Goal: Transaction & Acquisition: Purchase product/service

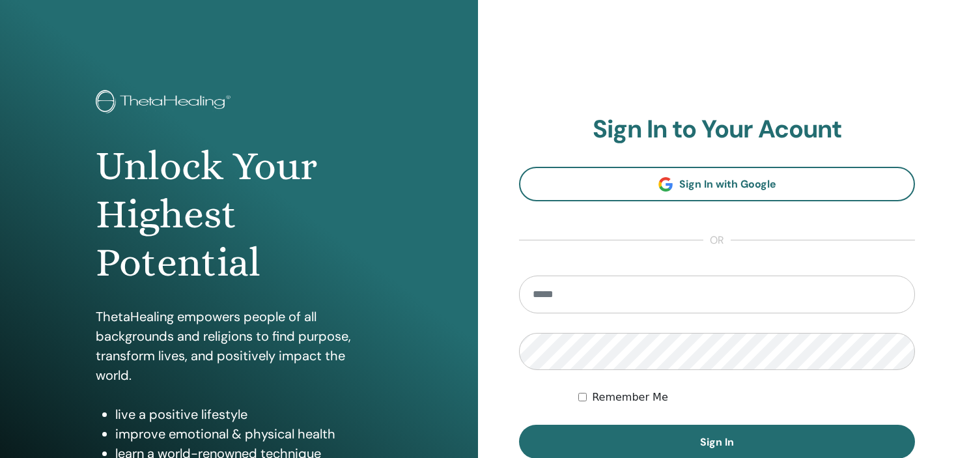
click at [620, 293] on input "email" at bounding box center [717, 295] width 396 height 38
type input "**********"
click at [519, 425] on button "Sign In" at bounding box center [717, 442] width 396 height 34
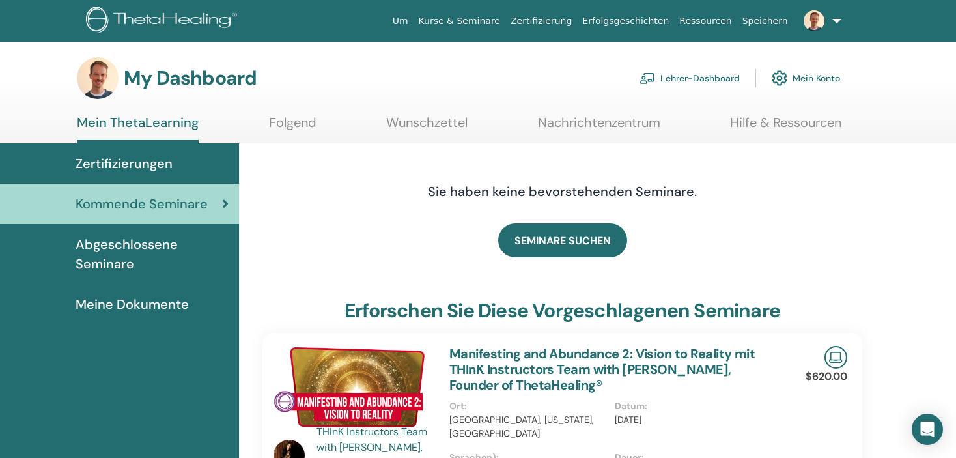
click at [682, 78] on link "Lehrer-Dashboard" at bounding box center [690, 78] width 100 height 29
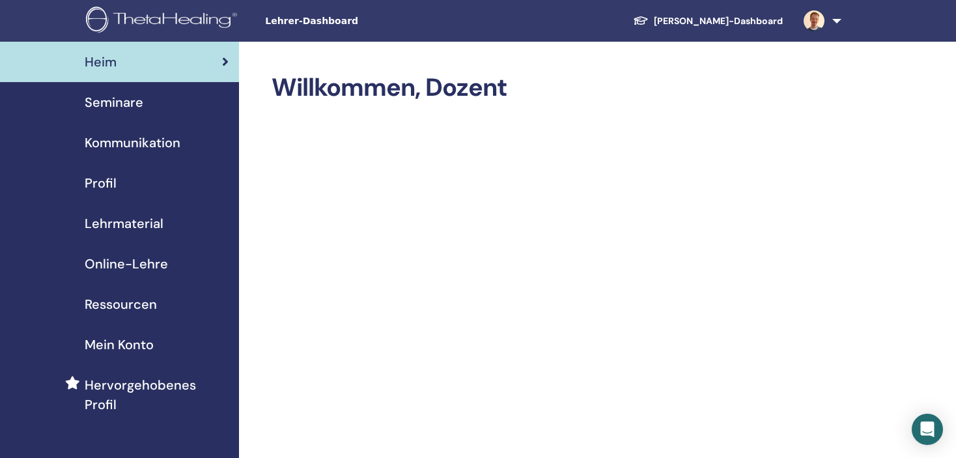
click at [101, 169] on link "Profil" at bounding box center [119, 183] width 239 height 40
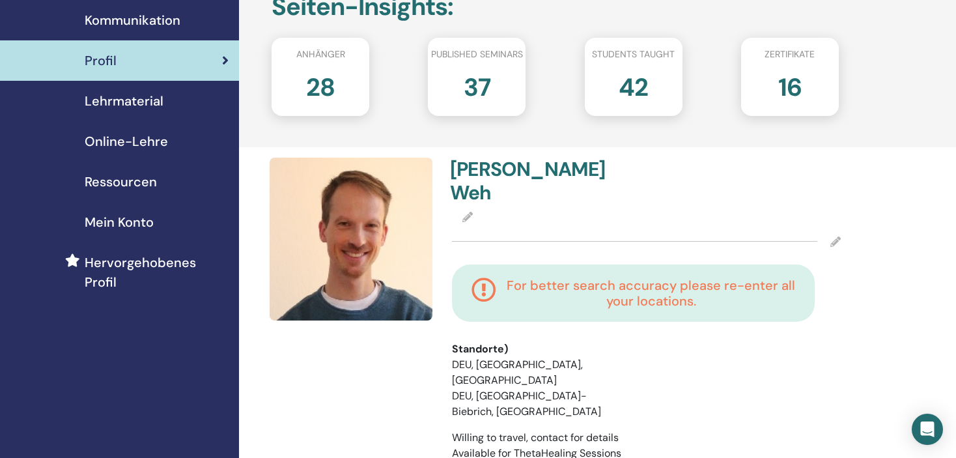
scroll to position [130, 0]
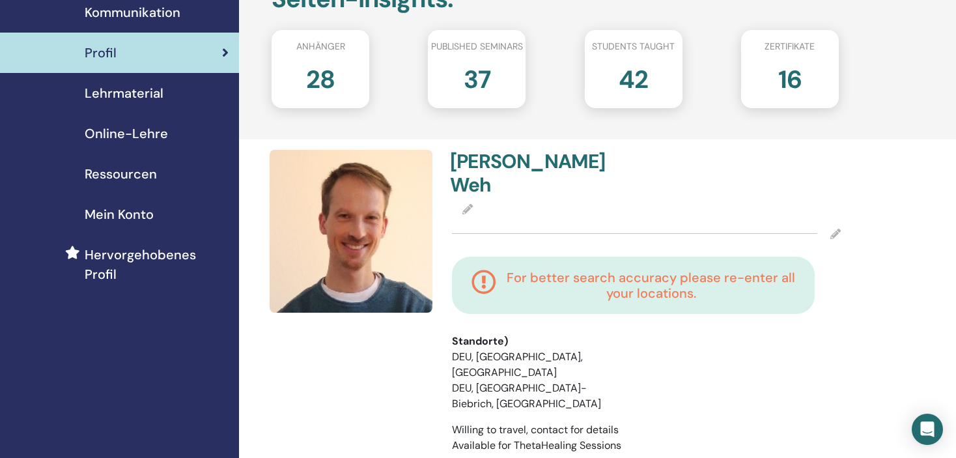
click at [350, 226] on img at bounding box center [351, 231] width 163 height 163
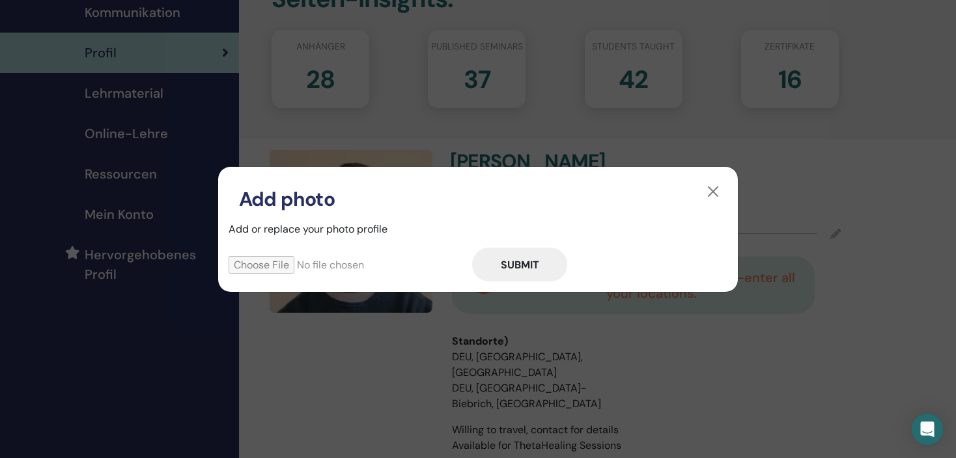
click at [284, 263] on input "file" at bounding box center [351, 265] width 244 height 18
type input "**********"
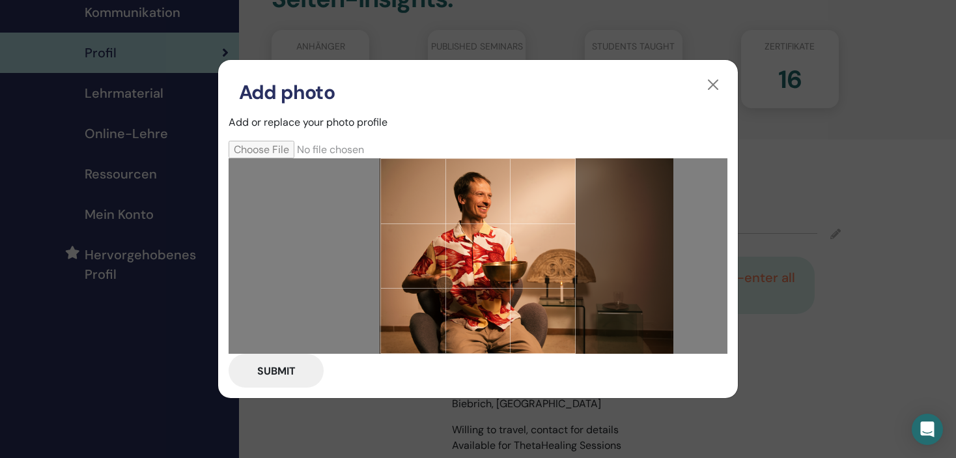
drag, startPoint x: 474, startPoint y: 265, endPoint x: 561, endPoint y: 271, distance: 87.5
click at [561, 271] on div at bounding box center [477, 255] width 195 height 195
click at [258, 373] on button "Submit" at bounding box center [276, 371] width 95 height 34
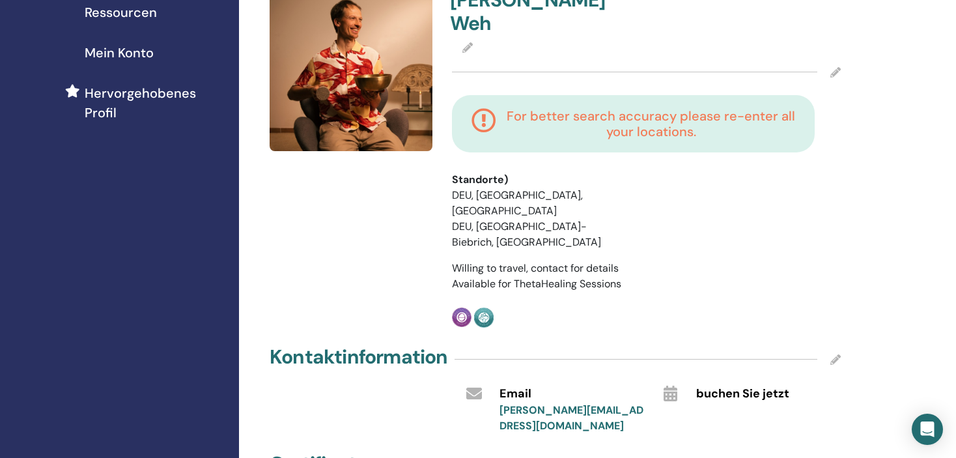
scroll to position [261, 0]
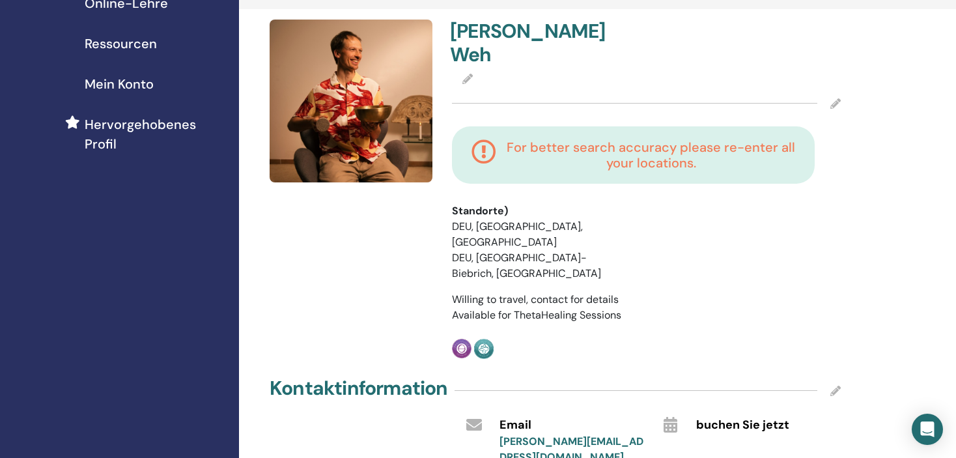
click at [836, 98] on icon at bounding box center [836, 103] width 10 height 10
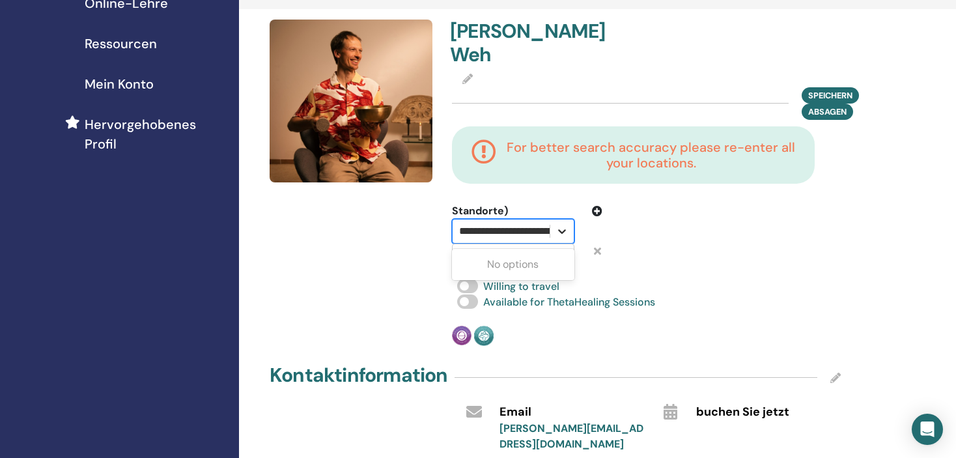
scroll to position [0, 92]
click at [563, 229] on icon at bounding box center [562, 231] width 8 height 5
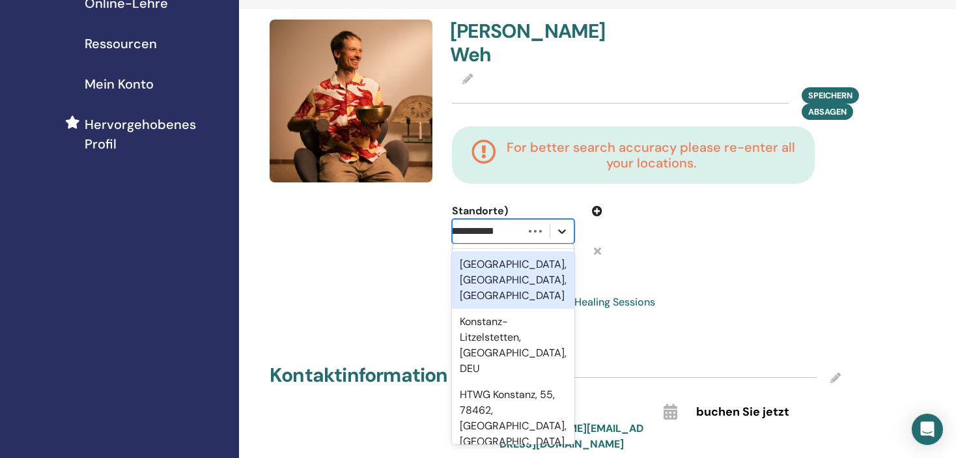
scroll to position [0, 0]
type input "*"
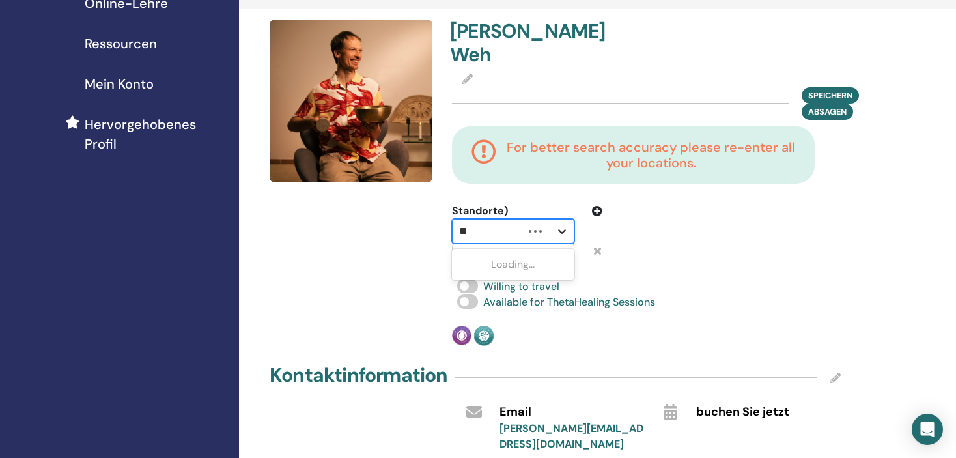
type input "***"
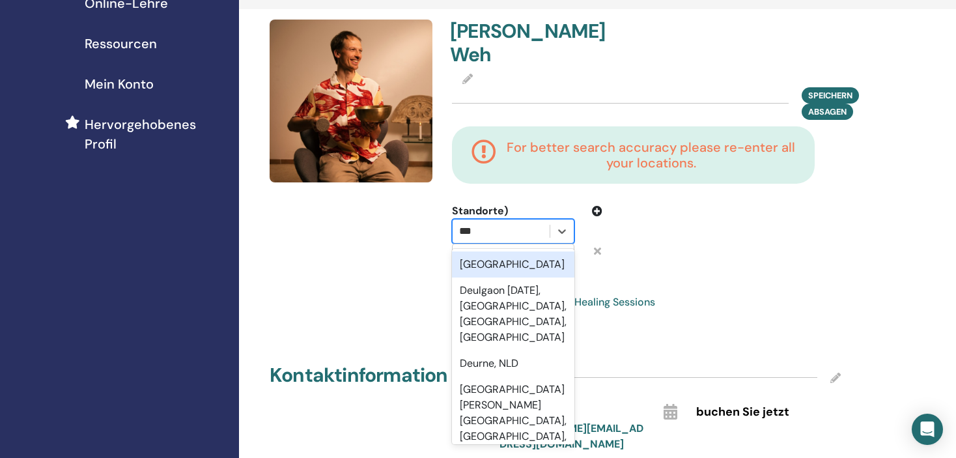
click at [529, 251] on div "Deutschland" at bounding box center [513, 264] width 122 height 26
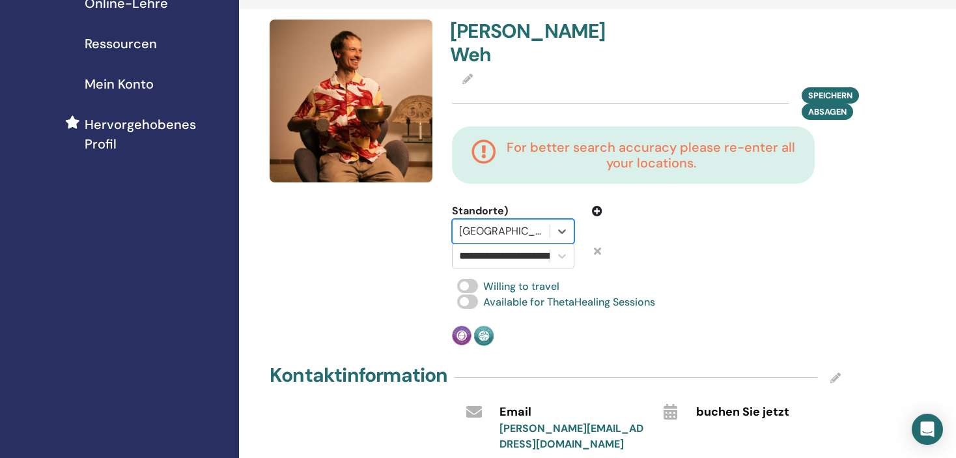
click at [526, 222] on div at bounding box center [501, 231] width 84 height 18
click at [521, 251] on div "No options" at bounding box center [513, 264] width 122 height 26
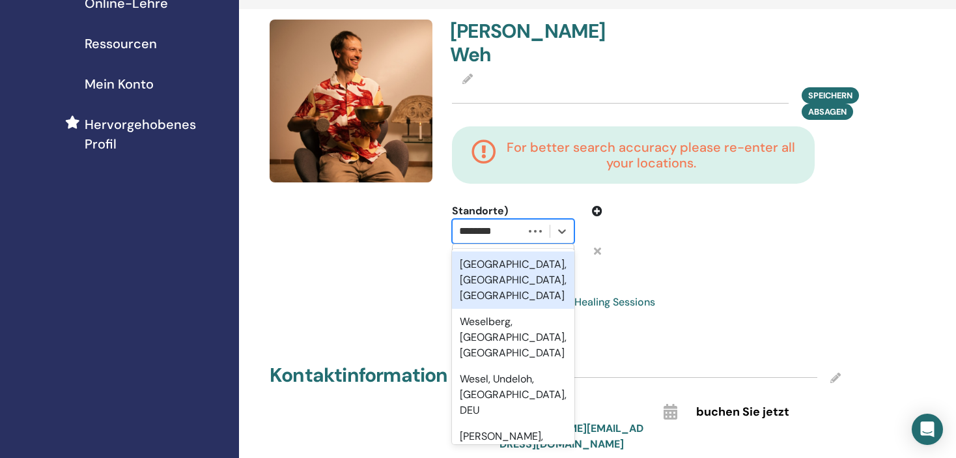
type input "*********"
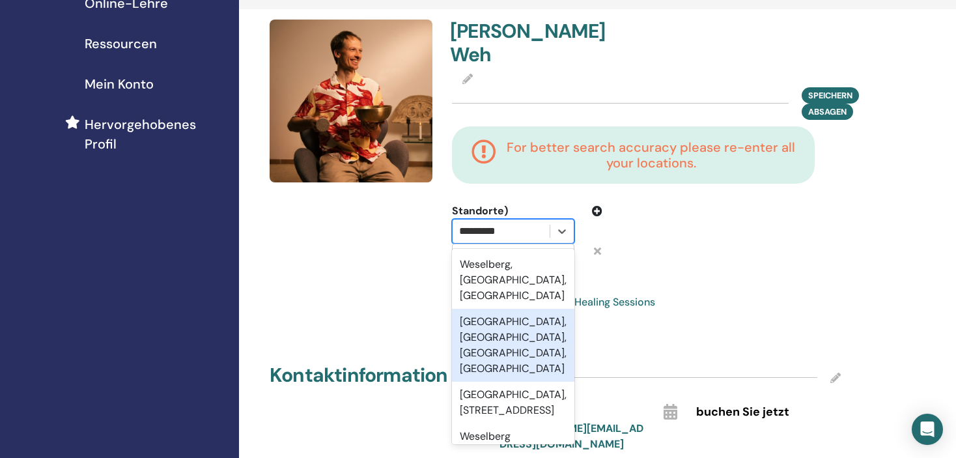
click at [474, 322] on div "Weselberg, Südwestpfalz, Rheinland-Pfalz, DEU" at bounding box center [513, 345] width 122 height 73
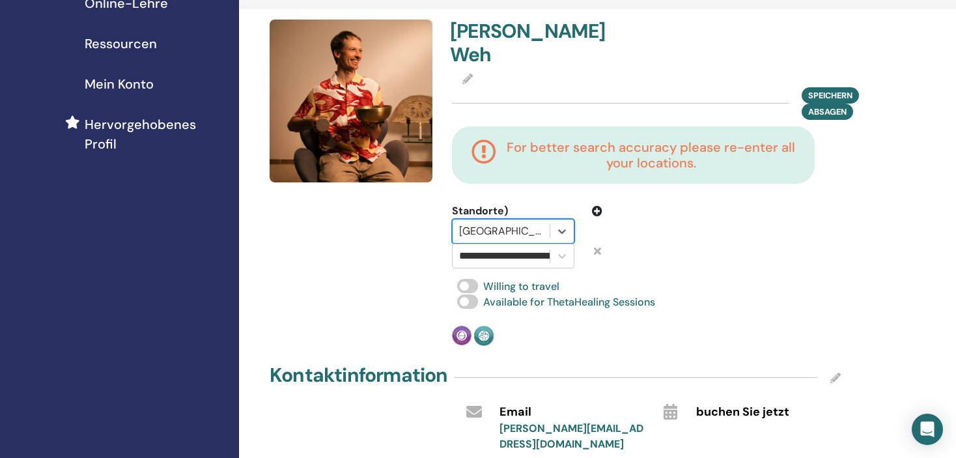
click at [629, 254] on div "**********" at bounding box center [646, 183] width 405 height 326
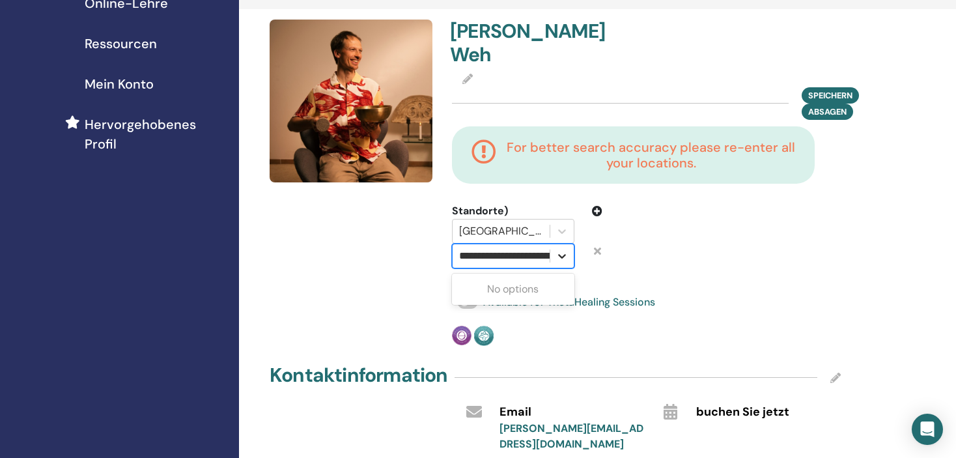
scroll to position [0, 83]
click at [556, 250] on icon at bounding box center [562, 256] width 13 height 13
click at [627, 251] on div "Matthias Weh Speichern Absagen For better search accuracy please re-enter all y…" at bounding box center [646, 183] width 405 height 326
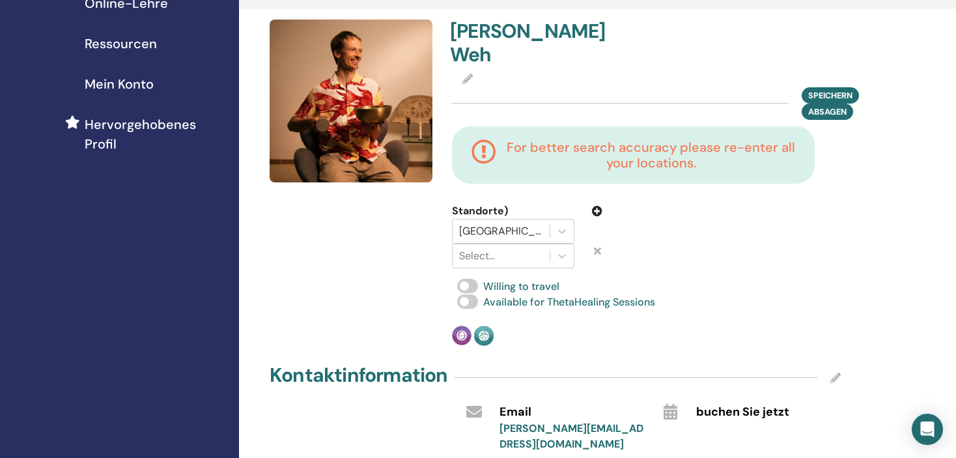
click at [698, 239] on div at bounding box center [697, 235] width 170 height 65
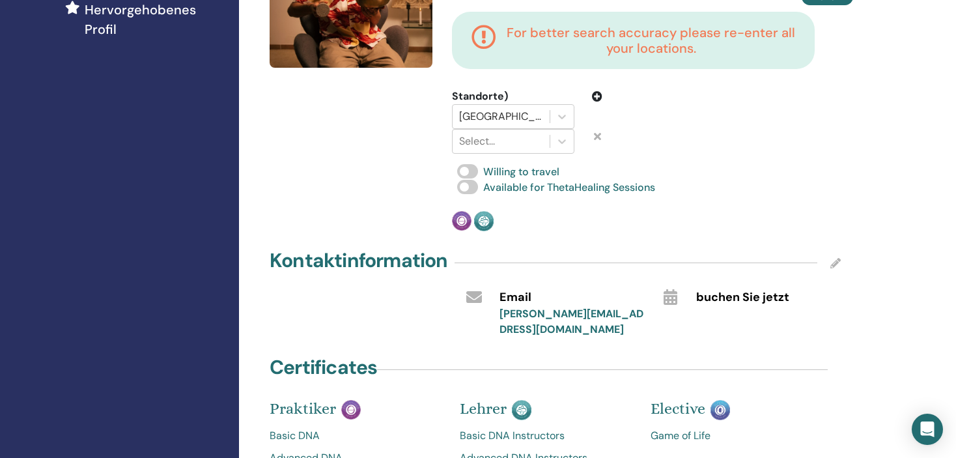
scroll to position [391, 0]
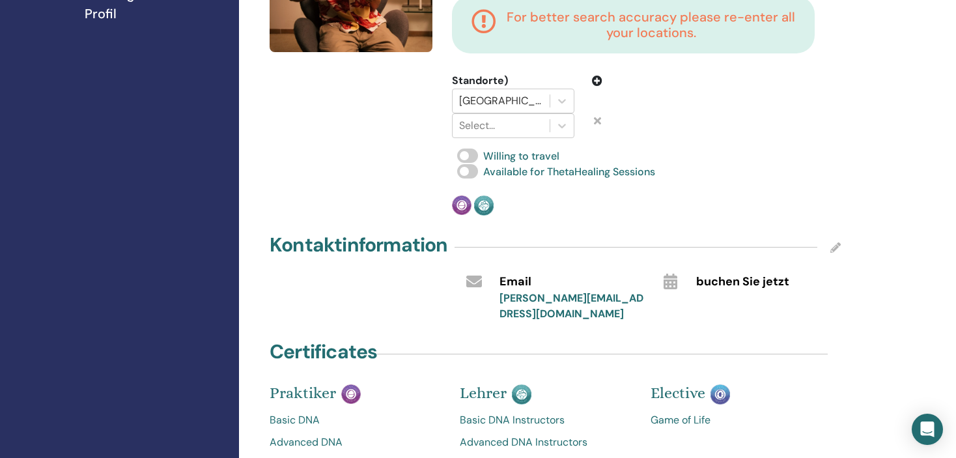
click at [834, 231] on div "Kontaktinformation" at bounding box center [555, 247] width 571 height 33
click at [833, 242] on icon at bounding box center [836, 247] width 10 height 10
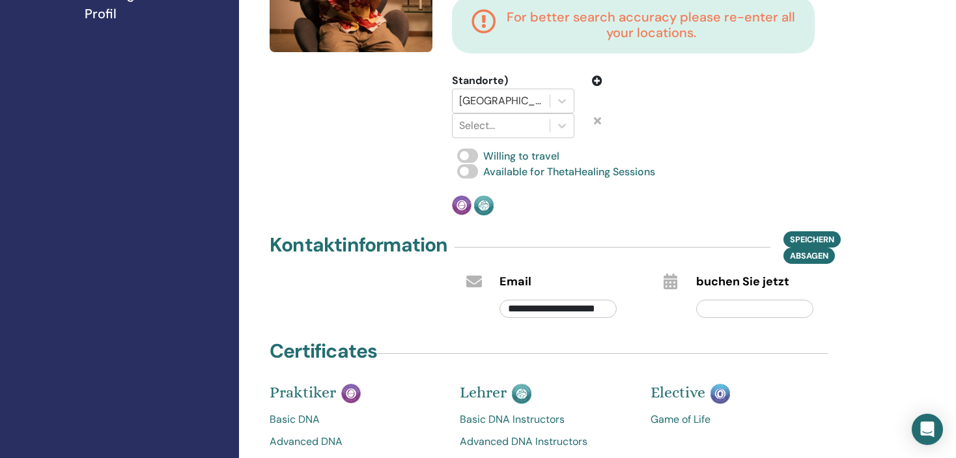
drag, startPoint x: 570, startPoint y: 282, endPoint x: 390, endPoint y: 282, distance: 179.8
click at [390, 282] on div "**********" at bounding box center [555, 295] width 591 height 51
type input "*"
click at [670, 306] on div "**********" at bounding box center [555, 132] width 567 height 943
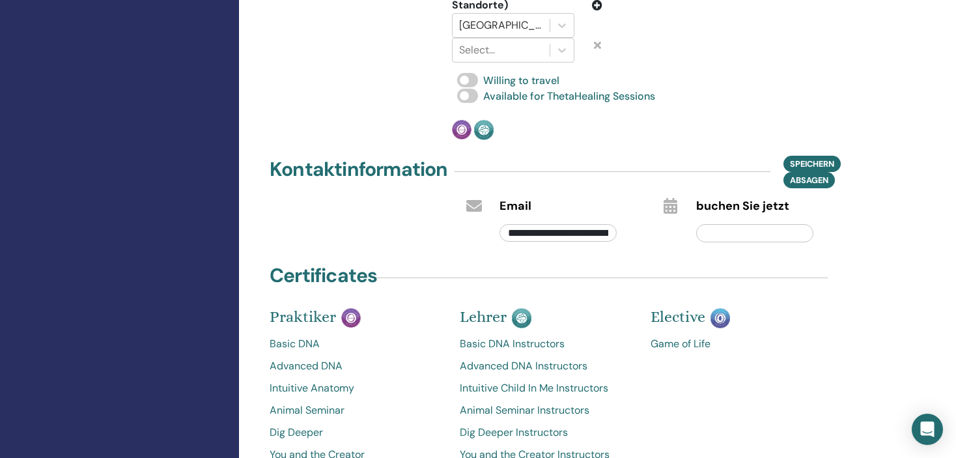
scroll to position [456, 0]
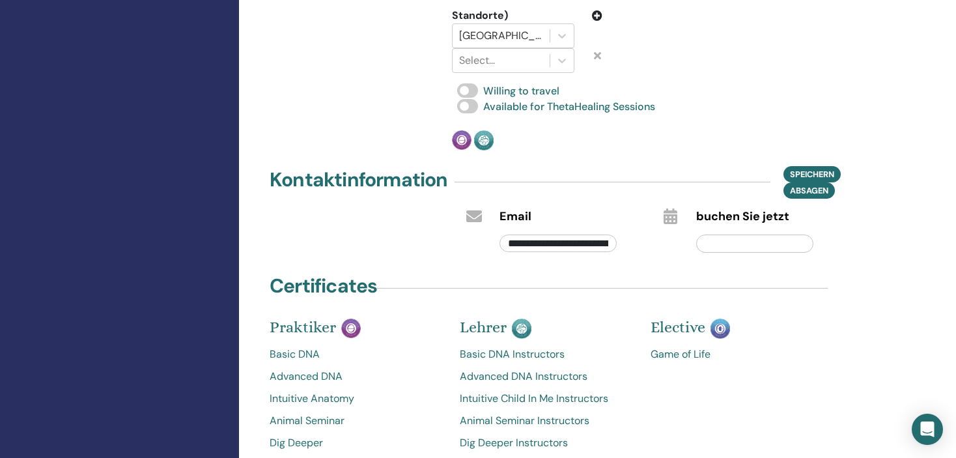
click at [748, 235] on input "text" at bounding box center [754, 244] width 117 height 18
click at [658, 205] on div at bounding box center [670, 230] width 33 height 51
click at [670, 208] on icon at bounding box center [671, 216] width 14 height 16
click at [733, 235] on input "text" at bounding box center [754, 244] width 117 height 18
click at [820, 166] on button "Speichern" at bounding box center [812, 174] width 57 height 16
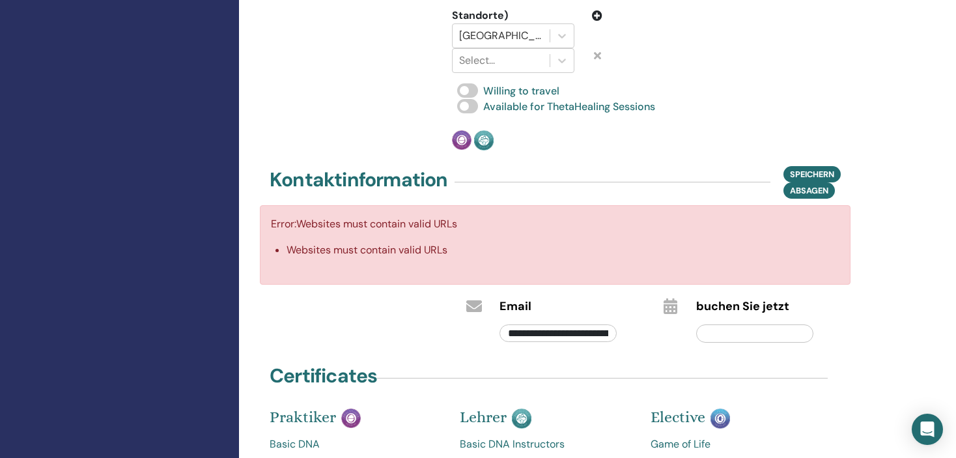
click at [593, 324] on input "**********" at bounding box center [558, 333] width 117 height 18
drag, startPoint x: 591, startPoint y: 309, endPoint x: 509, endPoint y: 308, distance: 81.4
click at [509, 324] on input "**********" at bounding box center [558, 333] width 117 height 18
click at [557, 324] on input "**********" at bounding box center [558, 333] width 117 height 18
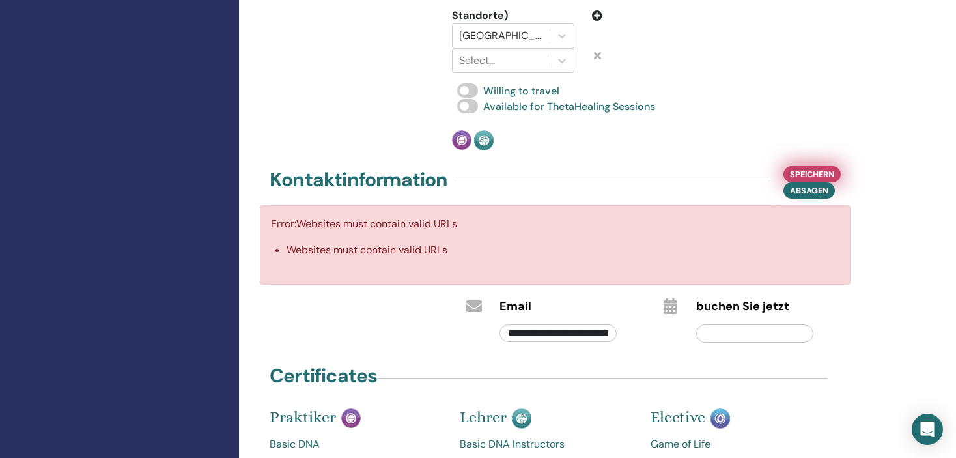
click at [815, 167] on span "Speichern" at bounding box center [812, 174] width 44 height 14
drag, startPoint x: 603, startPoint y: 308, endPoint x: 612, endPoint y: 310, distance: 9.3
click at [612, 324] on input "**********" at bounding box center [558, 333] width 117 height 18
click at [591, 324] on input "**********" at bounding box center [558, 333] width 117 height 18
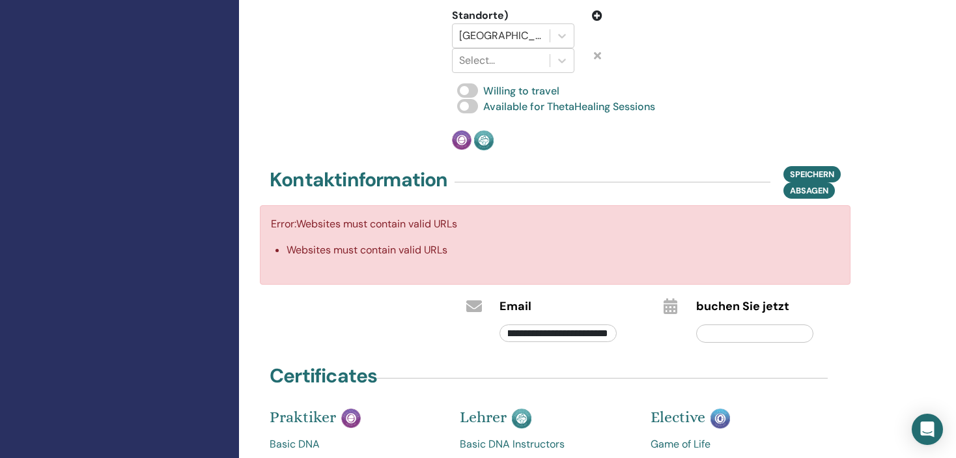
click at [734, 324] on input "text" at bounding box center [754, 333] width 117 height 18
click at [823, 167] on span "Speichern" at bounding box center [812, 174] width 44 height 14
drag, startPoint x: 565, startPoint y: 310, endPoint x: 624, endPoint y: 311, distance: 59.3
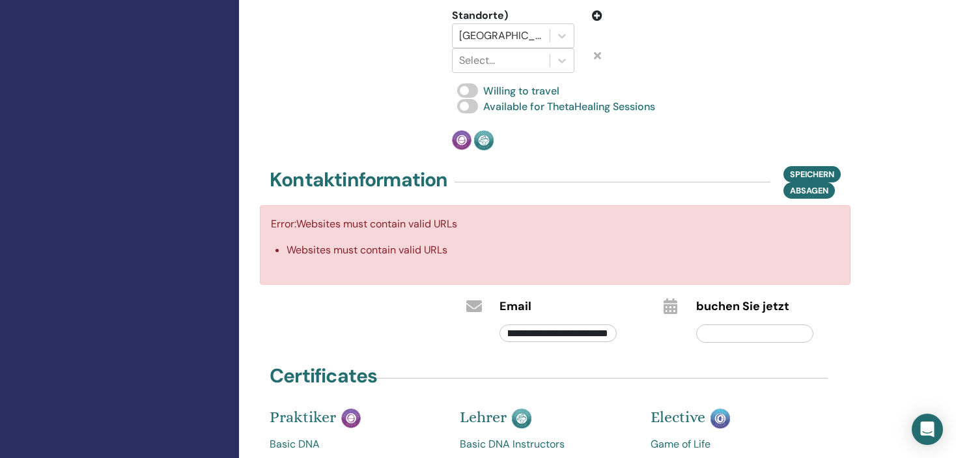
click at [624, 315] on div "**********" at bounding box center [558, 330] width 137 height 31
click at [659, 318] on div at bounding box center [670, 320] width 33 height 51
click at [609, 324] on input "**********" at bounding box center [558, 333] width 117 height 18
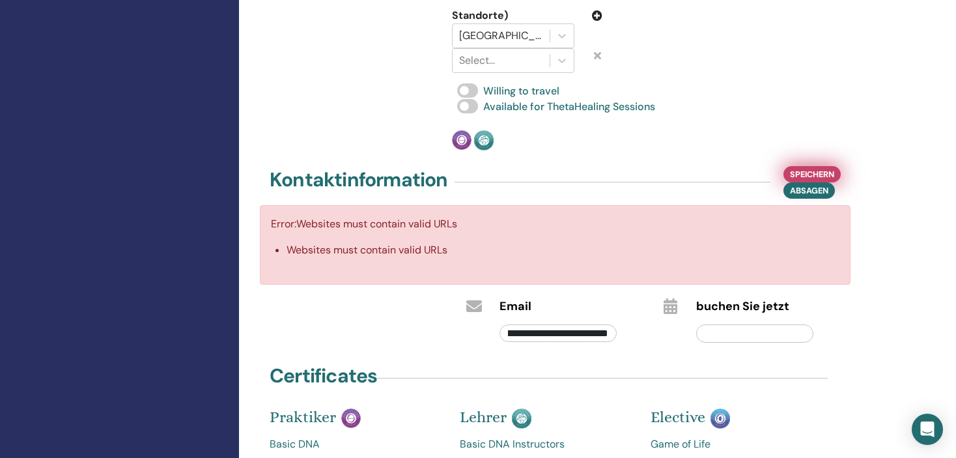
type input "**********"
click at [822, 167] on span "Speichern" at bounding box center [812, 174] width 44 height 14
click at [810, 184] on span "Absagen" at bounding box center [809, 191] width 38 height 14
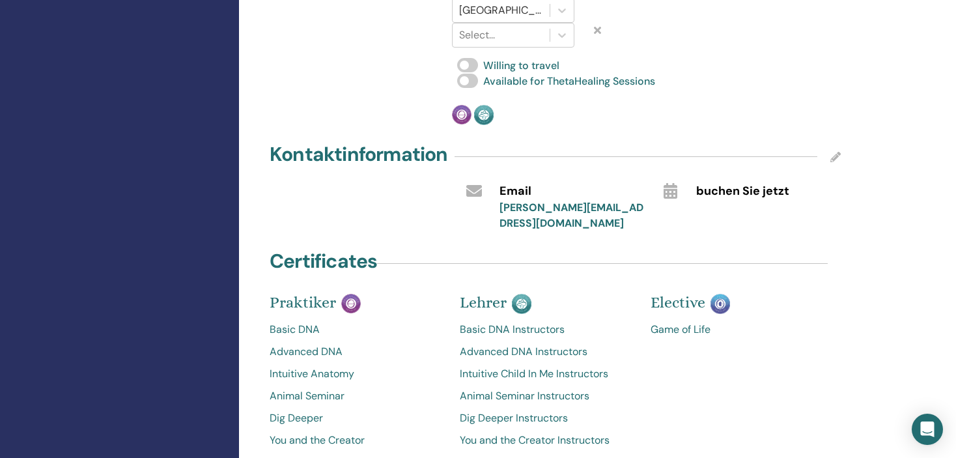
scroll to position [261, 0]
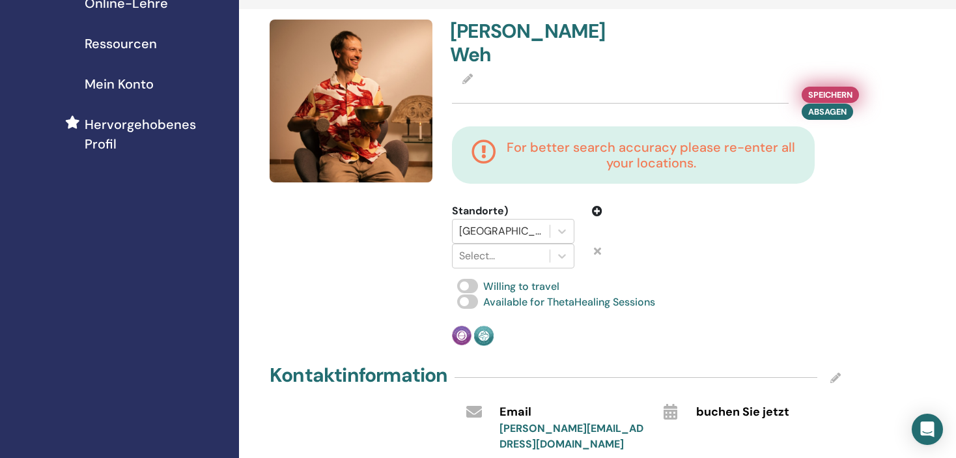
click at [820, 88] on span "Speichern" at bounding box center [830, 95] width 44 height 14
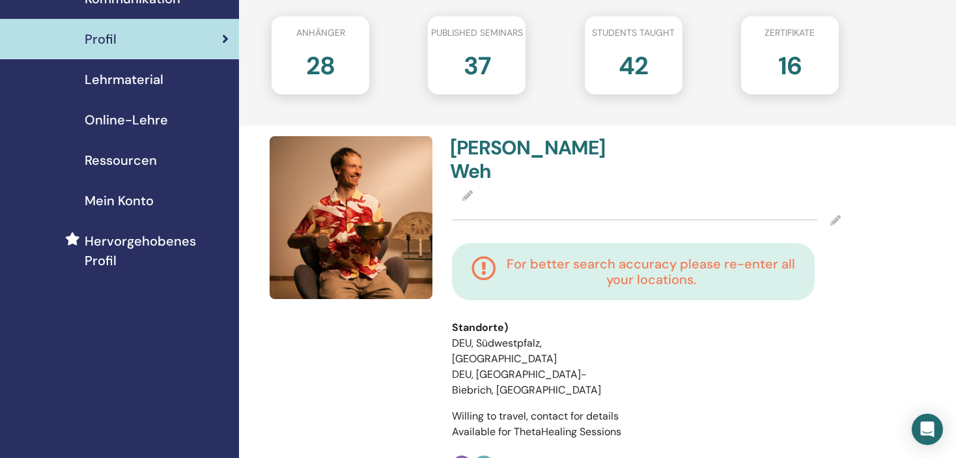
scroll to position [65, 0]
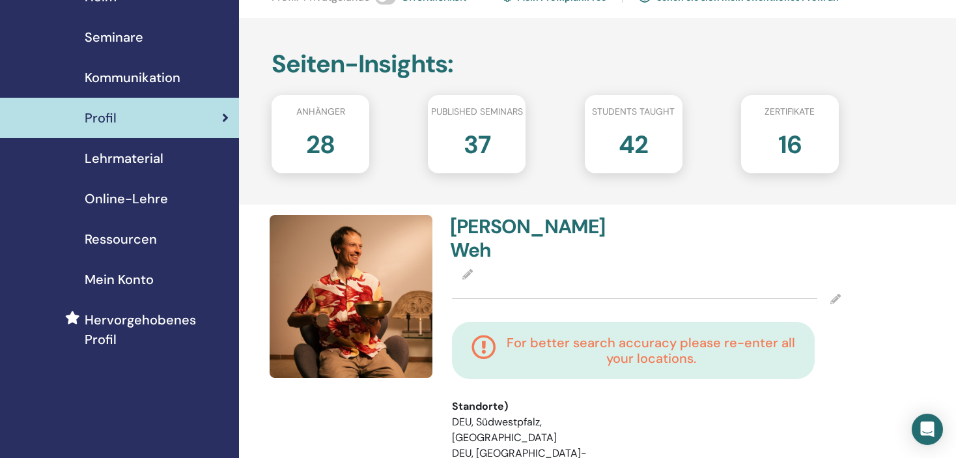
click at [124, 35] on span "Seminare" at bounding box center [114, 37] width 59 height 20
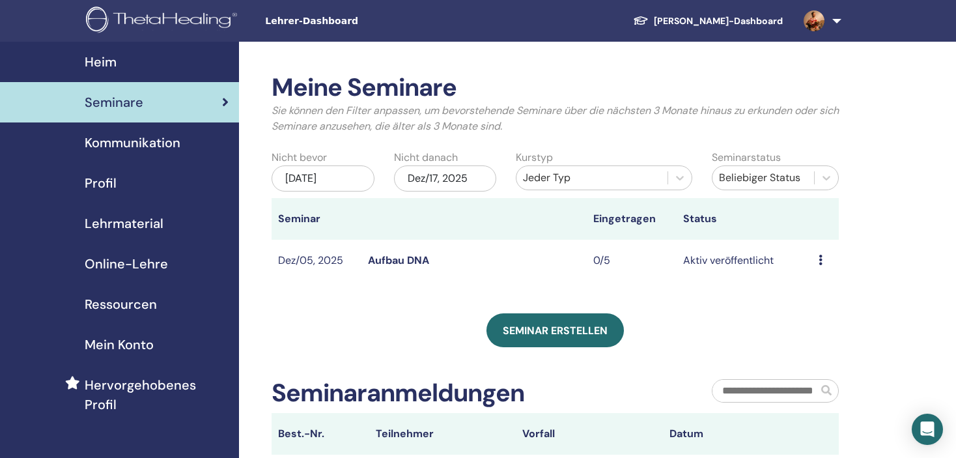
click at [817, 257] on td "Vorschau Bearbeiten Teilnehmer Absagen" at bounding box center [825, 261] width 27 height 42
click at [820, 263] on icon at bounding box center [821, 260] width 4 height 10
click at [817, 294] on link "Bearbeiten" at bounding box center [814, 294] width 53 height 14
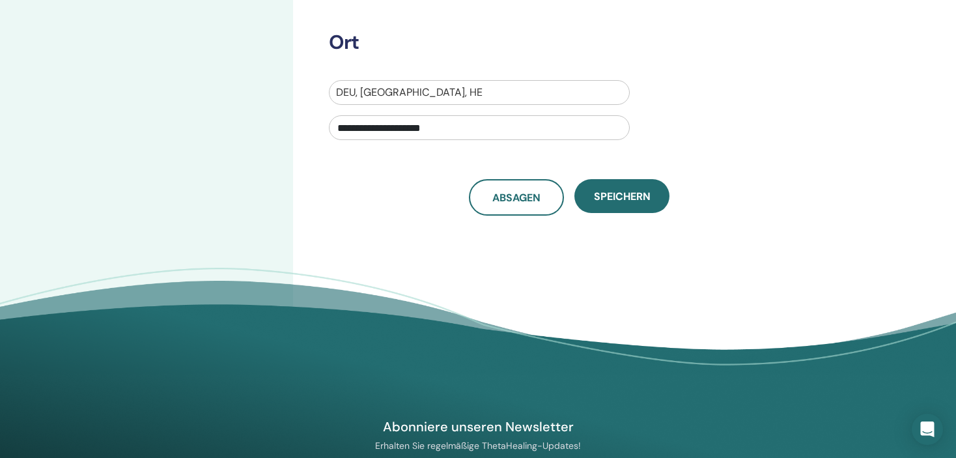
scroll to position [456, 0]
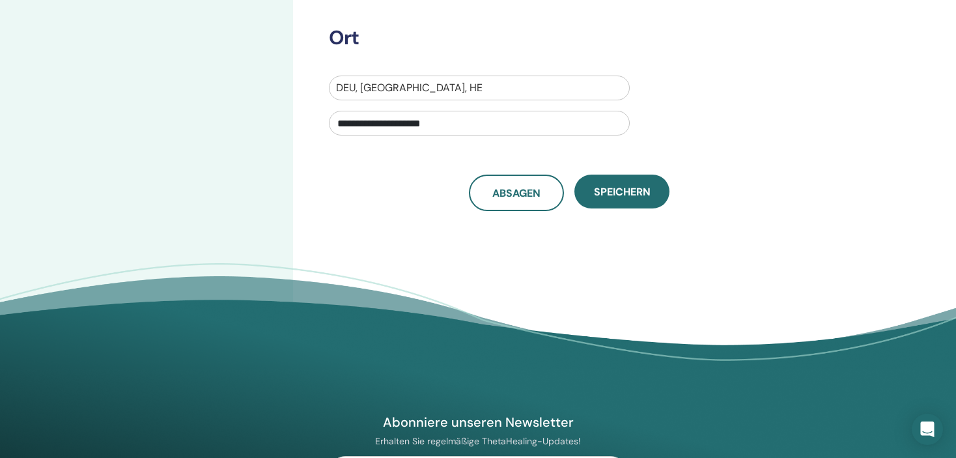
click at [449, 84] on div at bounding box center [479, 88] width 287 height 18
type input "*********"
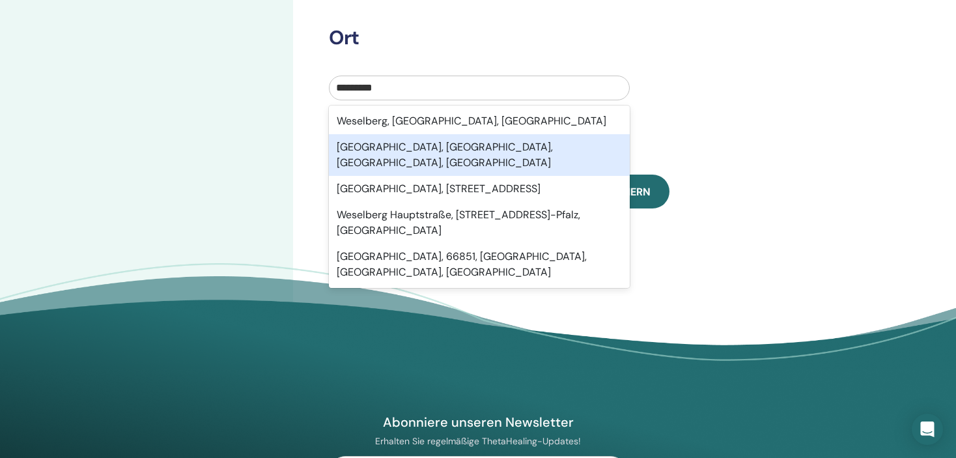
click at [476, 149] on div "[GEOGRAPHIC_DATA], [GEOGRAPHIC_DATA], [GEOGRAPHIC_DATA], [GEOGRAPHIC_DATA]" at bounding box center [479, 155] width 301 height 42
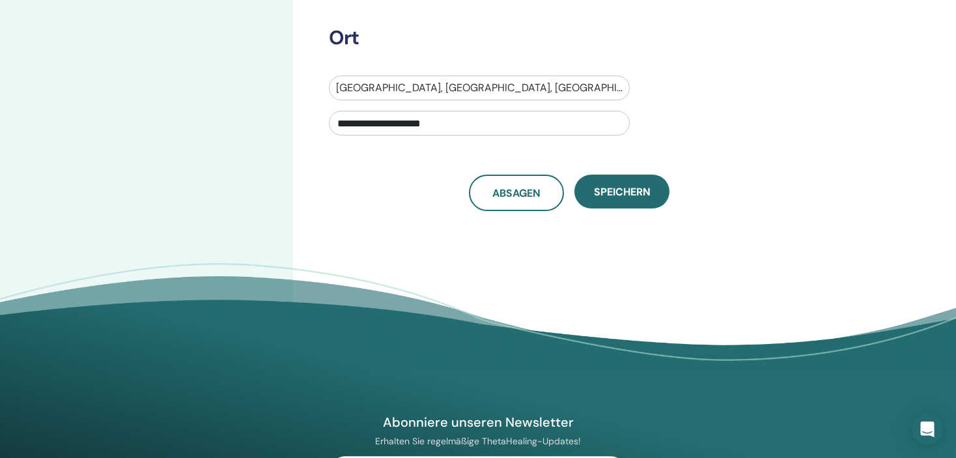
drag, startPoint x: 474, startPoint y: 126, endPoint x: 267, endPoint y: 126, distance: 206.5
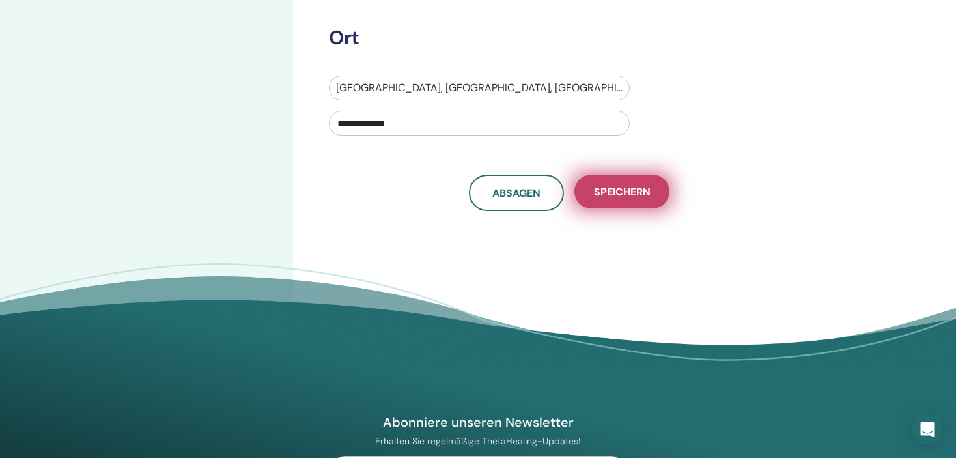
type input "**********"
click at [618, 190] on span "Speichern" at bounding box center [622, 192] width 57 height 14
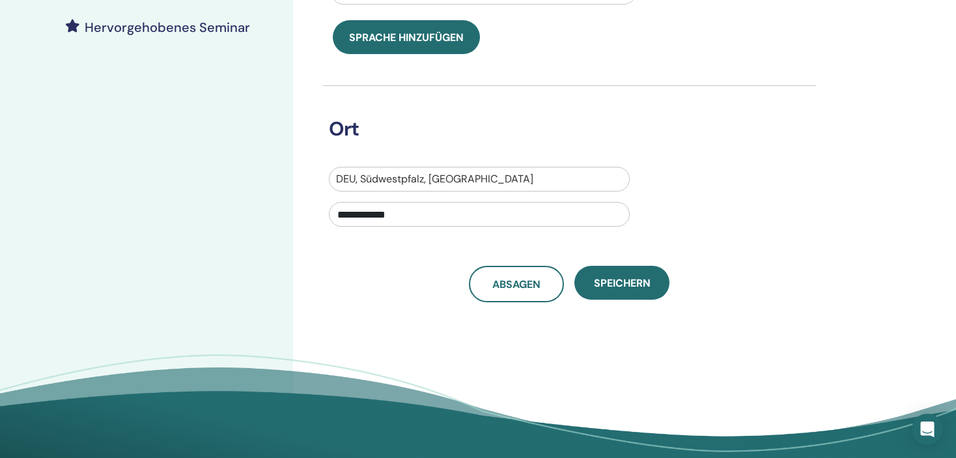
scroll to position [391, 0]
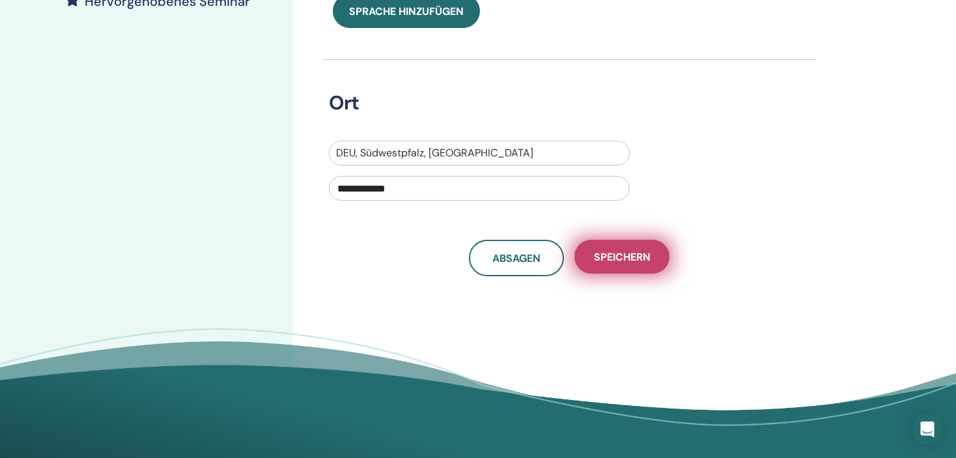
click at [623, 268] on button "Speichern" at bounding box center [622, 257] width 95 height 34
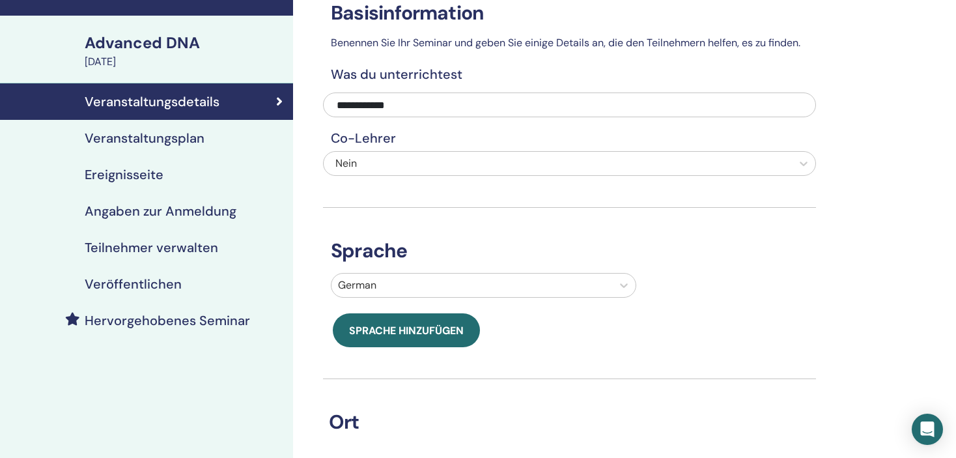
scroll to position [50, 0]
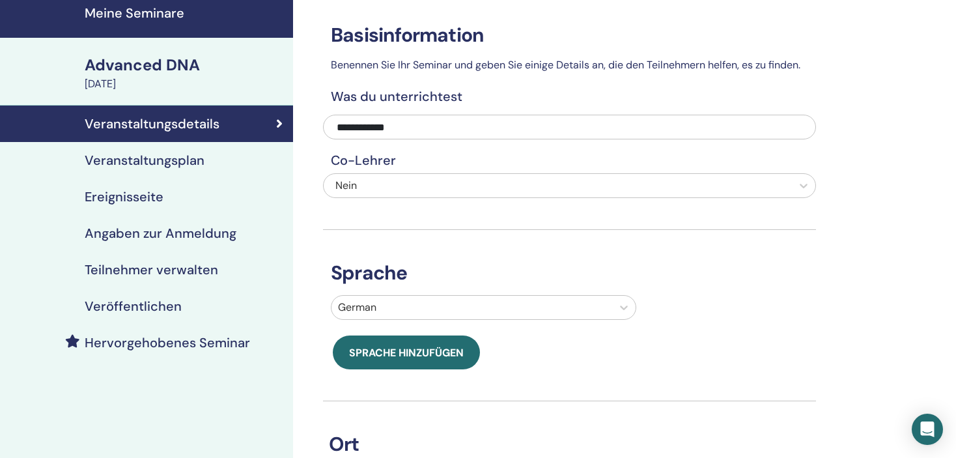
click at [198, 159] on h4 "Veranstaltungsplan" at bounding box center [145, 160] width 120 height 16
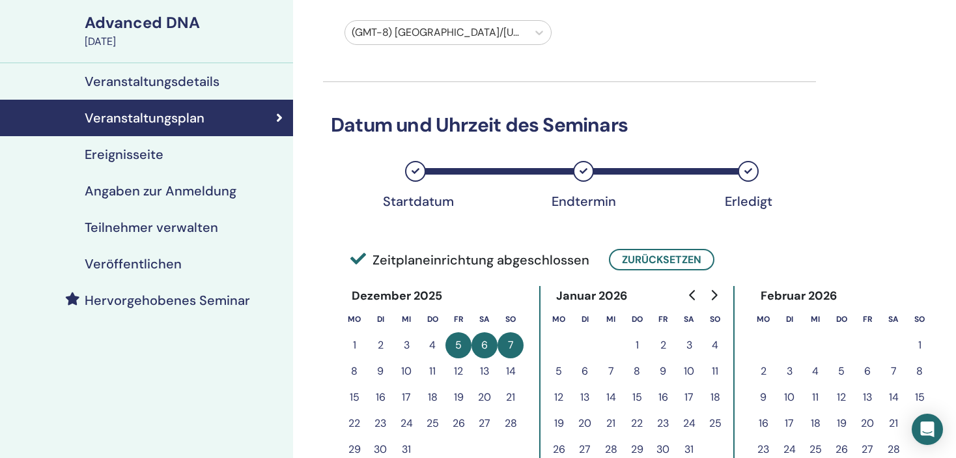
scroll to position [115, 0]
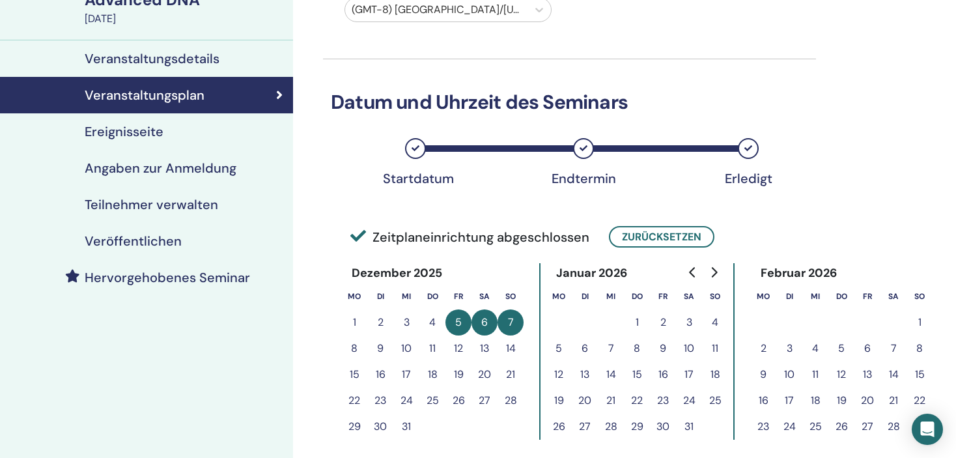
click at [457, 319] on button "5" at bounding box center [459, 322] width 26 height 26
click at [492, 317] on button "6" at bounding box center [485, 322] width 26 height 26
click at [509, 321] on button "7" at bounding box center [511, 322] width 26 height 26
click at [651, 233] on button "Zurücksetzen" at bounding box center [662, 236] width 106 height 21
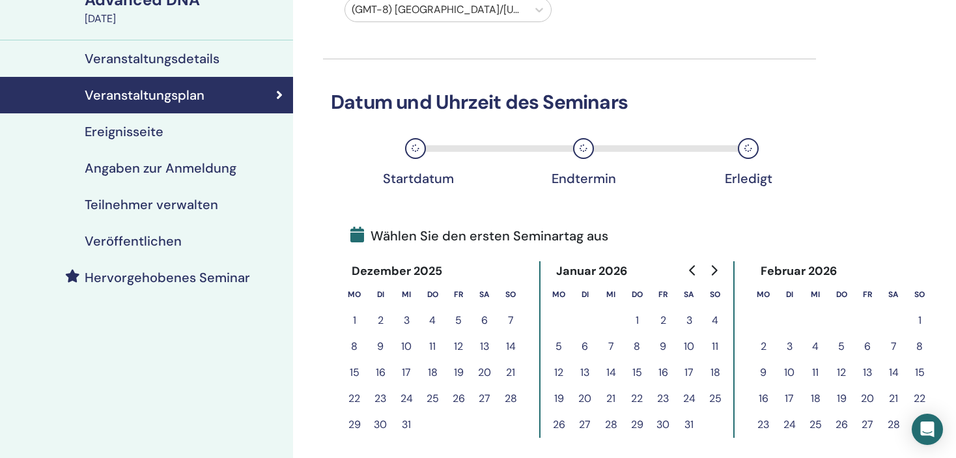
click at [870, 401] on button "20" at bounding box center [868, 399] width 26 height 26
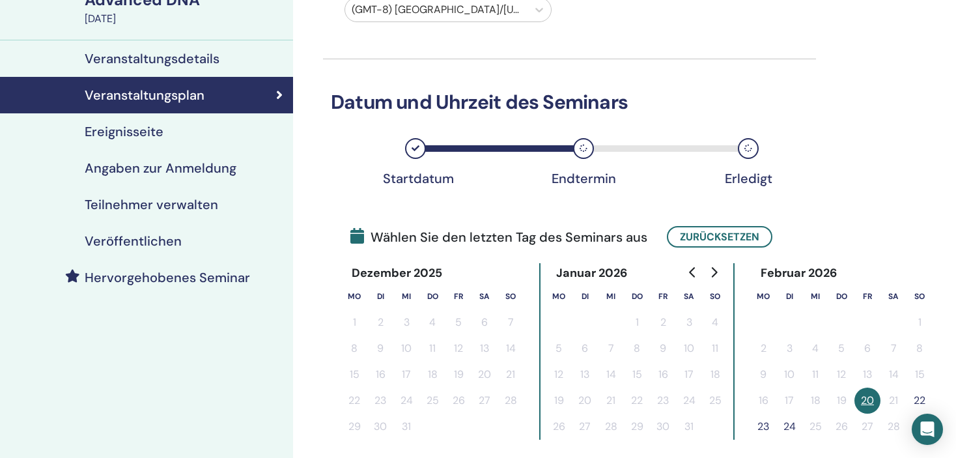
click at [917, 395] on button "22" at bounding box center [920, 401] width 26 height 26
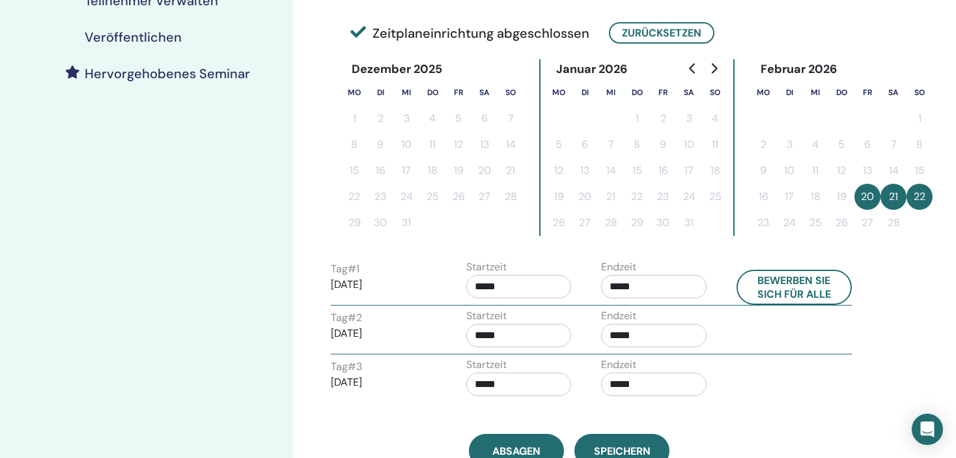
scroll to position [375, 0]
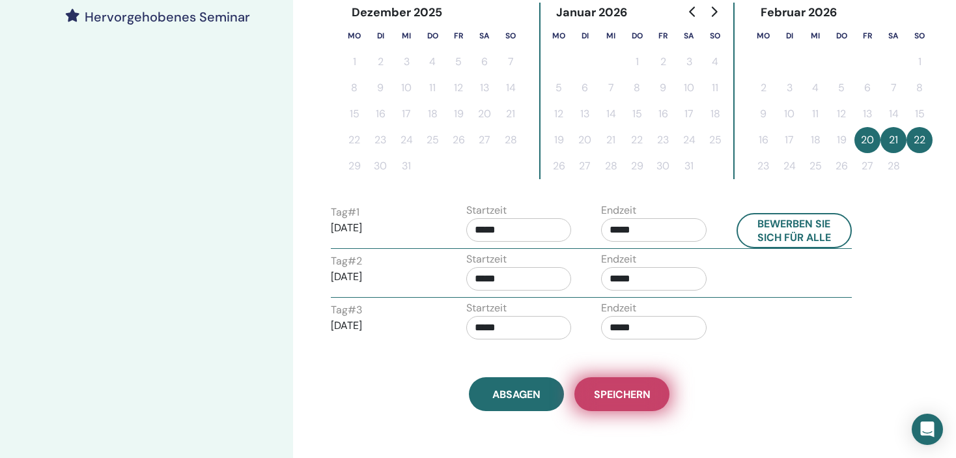
click at [630, 393] on span "Speichern" at bounding box center [622, 395] width 57 height 14
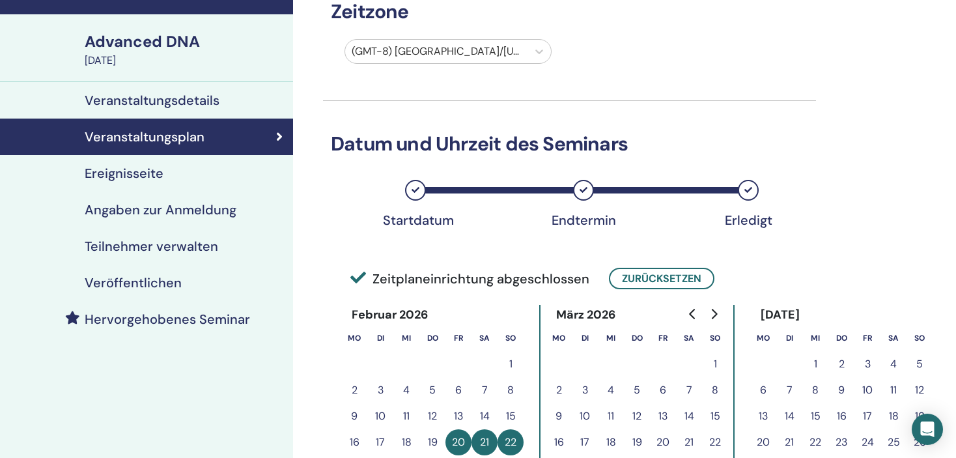
scroll to position [115, 0]
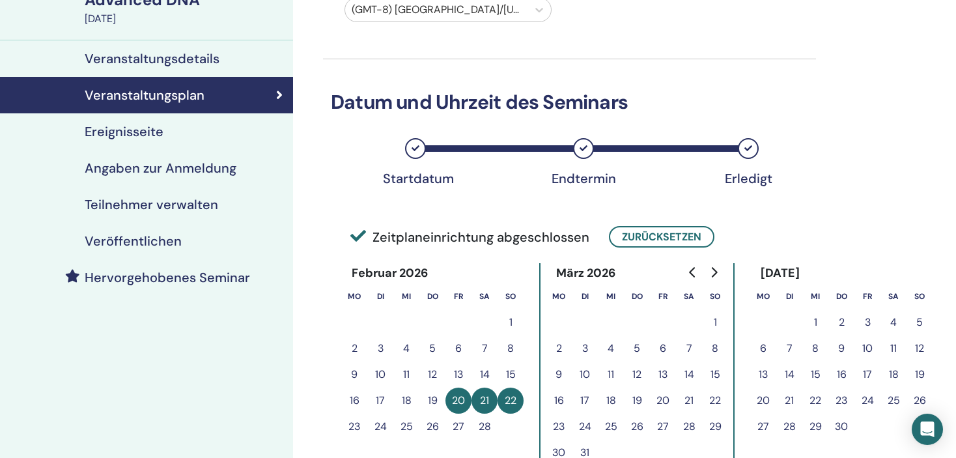
click at [137, 128] on h4 "Ereignisseite" at bounding box center [124, 132] width 79 height 16
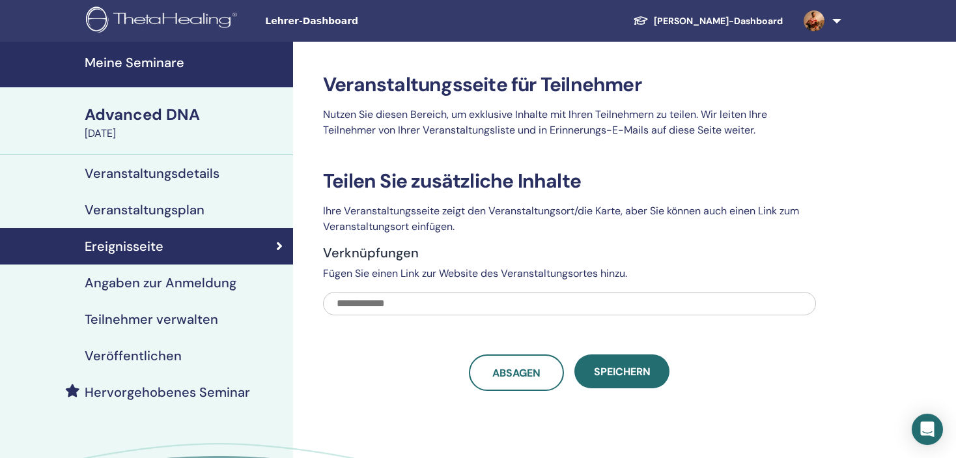
click at [152, 278] on h4 "Angaben zur Anmeldung" at bounding box center [161, 283] width 152 height 16
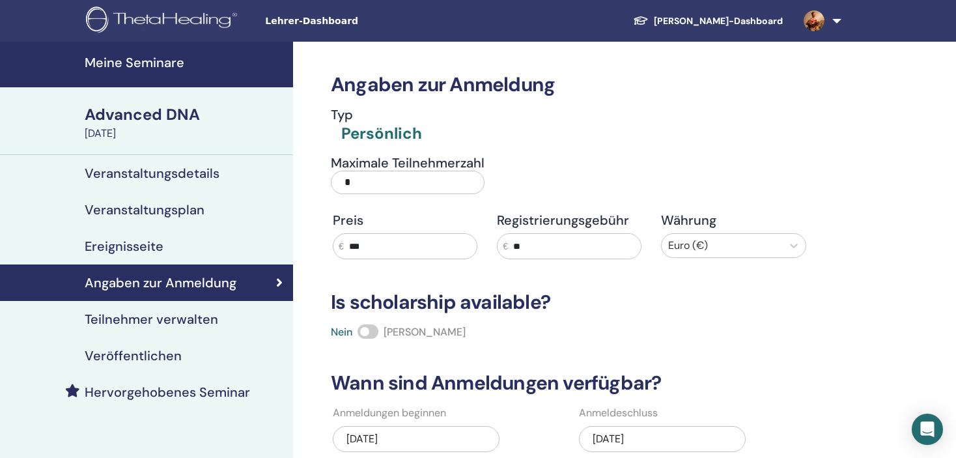
drag, startPoint x: 369, startPoint y: 180, endPoint x: 288, endPoint y: 180, distance: 81.4
click at [288, 180] on div "Meine Seminare Advanced DNA February 20, 2026 Veranstaltungsdetails Veranstaltu…" at bounding box center [478, 377] width 956 height 670
type input "**"
click at [579, 113] on div "Typ Persönlich" at bounding box center [569, 126] width 493 height 38
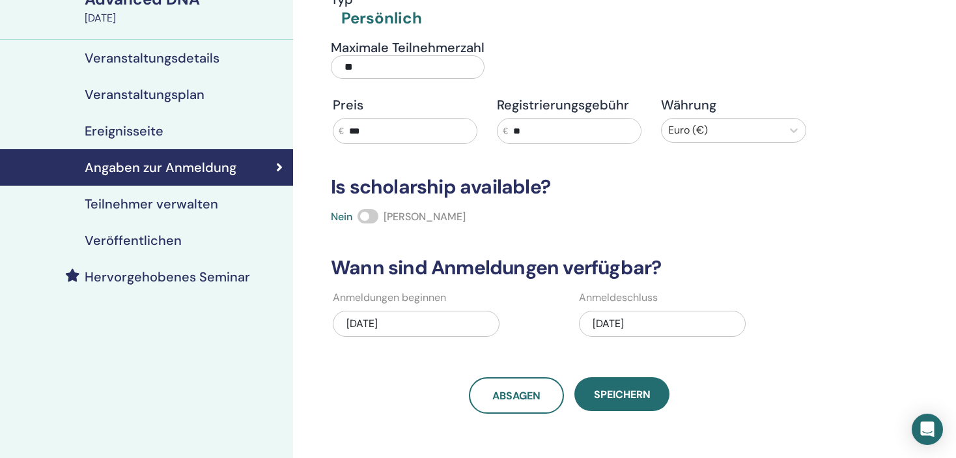
scroll to position [130, 0]
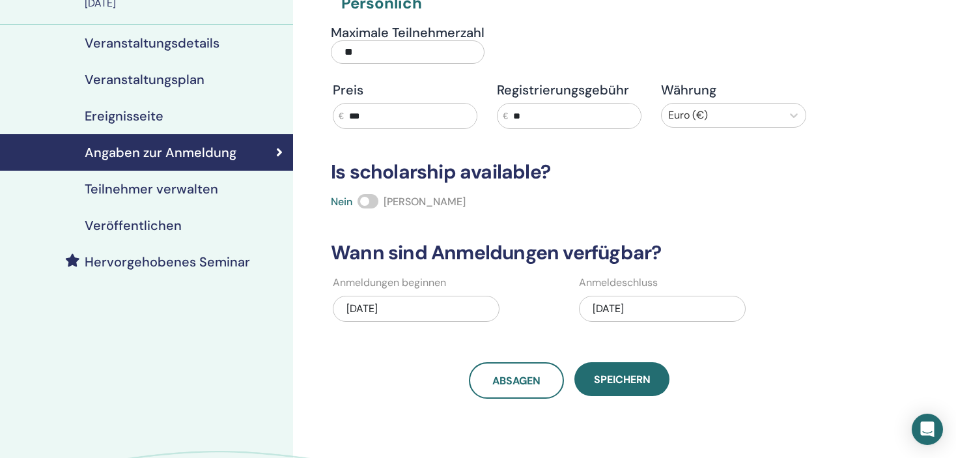
click at [405, 308] on div "06/27/2024" at bounding box center [416, 309] width 167 height 26
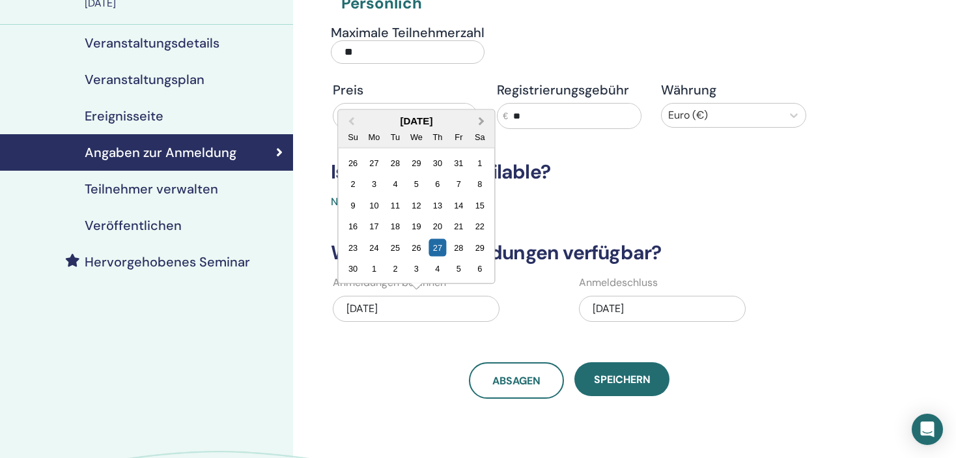
click at [481, 122] on span "Next Month" at bounding box center [481, 121] width 0 height 14
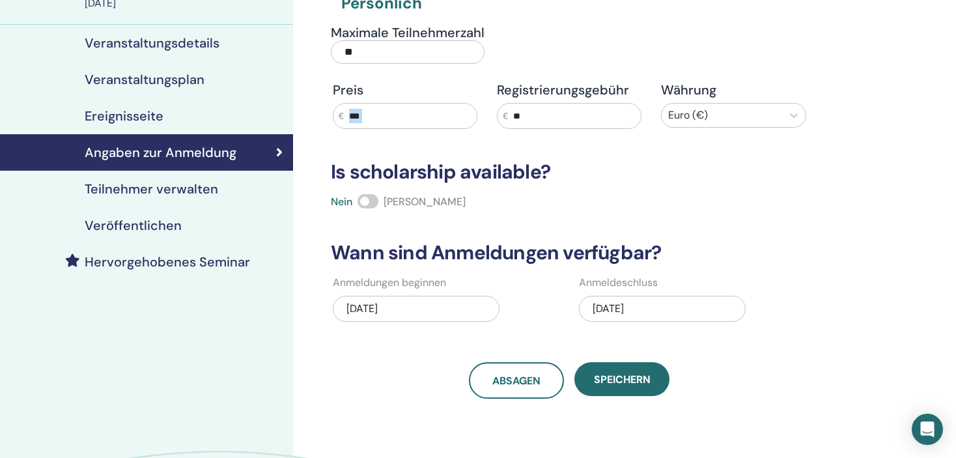
click at [480, 122] on div "Preis € ***" at bounding box center [405, 105] width 164 height 47
click at [401, 298] on div "06/27/2024" at bounding box center [416, 309] width 167 height 26
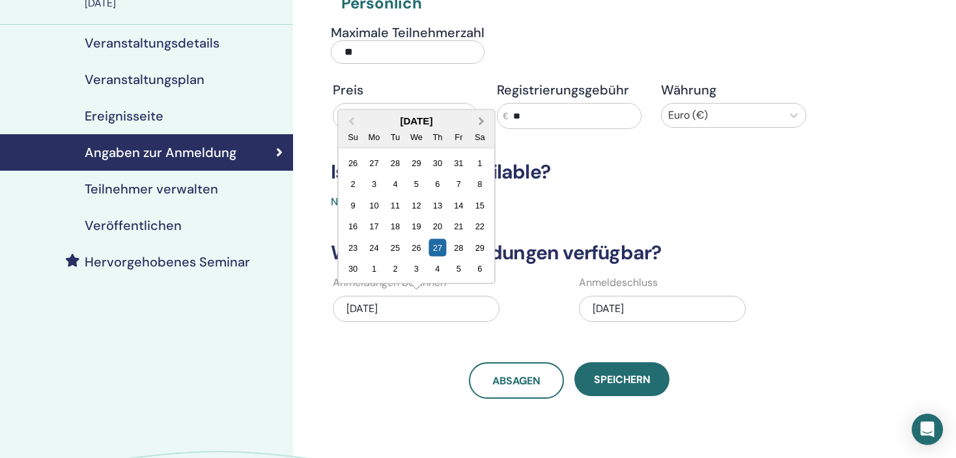
click at [481, 119] on span "Next Month" at bounding box center [481, 121] width 0 height 14
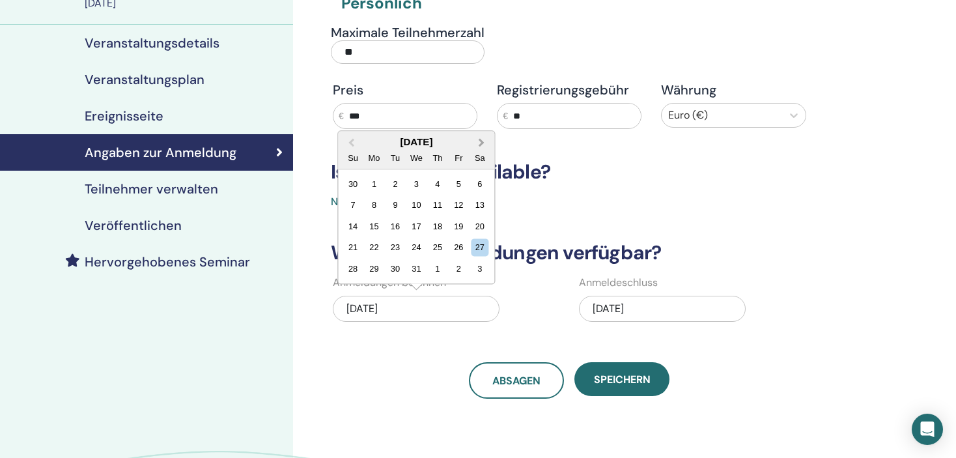
click at [481, 142] on span "Next Month" at bounding box center [481, 143] width 0 height 14
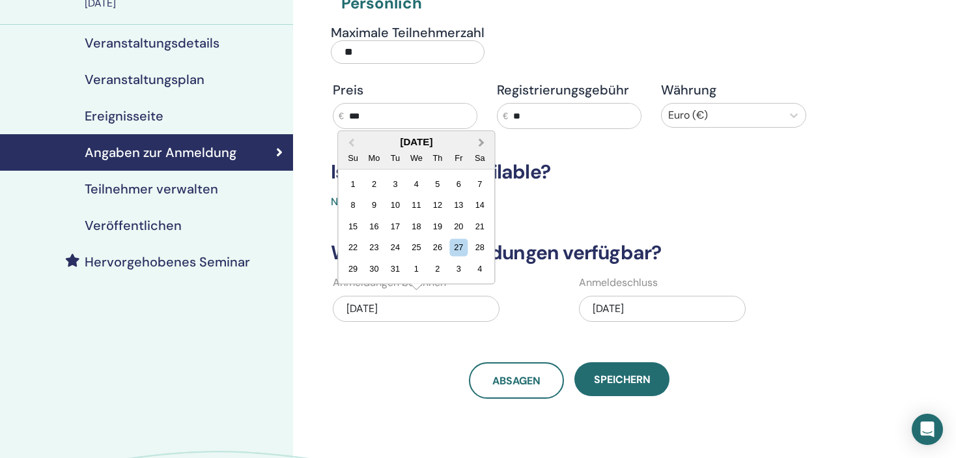
click at [481, 142] on span "Next Month" at bounding box center [481, 143] width 0 height 14
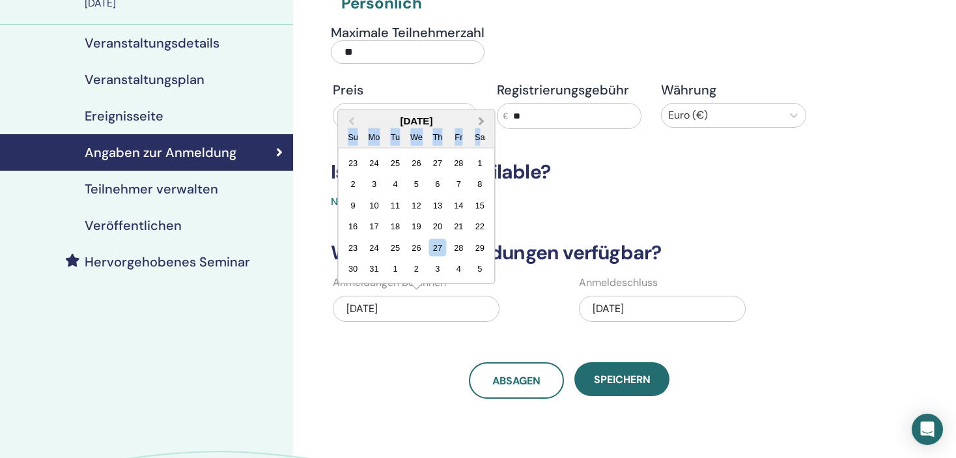
click at [479, 142] on div "Sa" at bounding box center [480, 137] width 18 height 18
click at [479, 123] on button "Next Month" at bounding box center [482, 121] width 21 height 21
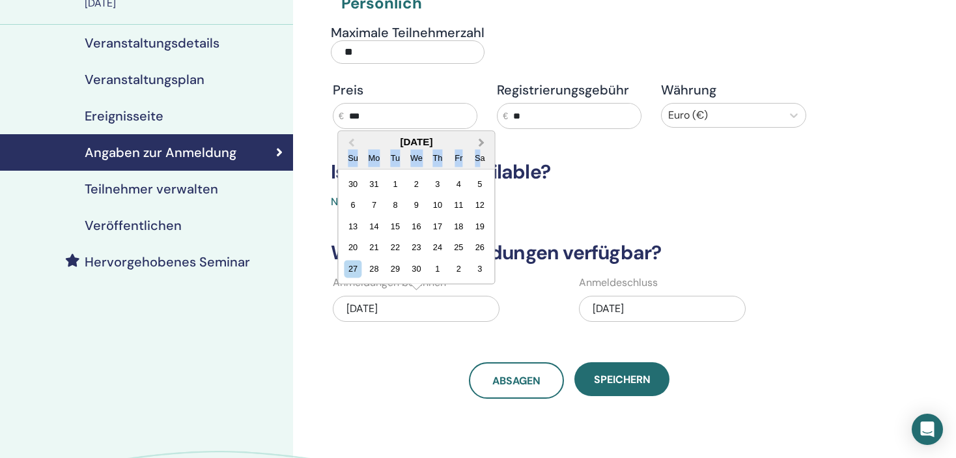
click at [481, 138] on span "Next Month" at bounding box center [481, 143] width 0 height 14
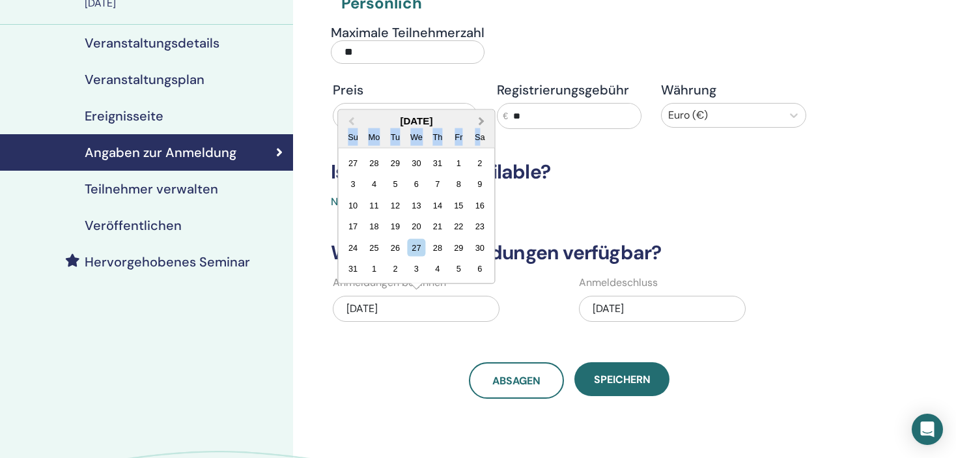
click at [481, 120] on span "Next Month" at bounding box center [481, 121] width 0 height 14
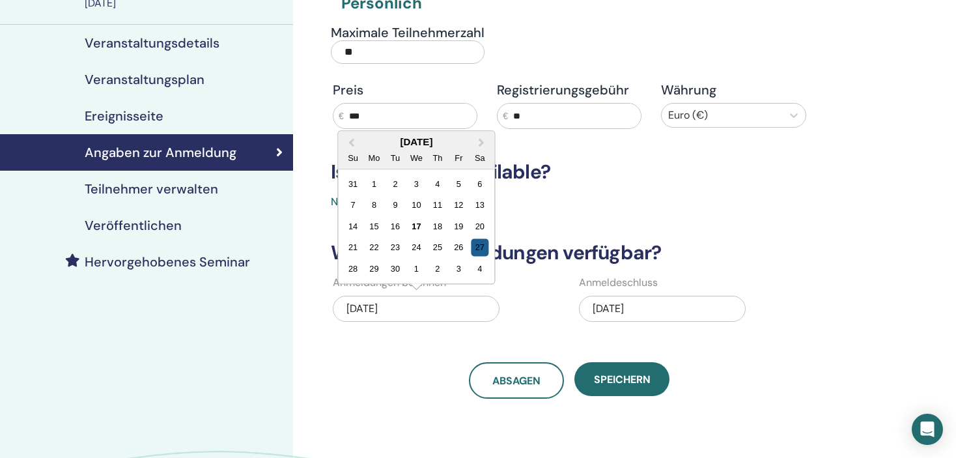
click at [479, 250] on div "27" at bounding box center [480, 247] width 18 height 18
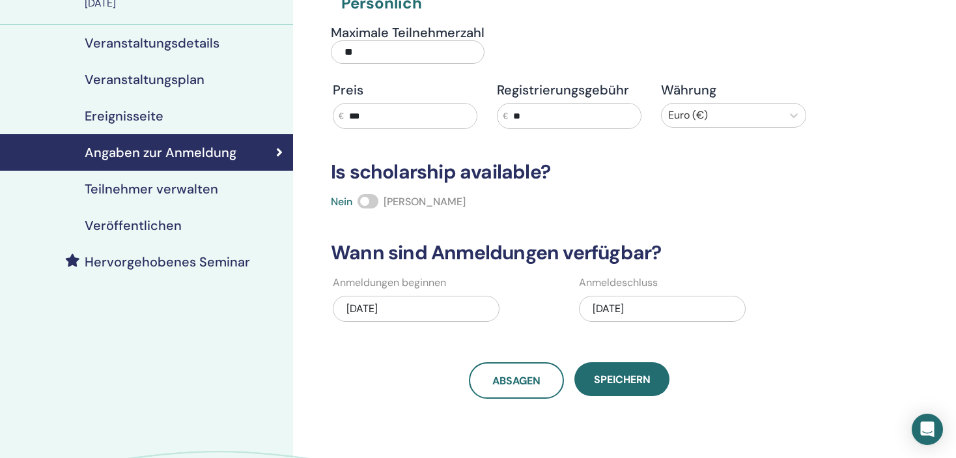
click at [378, 304] on div "09/27/2025" at bounding box center [416, 309] width 167 height 26
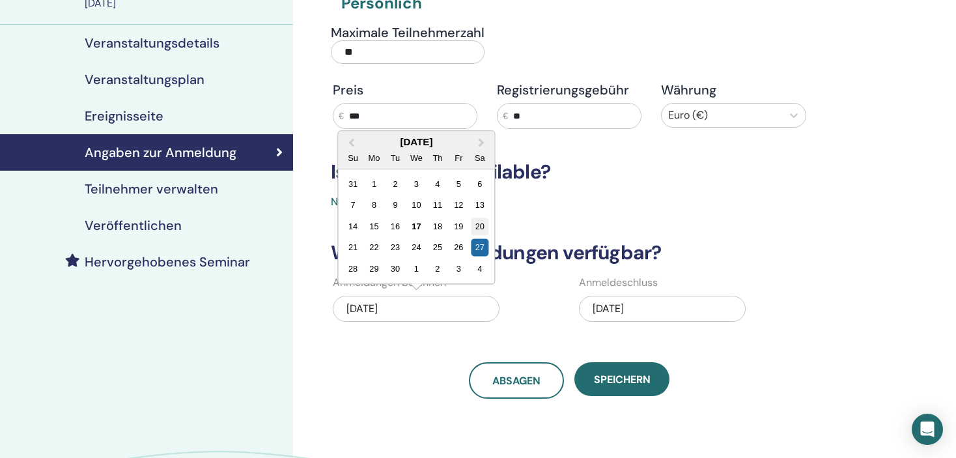
click at [480, 223] on div "20" at bounding box center [480, 227] width 18 height 18
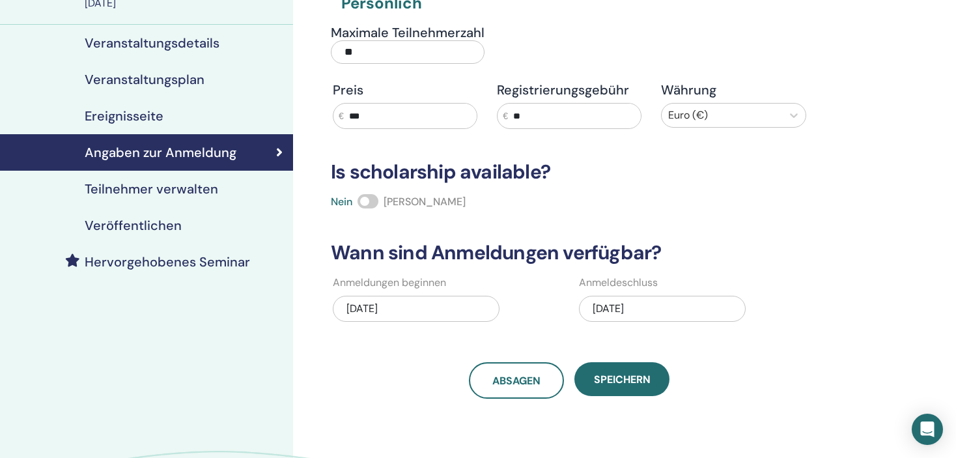
click at [601, 302] on div "11/17/2024" at bounding box center [662, 309] width 167 height 26
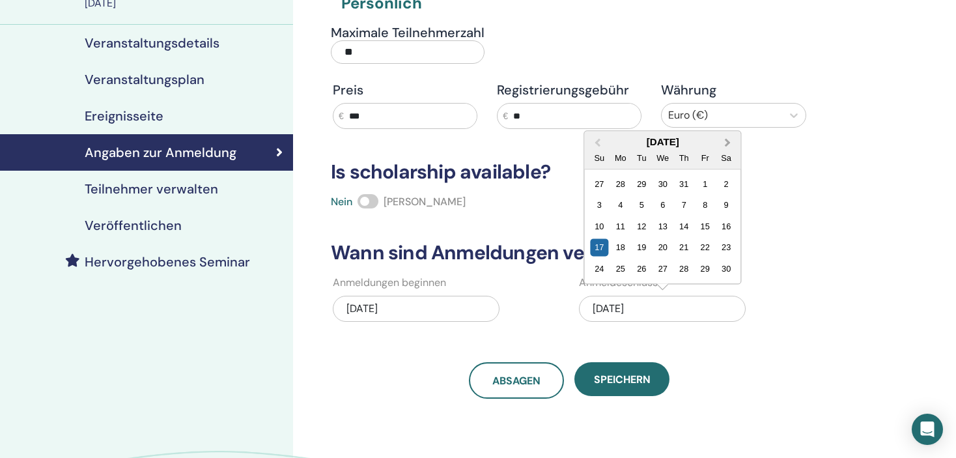
click at [728, 139] on span "Next Month" at bounding box center [728, 143] width 0 height 14
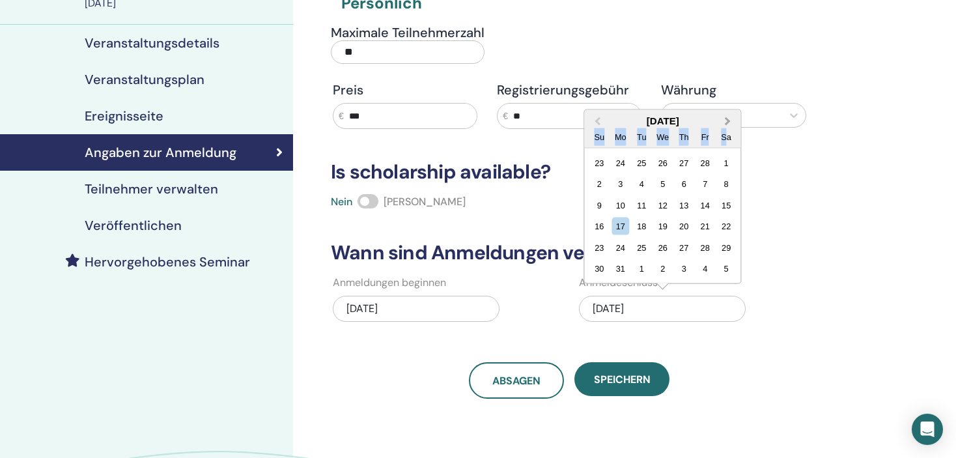
click at [728, 139] on div "Sa" at bounding box center [727, 137] width 18 height 18
click at [731, 125] on button "Next Month" at bounding box center [729, 121] width 21 height 21
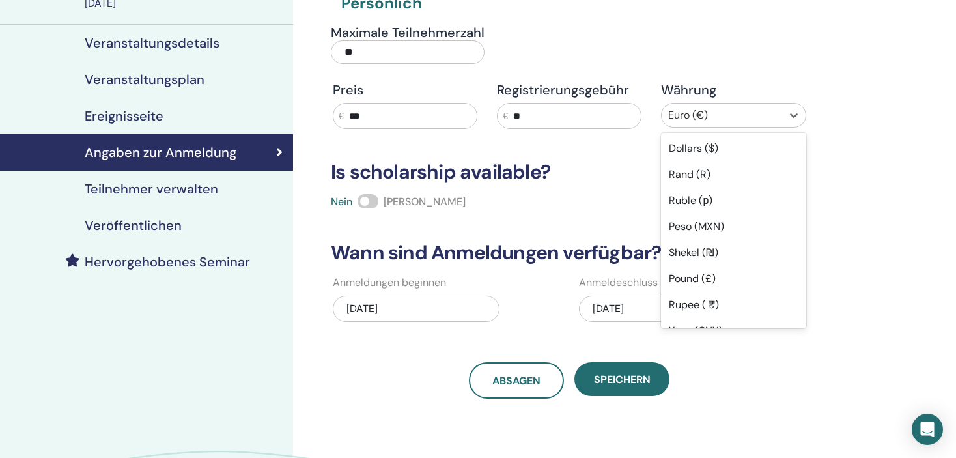
click at [729, 119] on div at bounding box center [721, 115] width 107 height 18
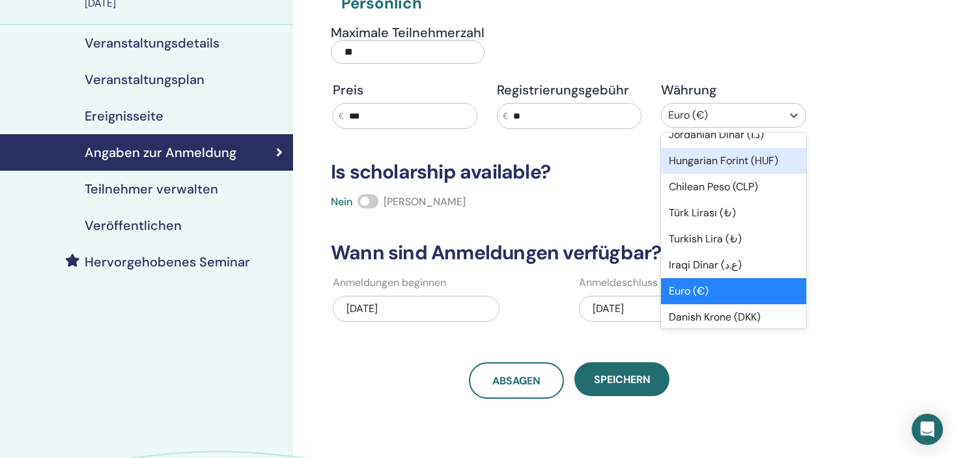
click at [625, 305] on div "11/17/2024" at bounding box center [662, 309] width 167 height 26
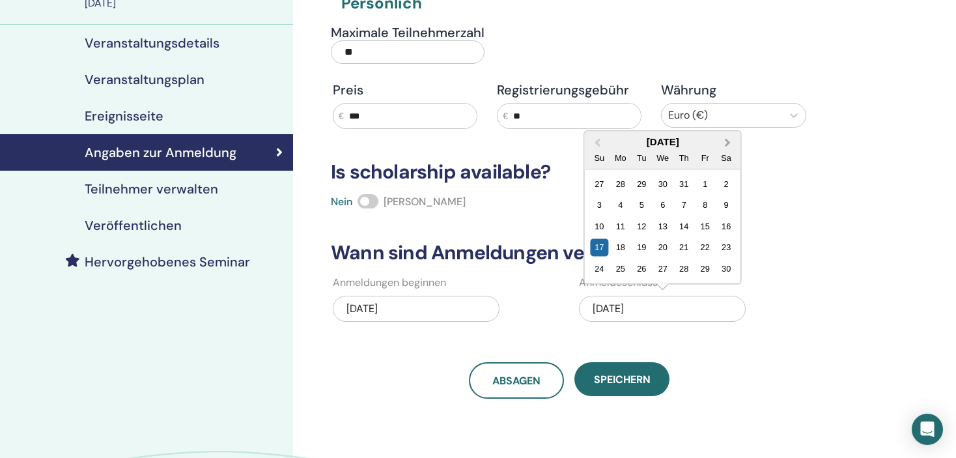
click at [731, 137] on button "Next Month" at bounding box center [729, 142] width 21 height 21
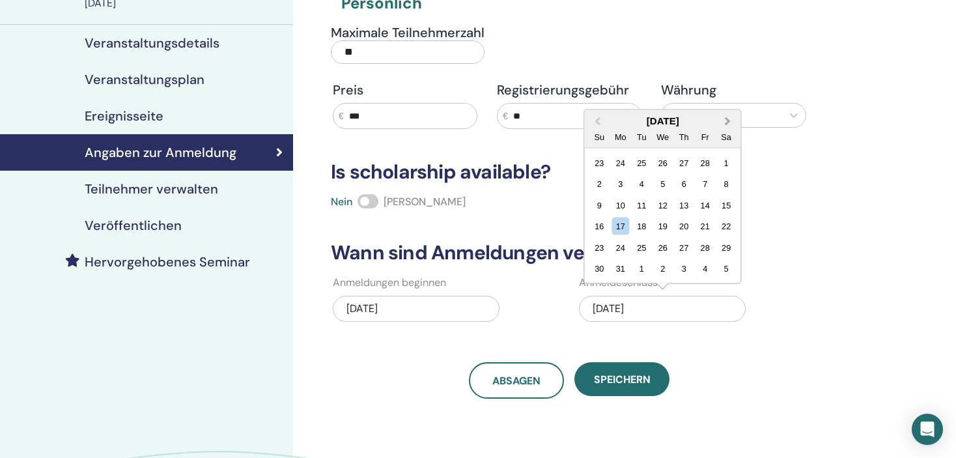
click at [728, 119] on span "Next Month" at bounding box center [728, 121] width 0 height 14
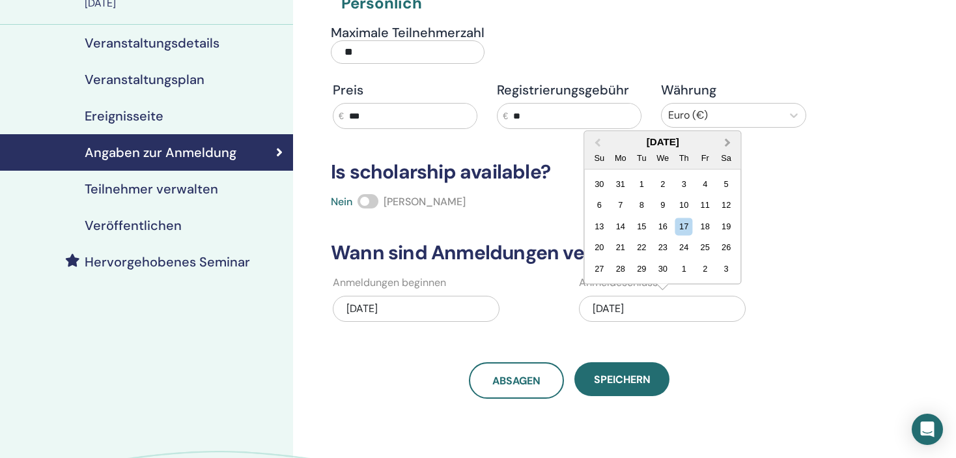
click at [728, 142] on span "Next Month" at bounding box center [728, 143] width 0 height 14
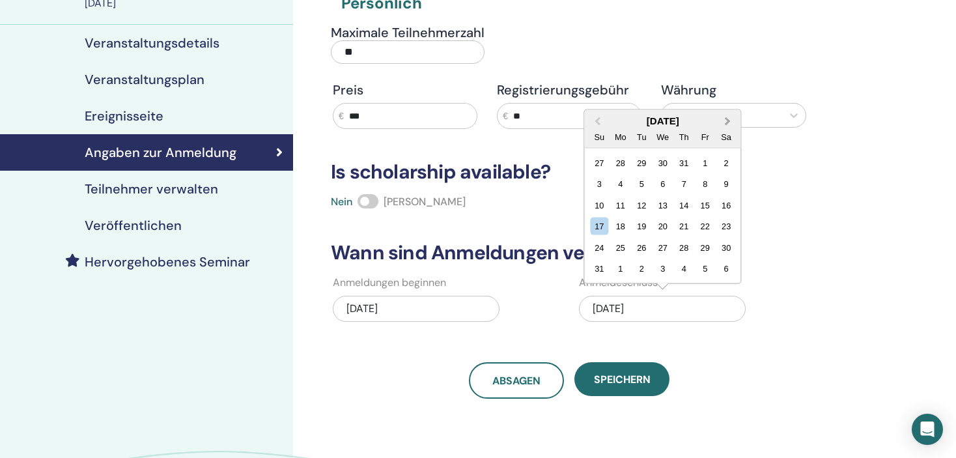
click at [730, 117] on button "Next Month" at bounding box center [729, 121] width 21 height 21
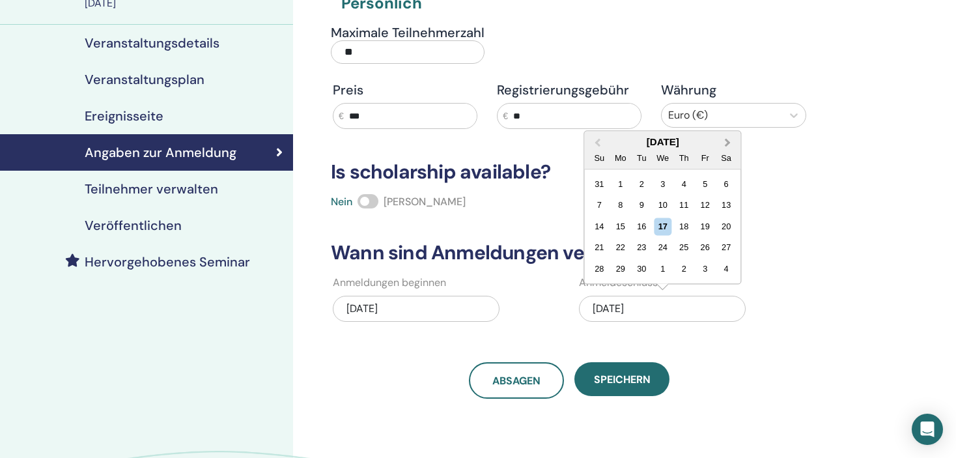
click at [728, 143] on span "Next Month" at bounding box center [728, 143] width 0 height 14
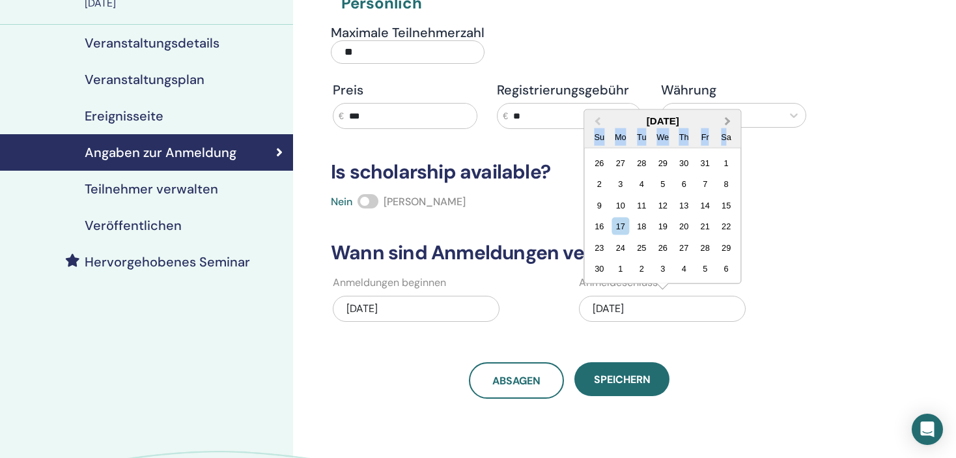
click at [727, 143] on div "Sa" at bounding box center [727, 137] width 18 height 18
click at [728, 123] on span "Next Month" at bounding box center [728, 121] width 0 height 14
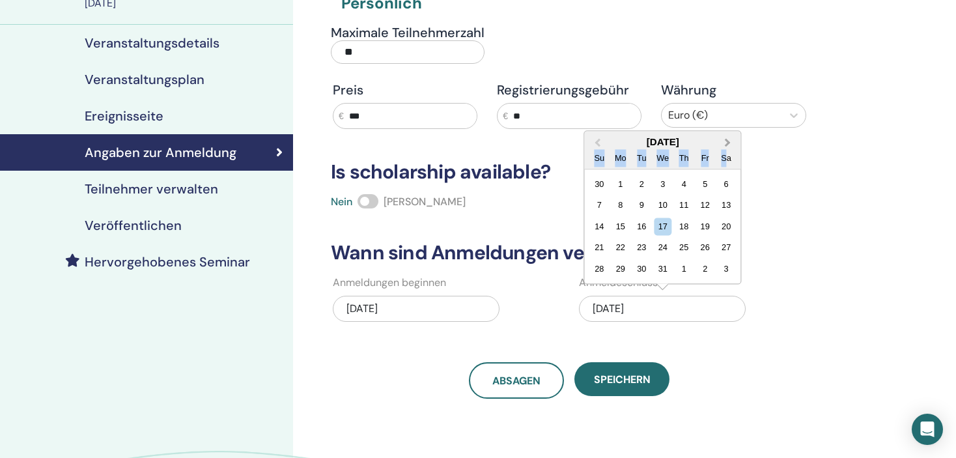
click at [728, 137] on span "Next Month" at bounding box center [728, 143] width 0 height 14
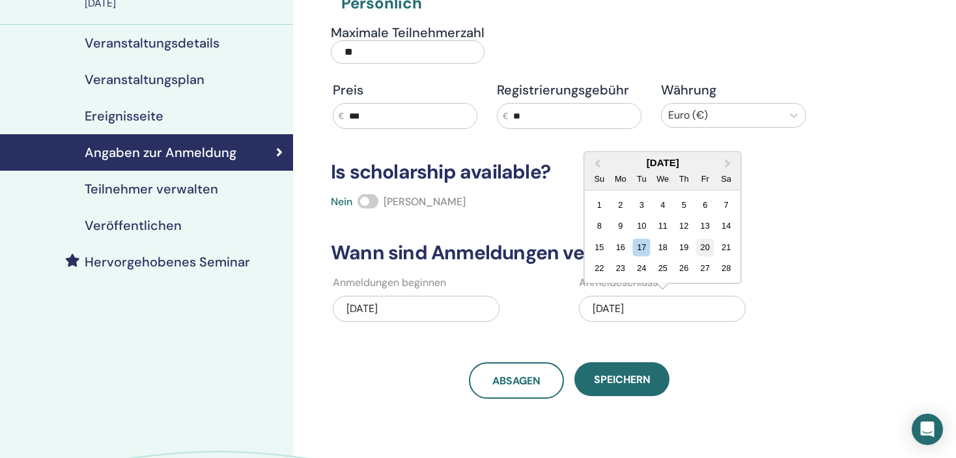
click at [705, 248] on div "20" at bounding box center [705, 247] width 18 height 18
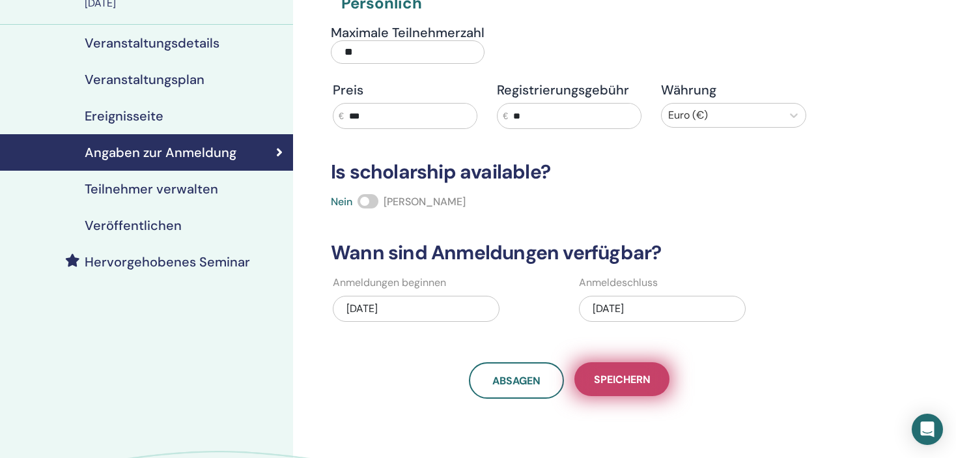
click at [645, 375] on span "Speichern" at bounding box center [622, 380] width 57 height 14
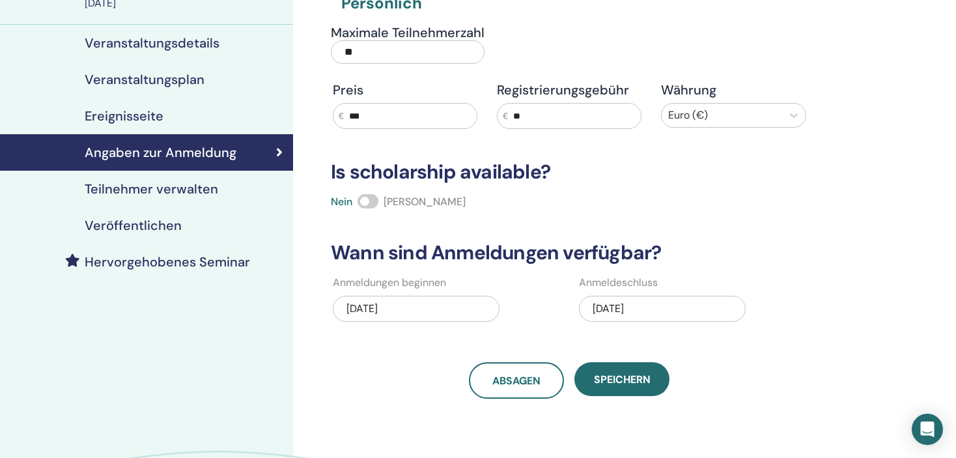
click at [176, 199] on link "Teilnehmer verwalten" at bounding box center [146, 189] width 293 height 36
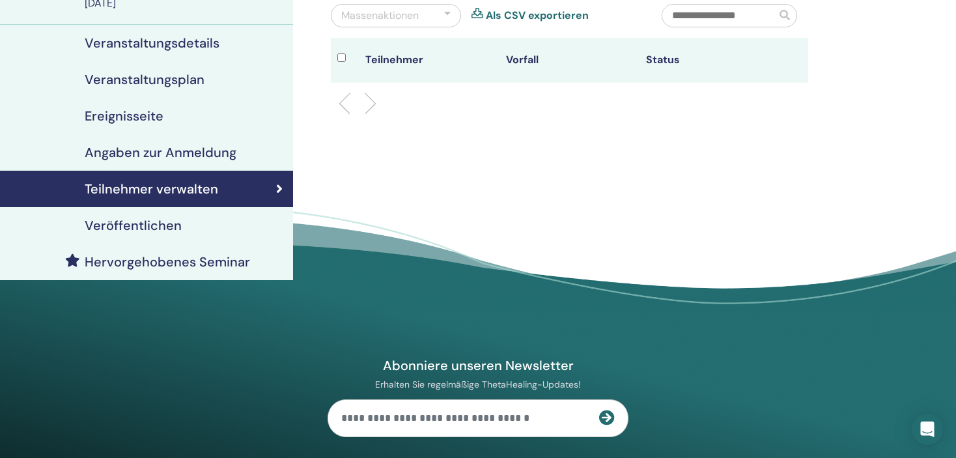
click at [178, 233] on link "Veröffentlichen" at bounding box center [146, 225] width 293 height 36
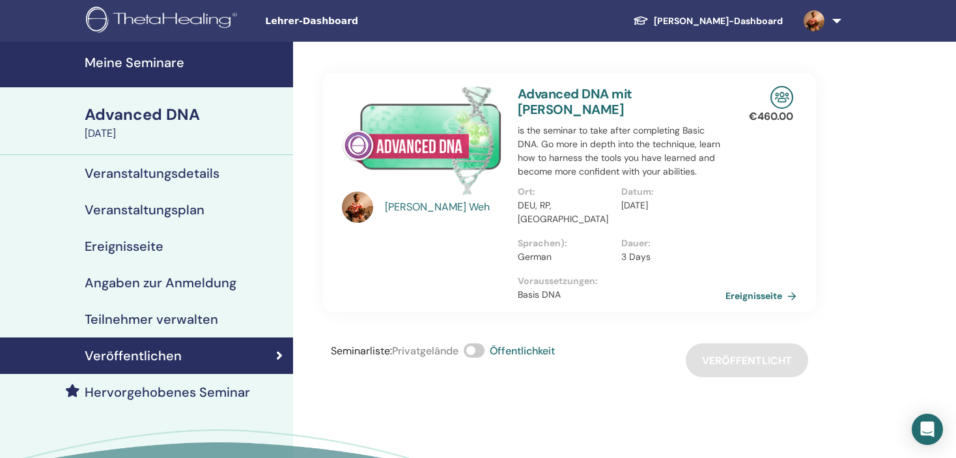
click at [743, 343] on div "Seminarliste : Privatgelände Öffentlichkeit Veröffentlicht" at bounding box center [569, 360] width 493 height 34
click at [169, 172] on h4 "Veranstaltungsdetails" at bounding box center [152, 173] width 135 height 16
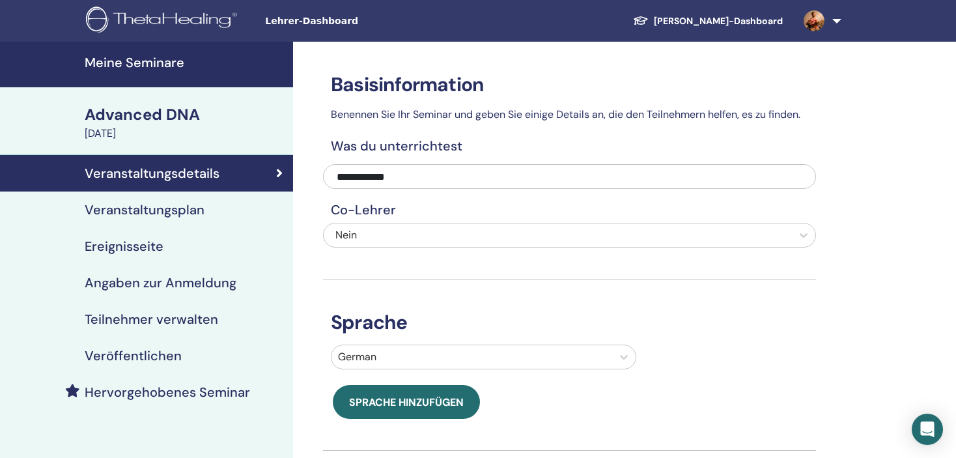
click at [171, 63] on h4 "Meine Seminare" at bounding box center [185, 63] width 201 height 16
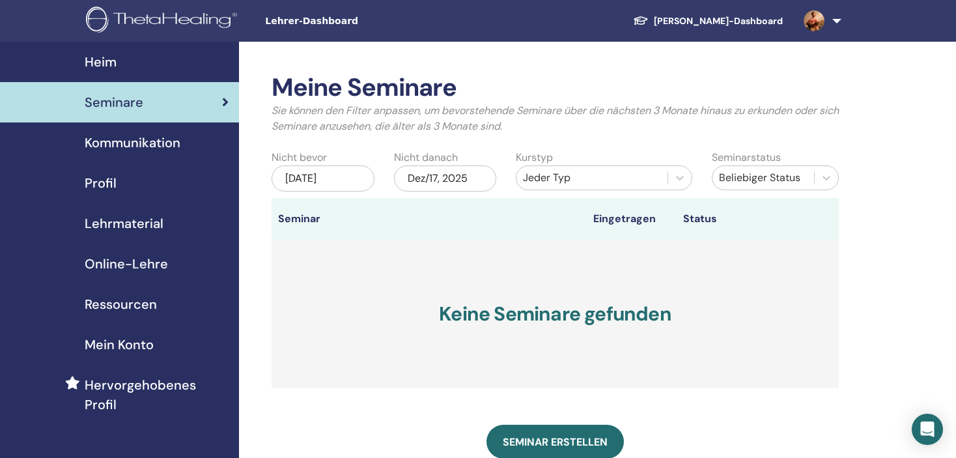
click at [484, 175] on div "Dez/17, 2025" at bounding box center [445, 178] width 103 height 26
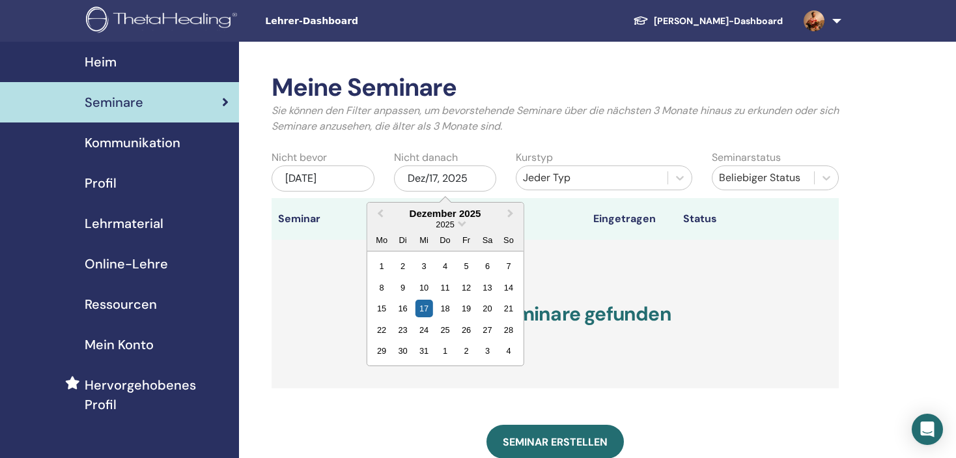
click at [464, 224] on div "2025" at bounding box center [445, 224] width 156 height 11
click at [461, 224] on span "Choose Date" at bounding box center [462, 222] width 8 height 8
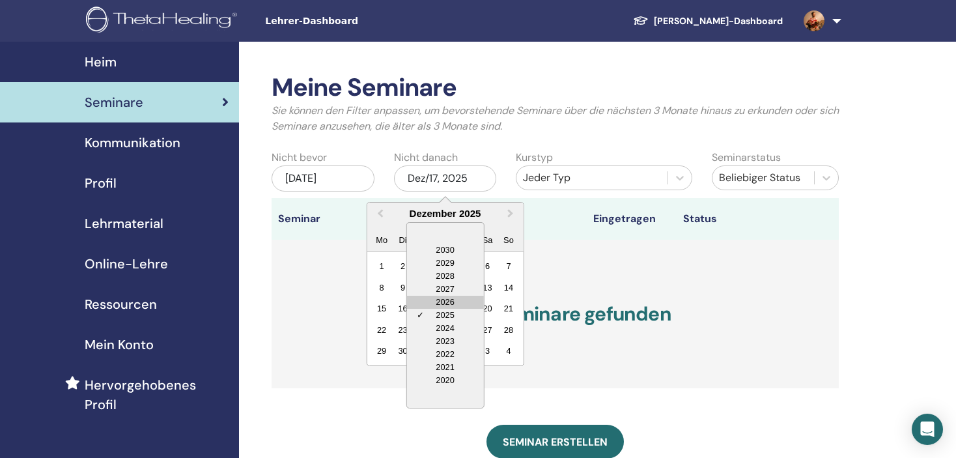
click at [453, 297] on div "2026" at bounding box center [445, 302] width 77 height 13
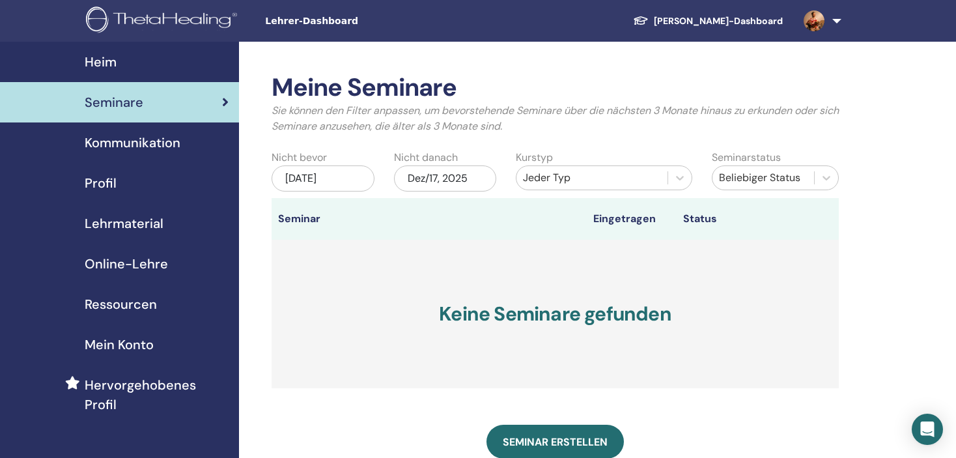
click at [499, 136] on div "Meine Seminare Sie können den Filter anpassen, um bevorstehende Seminare über d…" at bounding box center [555, 109] width 587 height 72
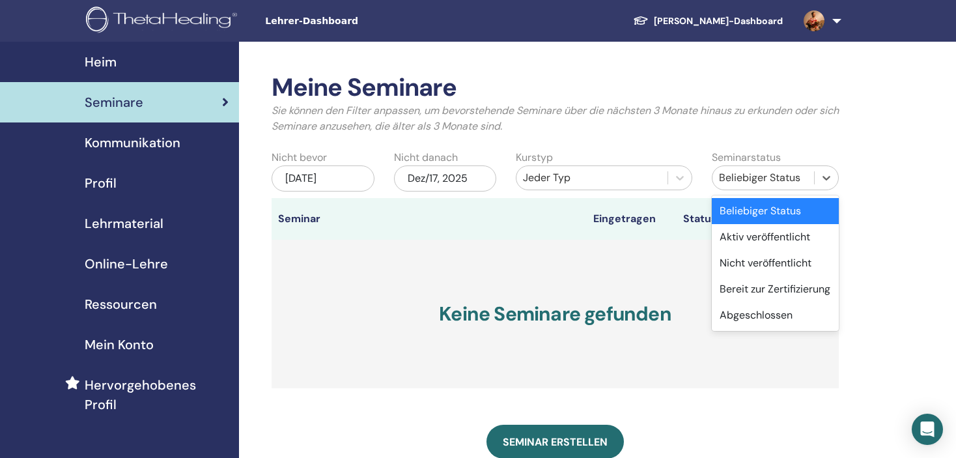
click at [773, 173] on div "Beliebiger Status" at bounding box center [763, 178] width 89 height 16
click at [744, 214] on div "Beliebiger Status" at bounding box center [775, 211] width 127 height 26
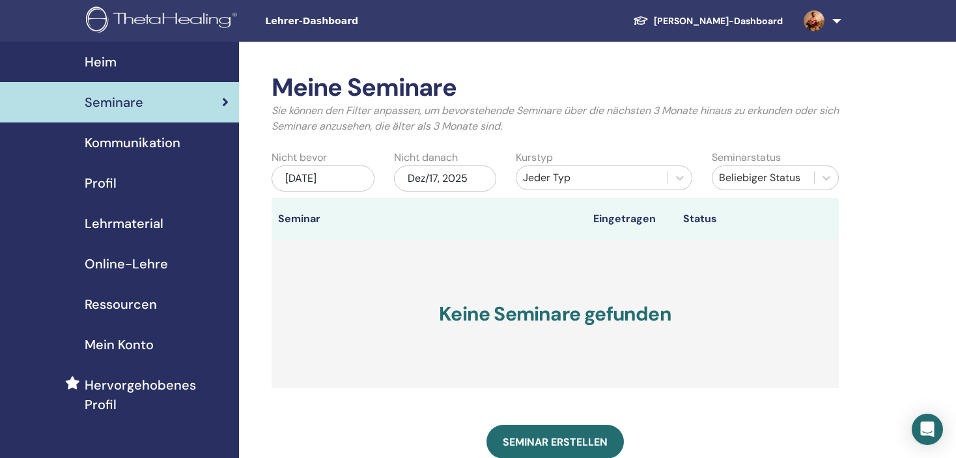
click at [399, 130] on p "Sie können den Filter anpassen, um bevorstehende Seminare über die nächsten 3 M…" at bounding box center [555, 118] width 567 height 31
click at [141, 144] on span "Kommunikation" at bounding box center [133, 143] width 96 height 20
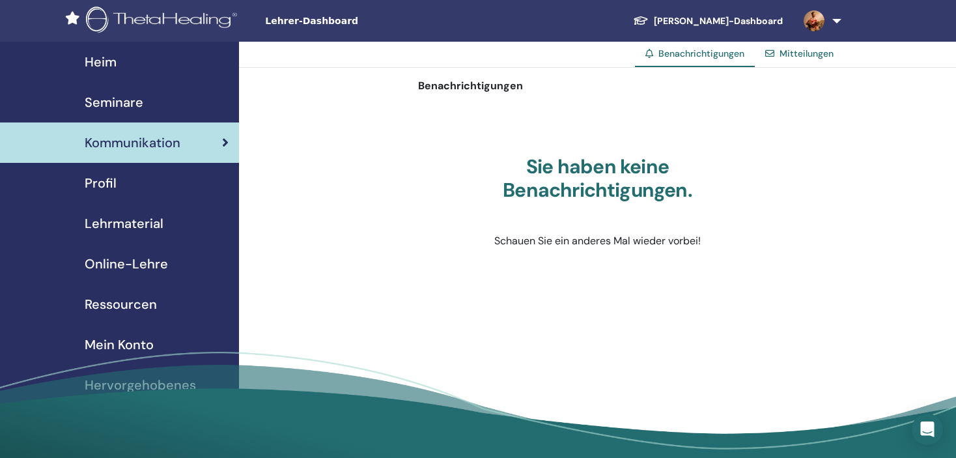
click at [136, 107] on span "Seminare" at bounding box center [114, 103] width 59 height 20
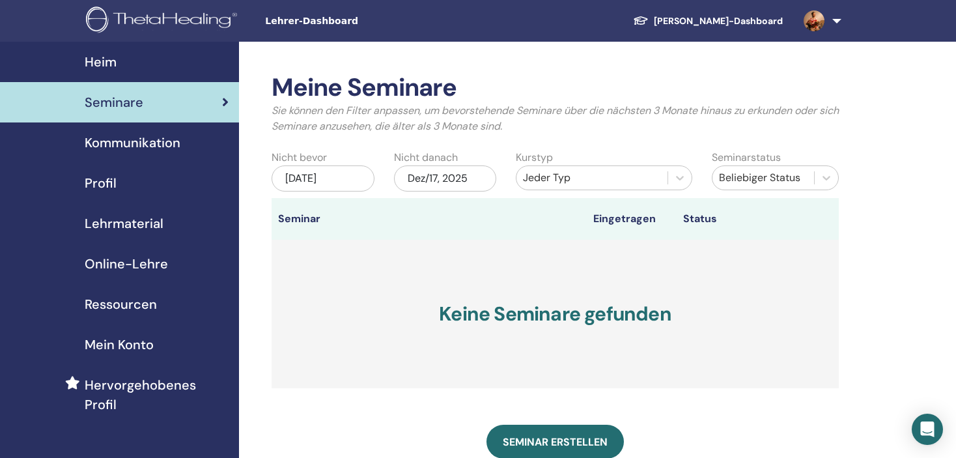
click at [437, 173] on div "Dez/17, 2025" at bounding box center [445, 178] width 103 height 26
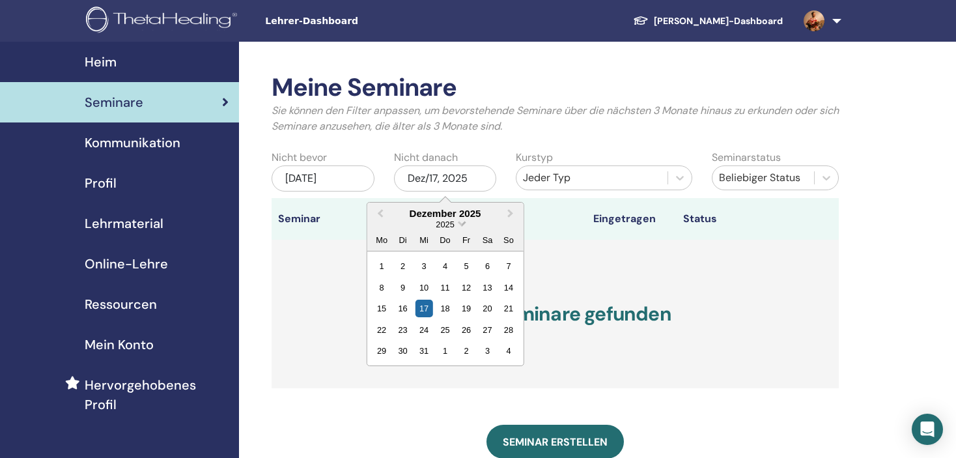
click at [463, 220] on span "Choose Date" at bounding box center [462, 222] width 8 height 8
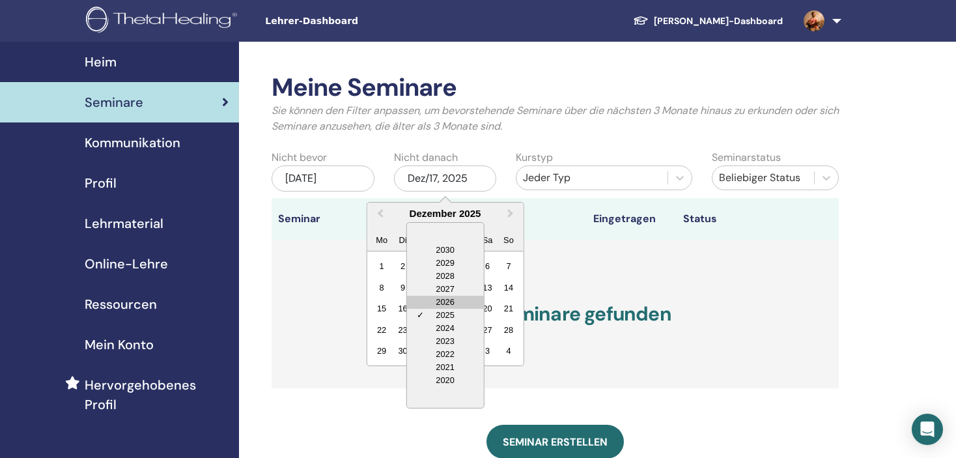
click at [447, 301] on div "2026" at bounding box center [445, 302] width 77 height 13
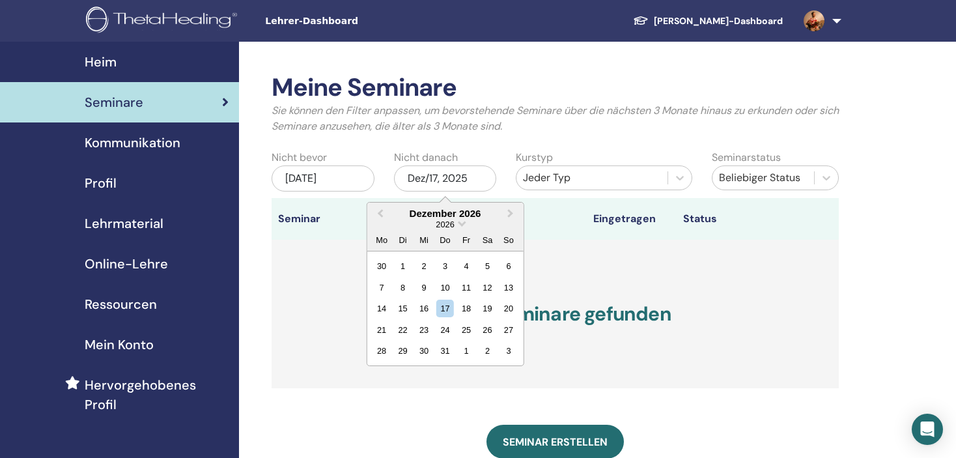
click at [492, 152] on div "Nicht danach Dez/17, 2025 Dezember 2026 Previous Month Next Month Dezember 2026…" at bounding box center [445, 173] width 122 height 46
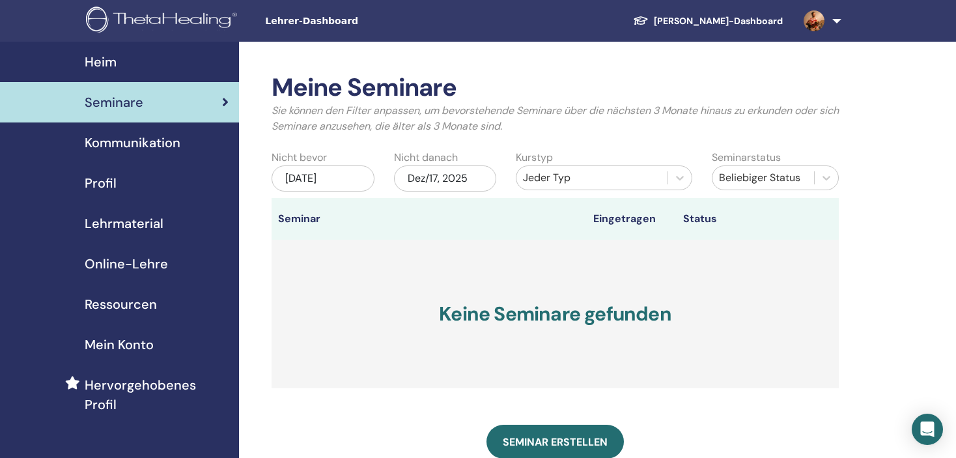
click at [463, 175] on div "Dez/17, 2025" at bounding box center [445, 178] width 103 height 26
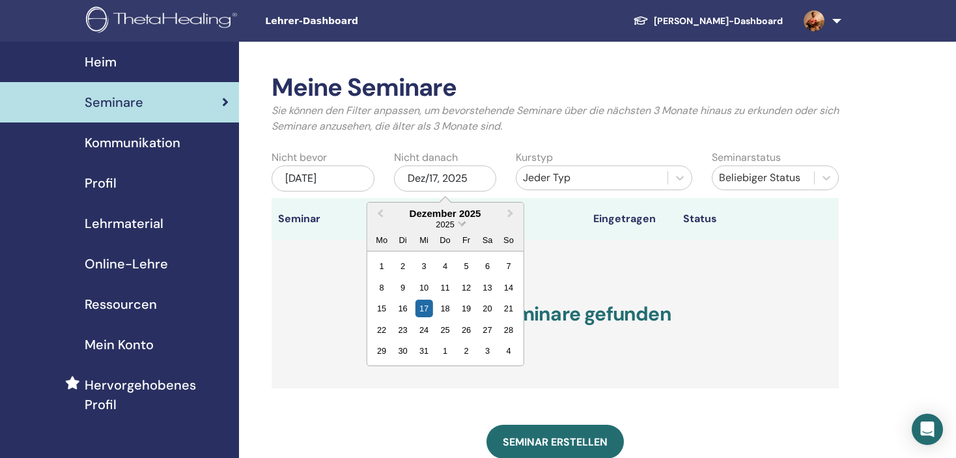
click at [463, 221] on span "Choose Date" at bounding box center [462, 222] width 8 height 8
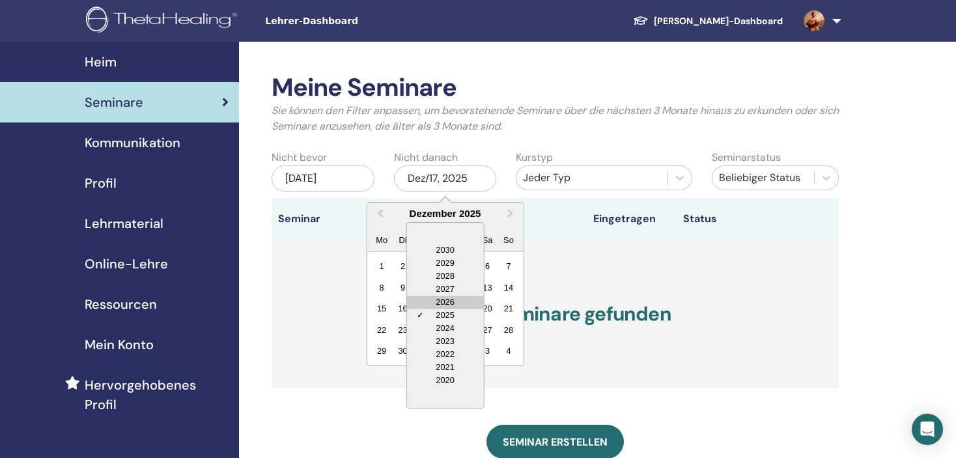
click at [457, 305] on div "2026" at bounding box center [445, 302] width 77 height 13
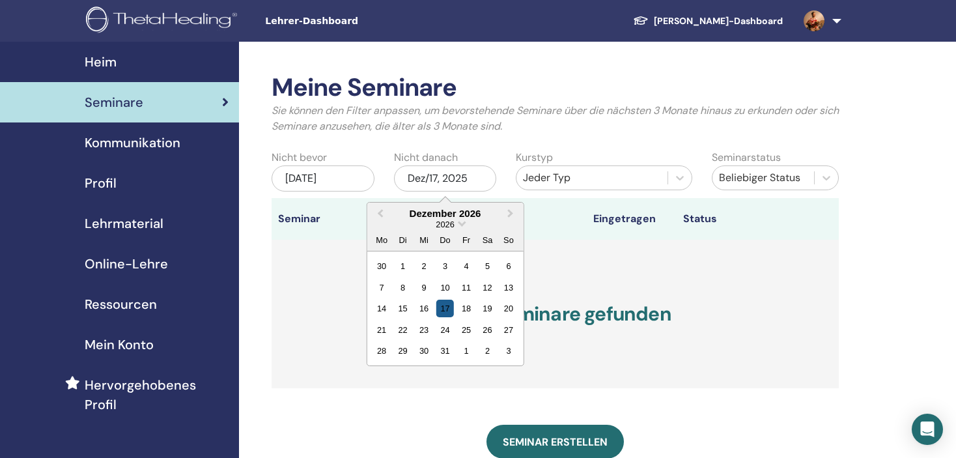
click at [444, 306] on div "17" at bounding box center [445, 309] width 18 height 18
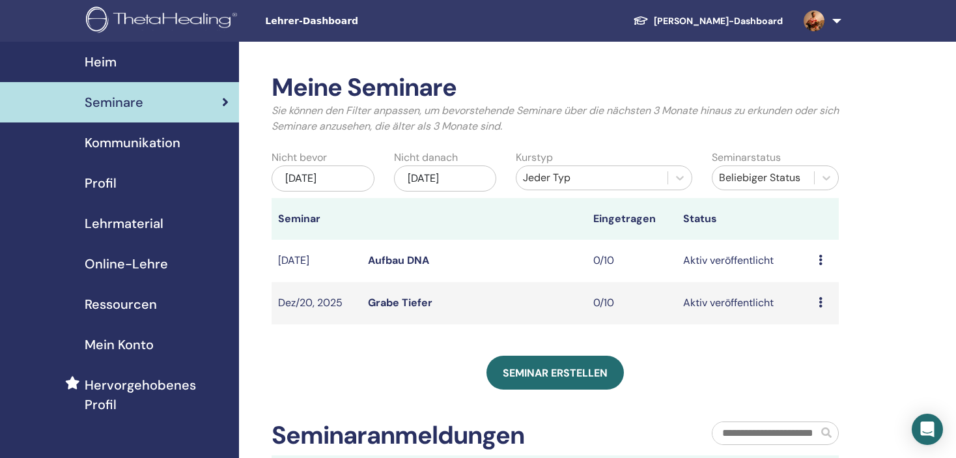
click at [819, 300] on icon at bounding box center [821, 302] width 4 height 10
click at [808, 328] on link "Bearbeiten" at bounding box center [813, 330] width 53 height 14
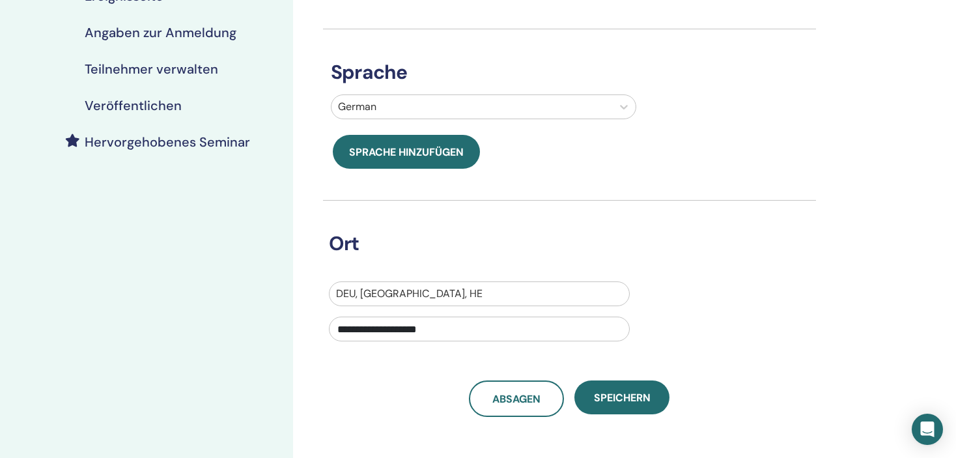
scroll to position [326, 0]
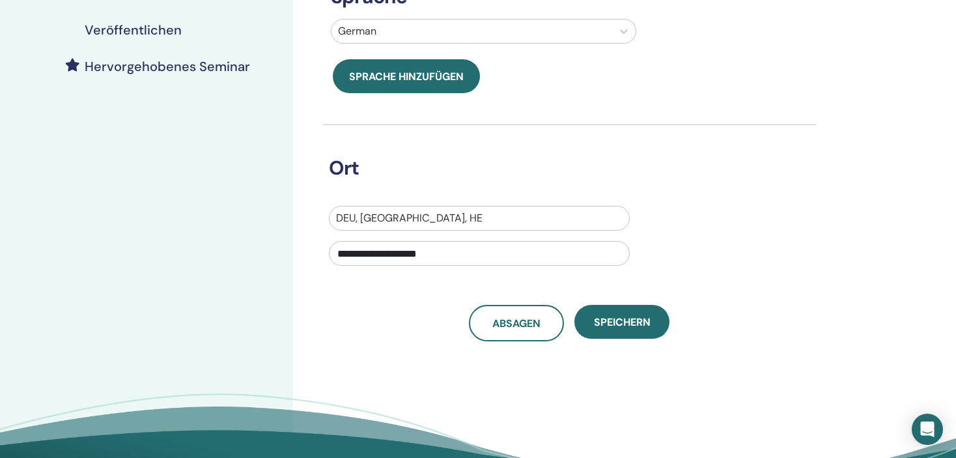
click at [444, 216] on div at bounding box center [479, 218] width 287 height 18
type input "*********"
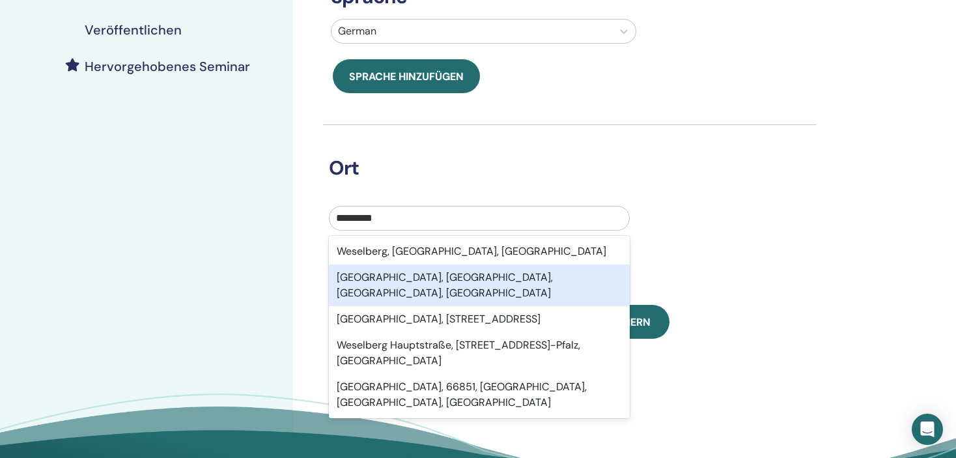
click at [459, 281] on div "Weselberg, Südwestpfalz, Rheinland-Pfalz, DEU" at bounding box center [479, 285] width 301 height 42
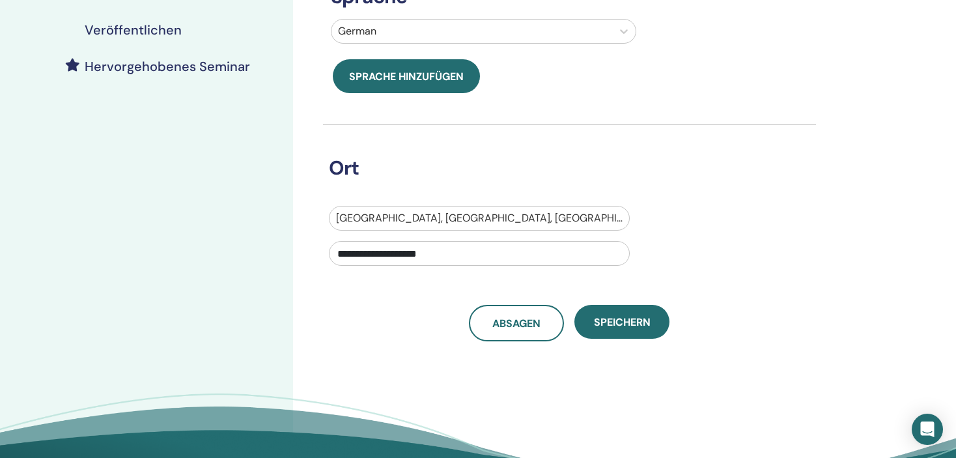
click at [435, 258] on input "**********" at bounding box center [479, 253] width 301 height 25
drag, startPoint x: 474, startPoint y: 255, endPoint x: 281, endPoint y: 249, distance: 193.6
click at [281, 249] on div "**********" at bounding box center [478, 120] width 956 height 808
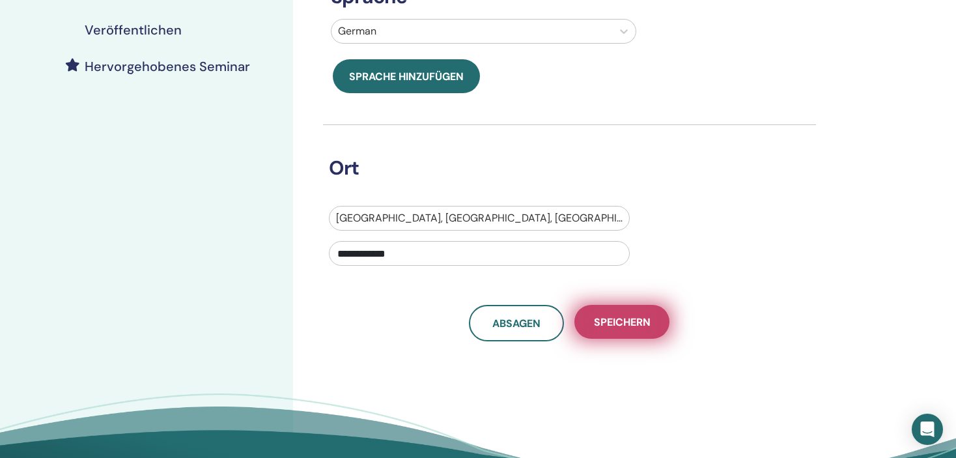
type input "**********"
click at [616, 319] on span "Speichern" at bounding box center [622, 322] width 57 height 14
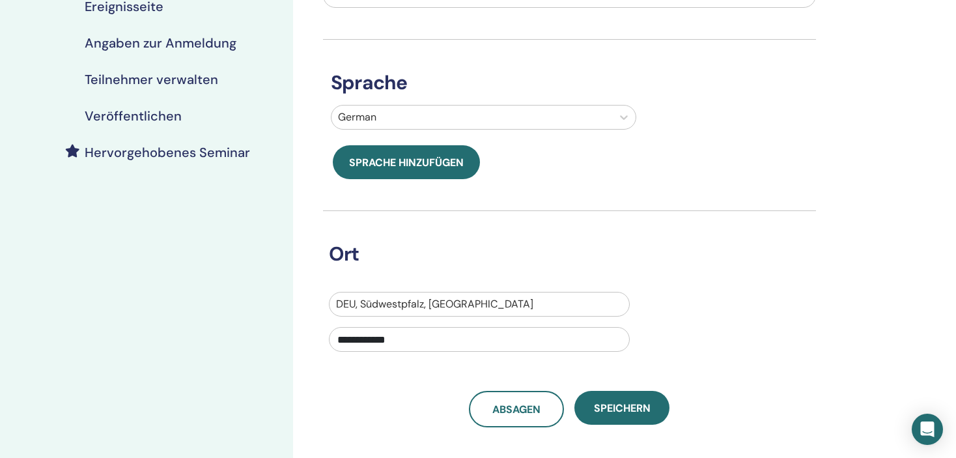
scroll to position [130, 0]
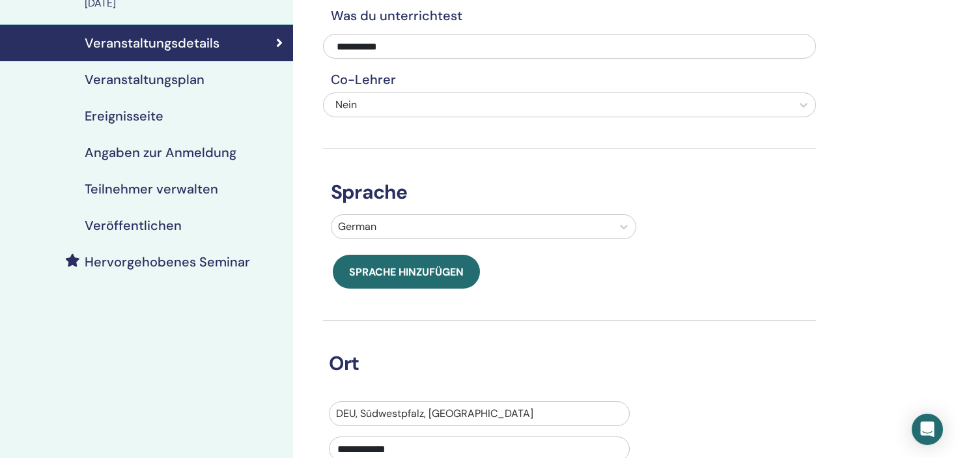
click at [156, 77] on h4 "Veranstaltungsplan" at bounding box center [145, 80] width 120 height 16
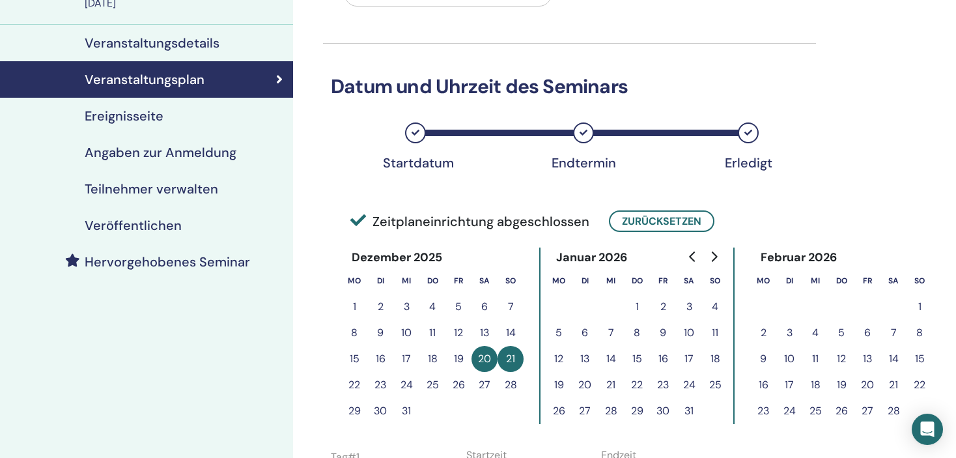
click at [711, 255] on icon "Go to next month" at bounding box center [714, 256] width 10 height 10
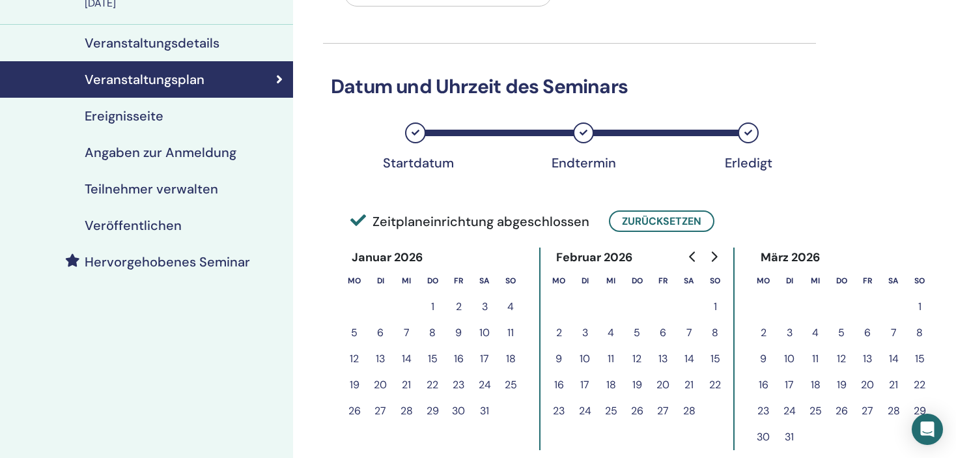
click at [891, 384] on button "21" at bounding box center [894, 385] width 26 height 26
click at [664, 221] on button "Zurücksetzen" at bounding box center [662, 220] width 106 height 21
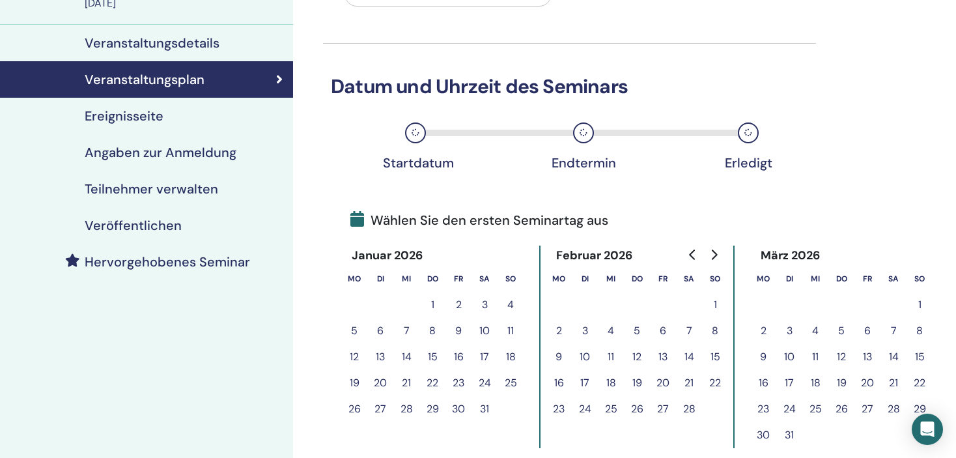
click at [892, 377] on button "21" at bounding box center [894, 383] width 26 height 26
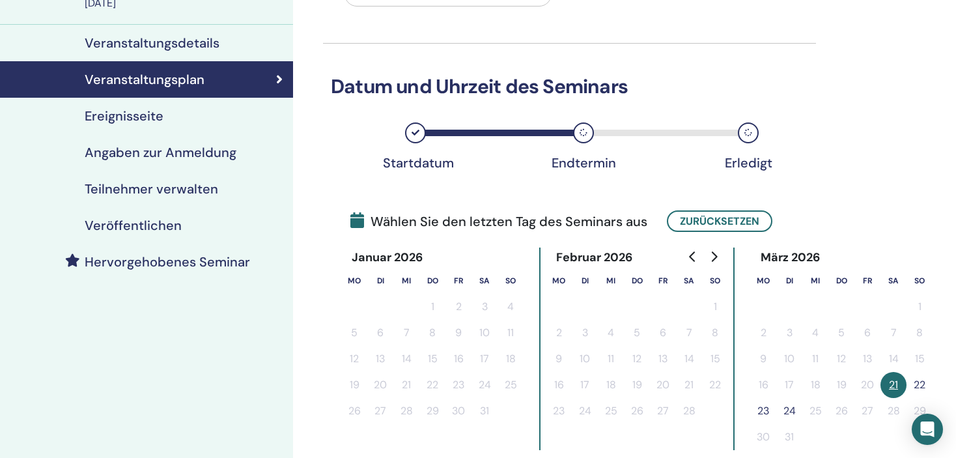
click at [916, 382] on button "22" at bounding box center [920, 385] width 26 height 26
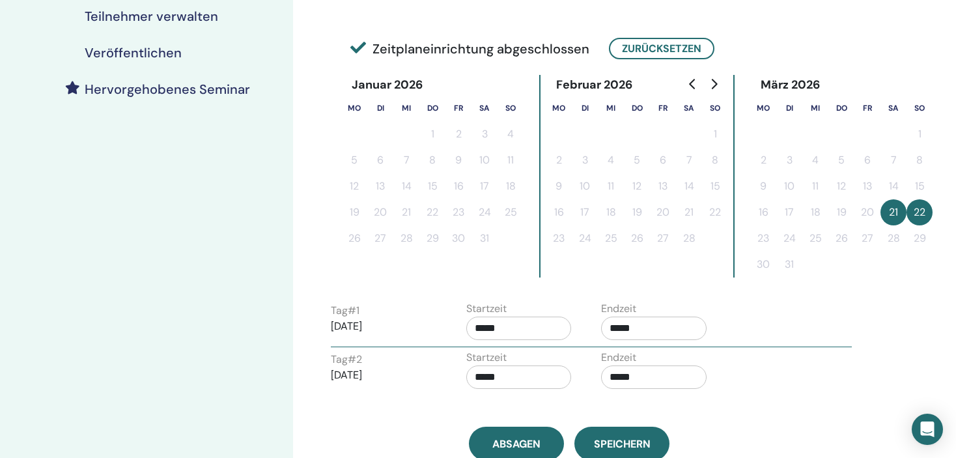
scroll to position [326, 0]
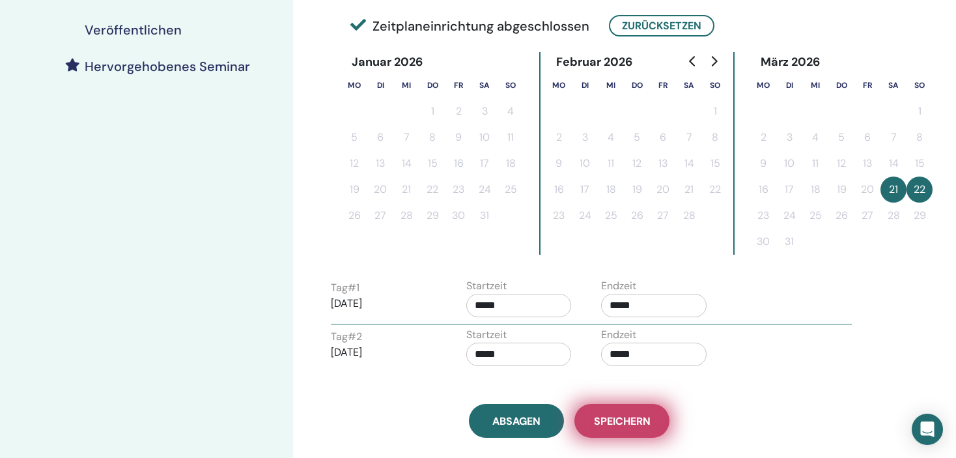
click at [633, 423] on span "Speichern" at bounding box center [622, 421] width 57 height 14
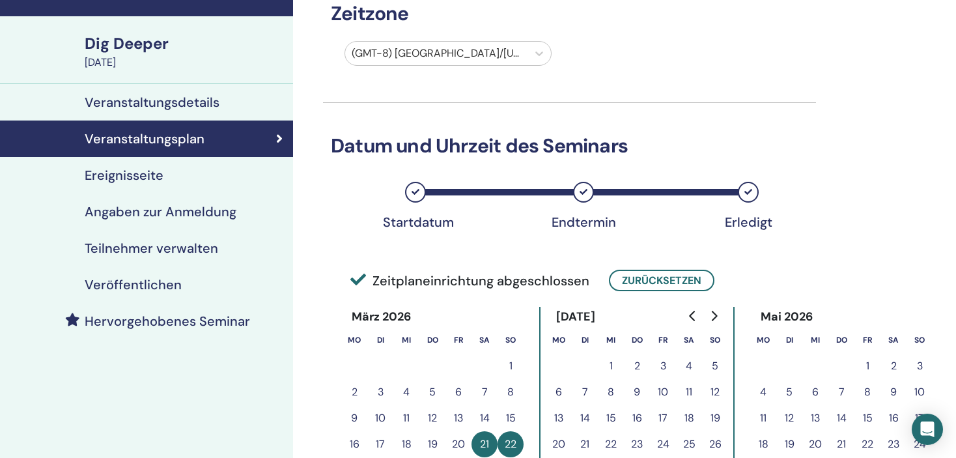
scroll to position [65, 0]
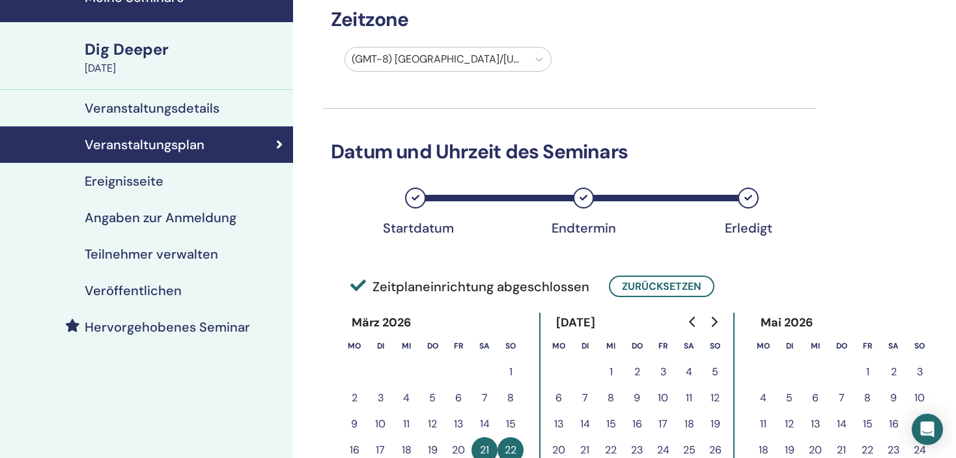
click at [166, 181] on div "Ereignisseite" at bounding box center [146, 181] width 272 height 16
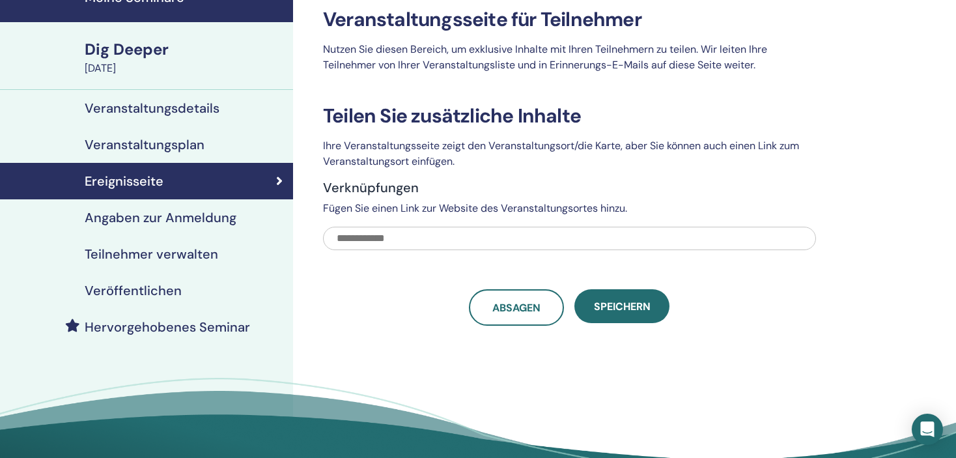
click at [141, 221] on h4 "Angaben zur Anmeldung" at bounding box center [161, 218] width 152 height 16
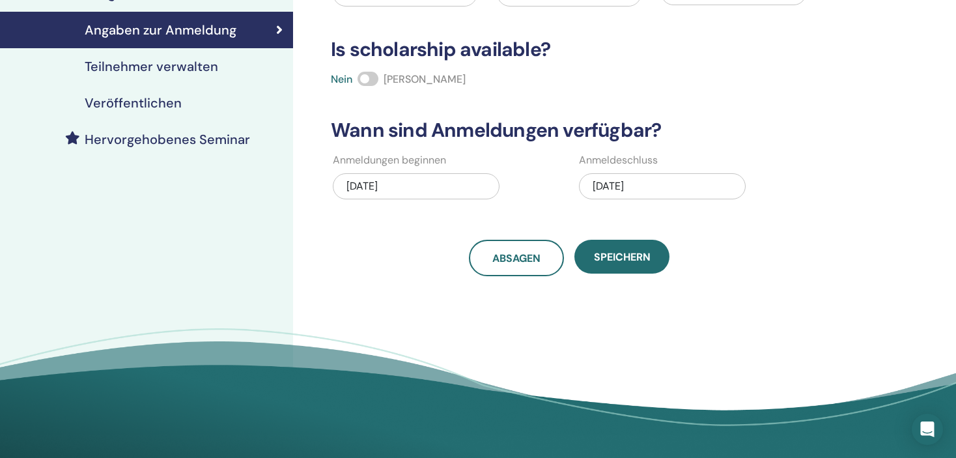
scroll to position [261, 0]
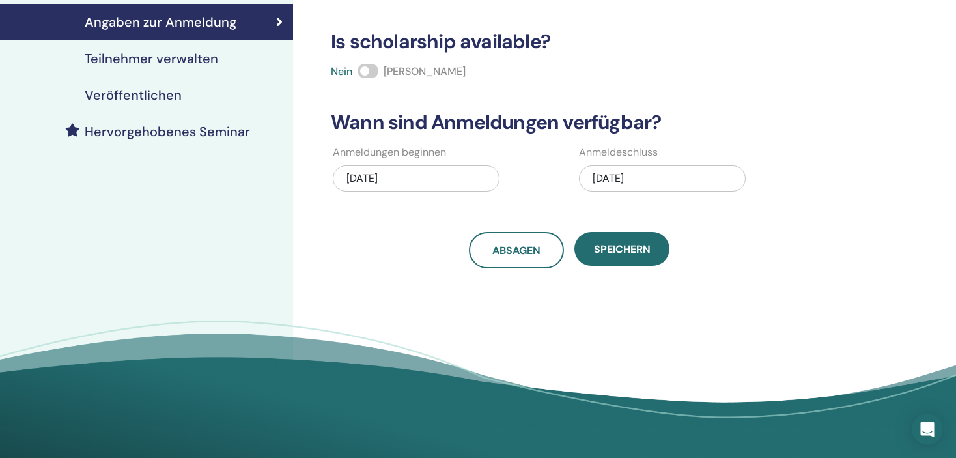
click at [354, 180] on div "[DATE]" at bounding box center [416, 178] width 167 height 26
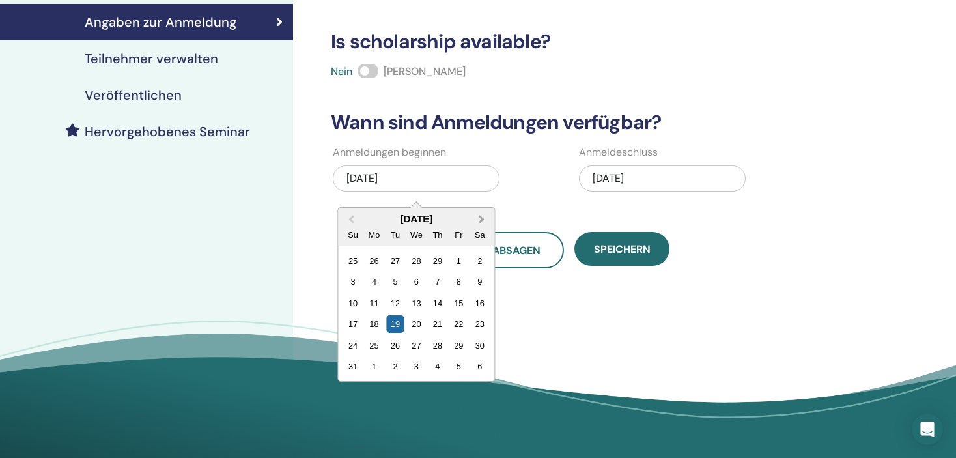
click at [481, 216] on span "Next Month" at bounding box center [481, 219] width 0 height 14
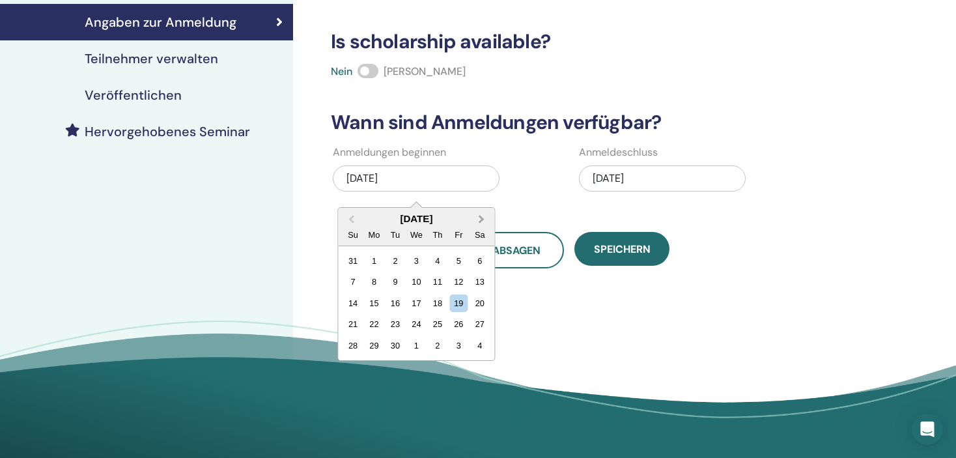
click at [481, 216] on span "Next Month" at bounding box center [481, 219] width 0 height 14
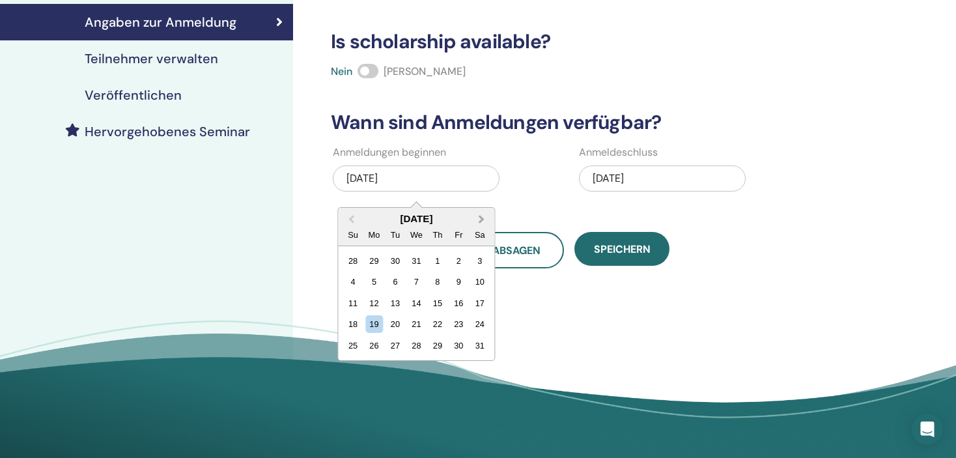
click at [481, 216] on span "Next Month" at bounding box center [481, 219] width 0 height 14
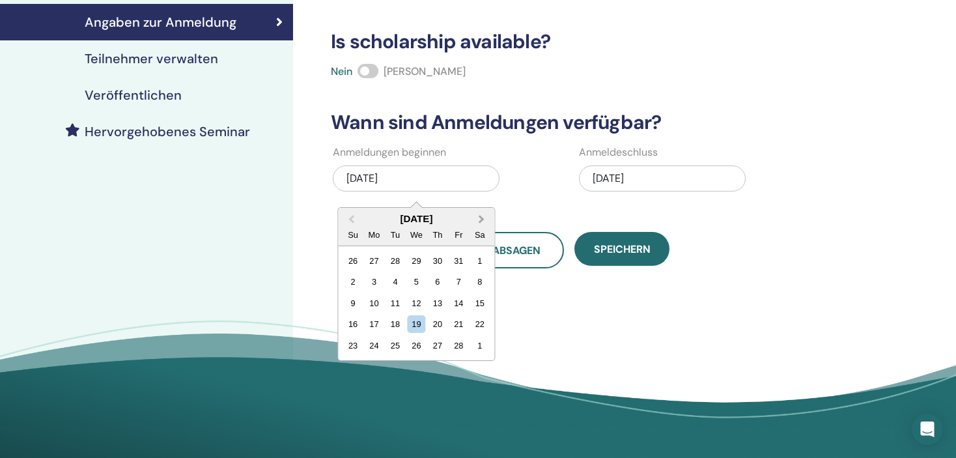
click at [481, 216] on span "Next Month" at bounding box center [481, 219] width 0 height 14
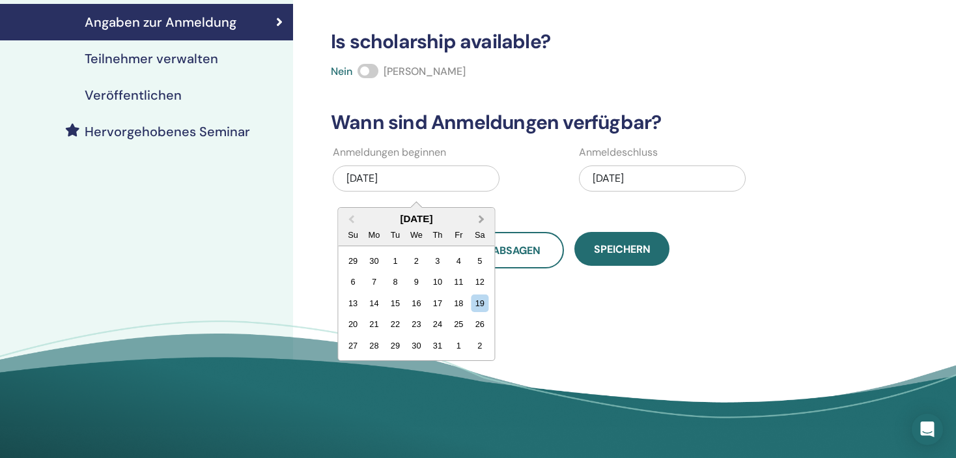
click at [481, 217] on span "Next Month" at bounding box center [481, 219] width 0 height 14
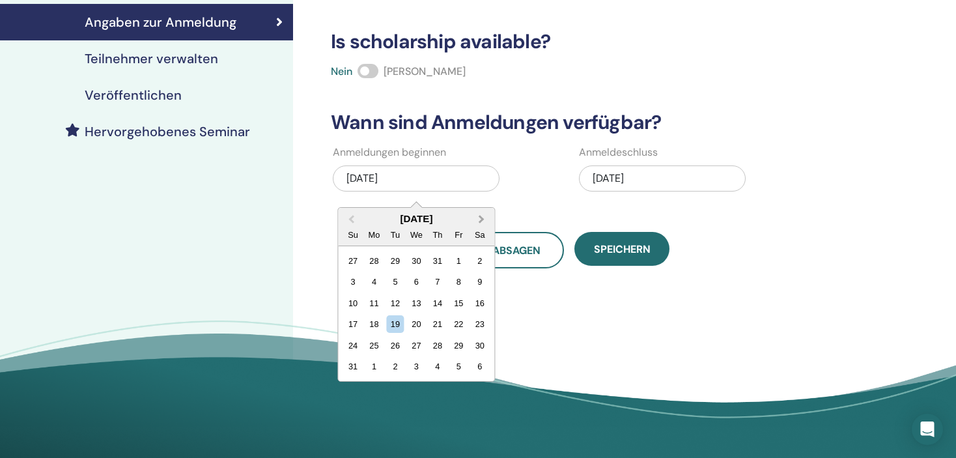
click at [481, 217] on span "Next Month" at bounding box center [481, 219] width 0 height 14
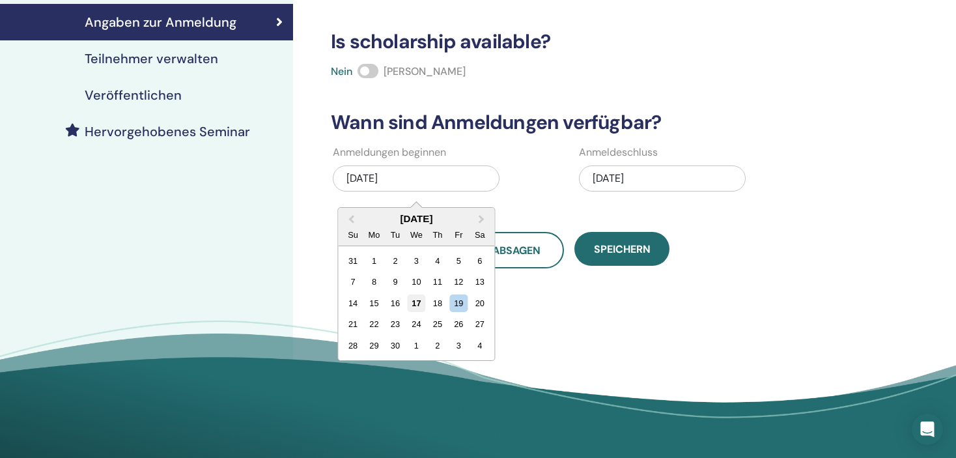
click at [416, 300] on div "17" at bounding box center [417, 303] width 18 height 18
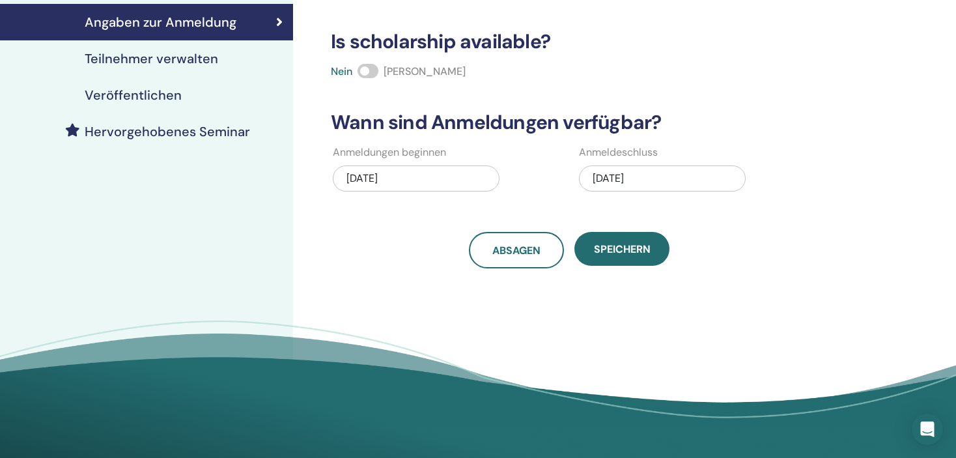
click at [591, 177] on div "07/07/2024" at bounding box center [662, 178] width 167 height 26
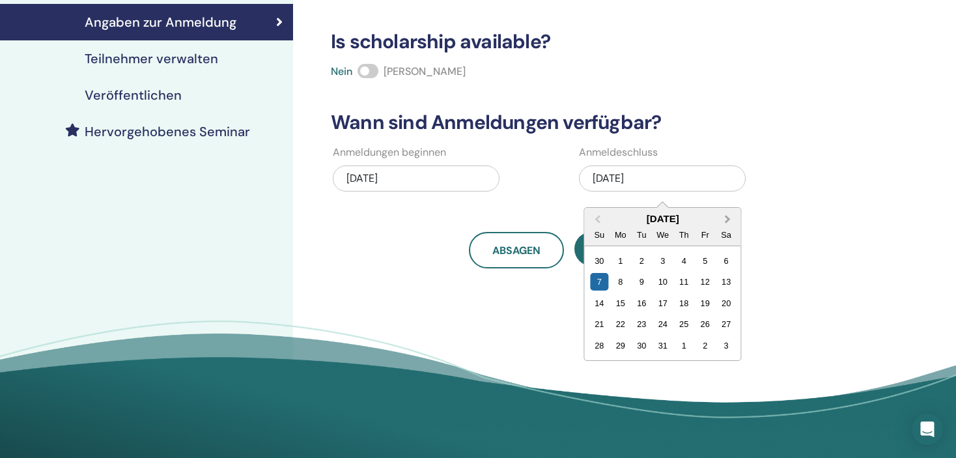
click at [725, 214] on button "Next Month" at bounding box center [729, 219] width 21 height 21
click at [724, 214] on button "Next Month" at bounding box center [729, 219] width 21 height 21
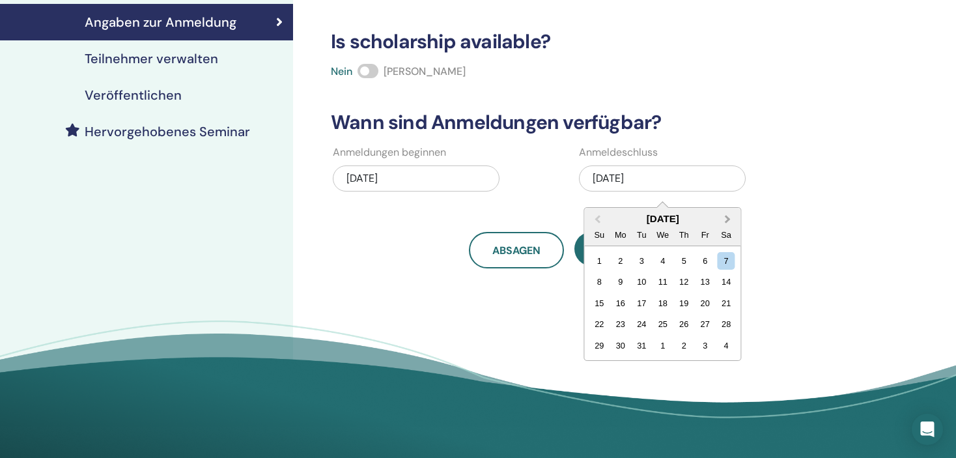
click at [724, 215] on button "Next Month" at bounding box center [729, 219] width 21 height 21
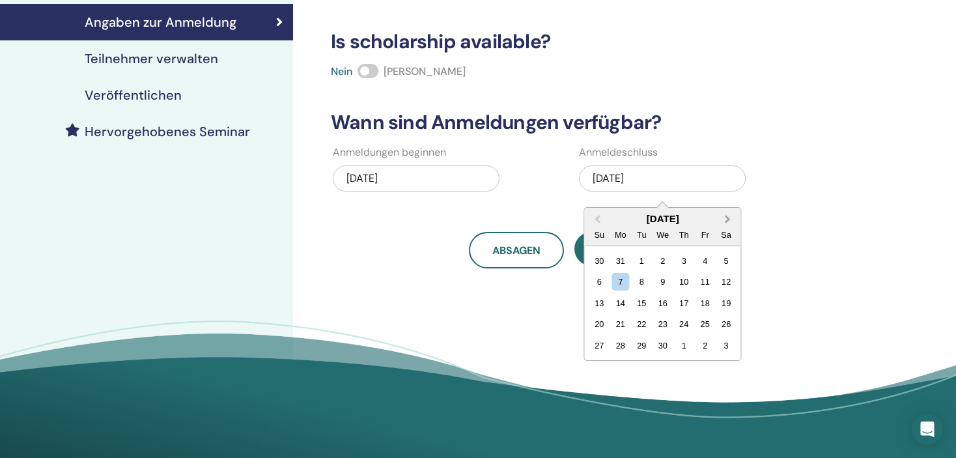
click at [724, 215] on button "Next Month" at bounding box center [729, 219] width 21 height 21
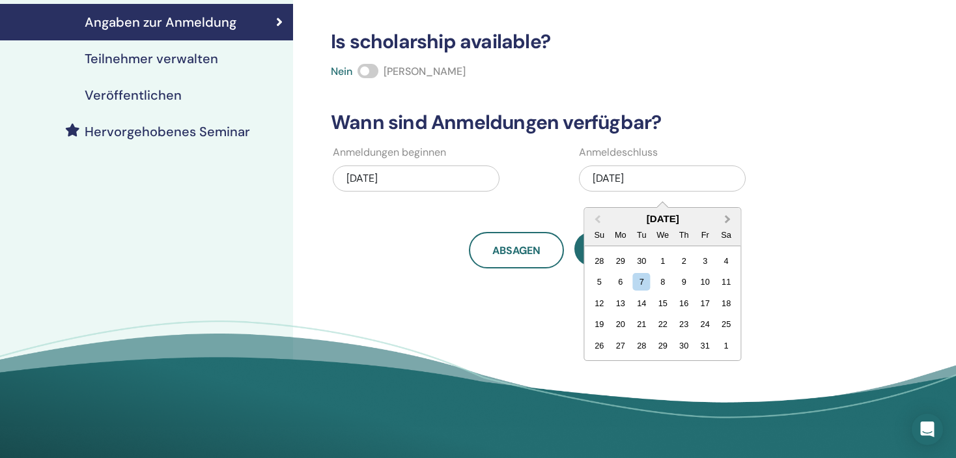
click at [724, 215] on button "Next Month" at bounding box center [729, 219] width 21 height 21
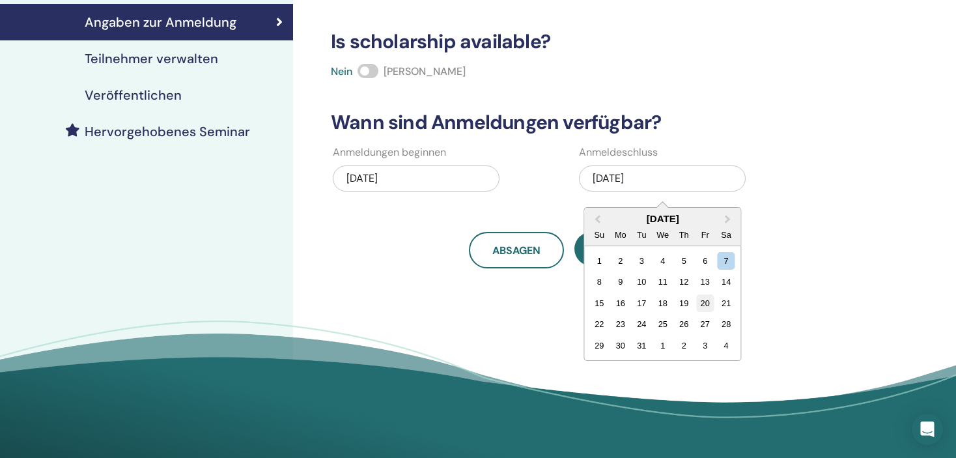
click at [703, 304] on div "20" at bounding box center [705, 303] width 18 height 18
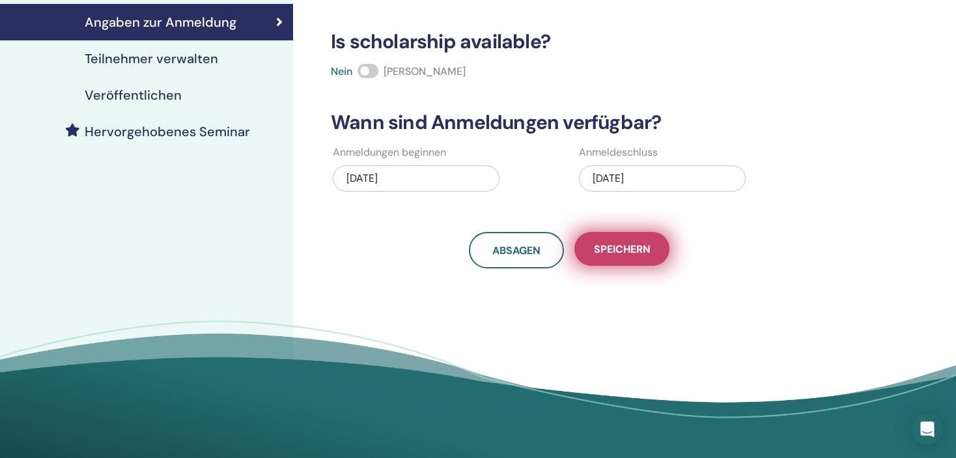
click at [635, 248] on span "Speichern" at bounding box center [622, 249] width 57 height 14
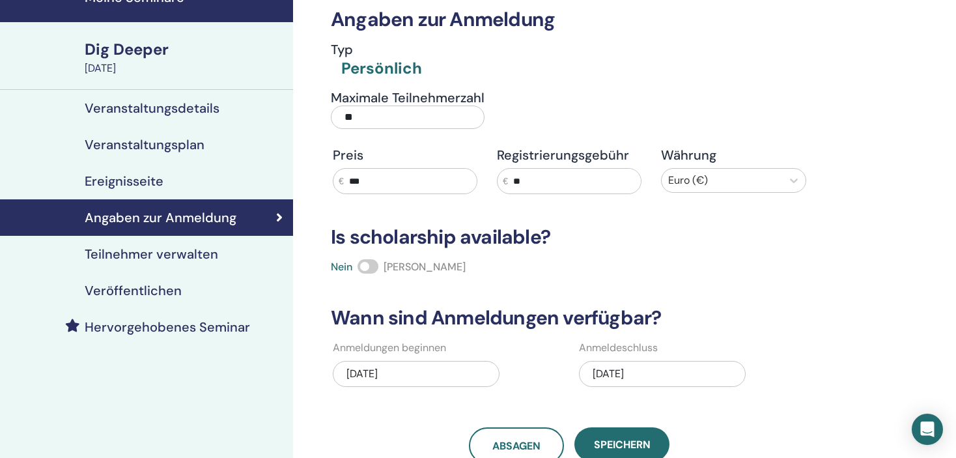
scroll to position [0, 0]
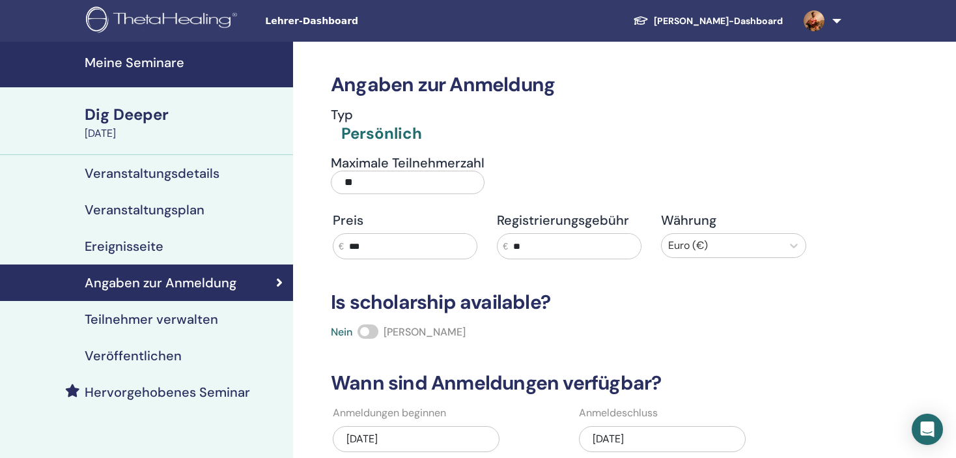
click at [130, 55] on h4 "Meine Seminare" at bounding box center [185, 63] width 201 height 16
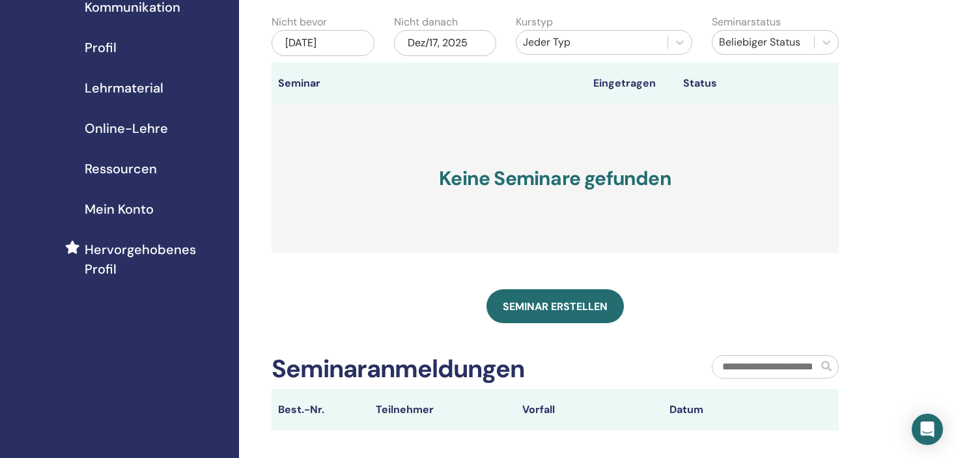
scroll to position [130, 0]
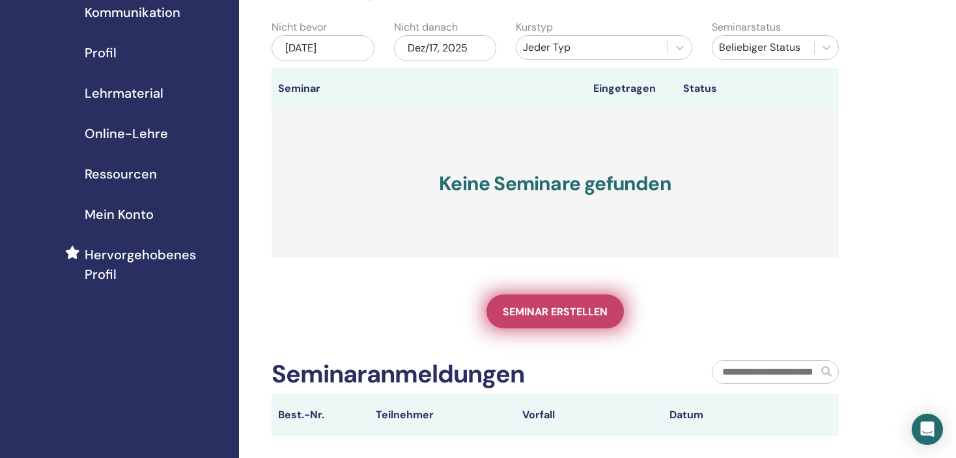
click at [563, 306] on span "Seminar erstellen" at bounding box center [555, 312] width 105 height 14
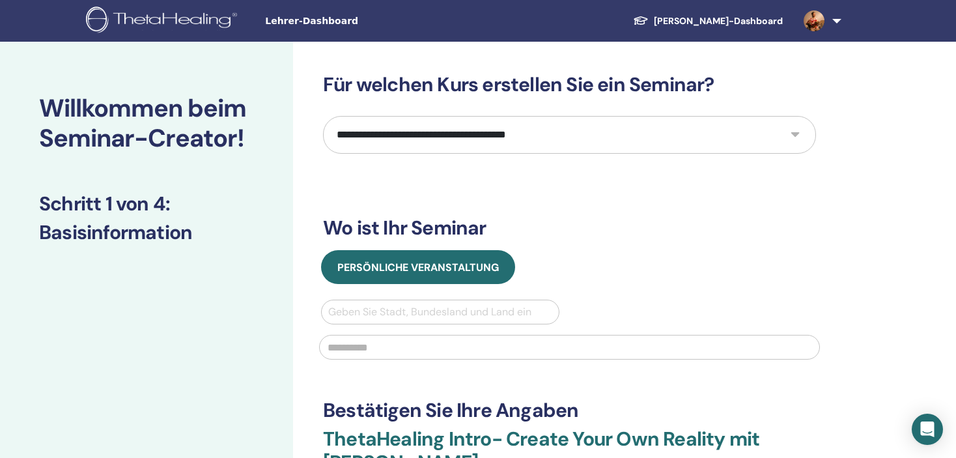
click at [505, 125] on select "**********" at bounding box center [569, 135] width 493 height 38
select select "*"
click at [323, 116] on select "**********" at bounding box center [569, 135] width 493 height 38
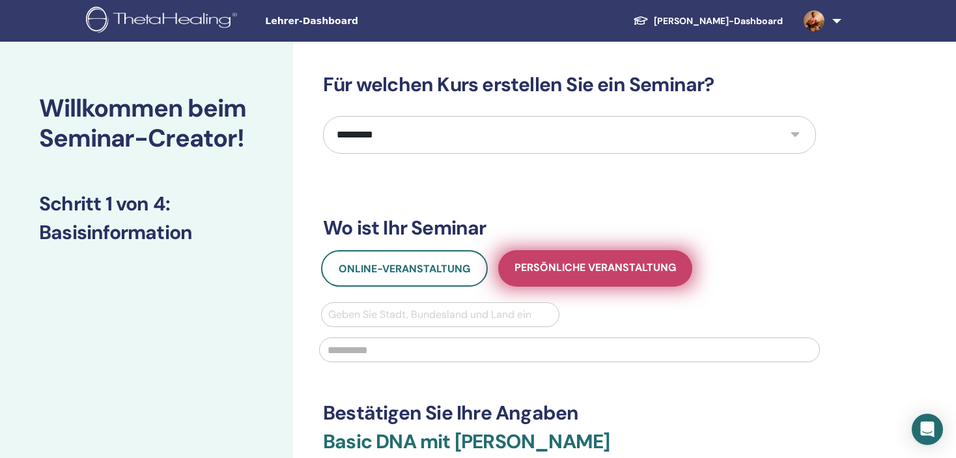
click at [567, 274] on span "Persönliche Veranstaltung" at bounding box center [596, 269] width 162 height 16
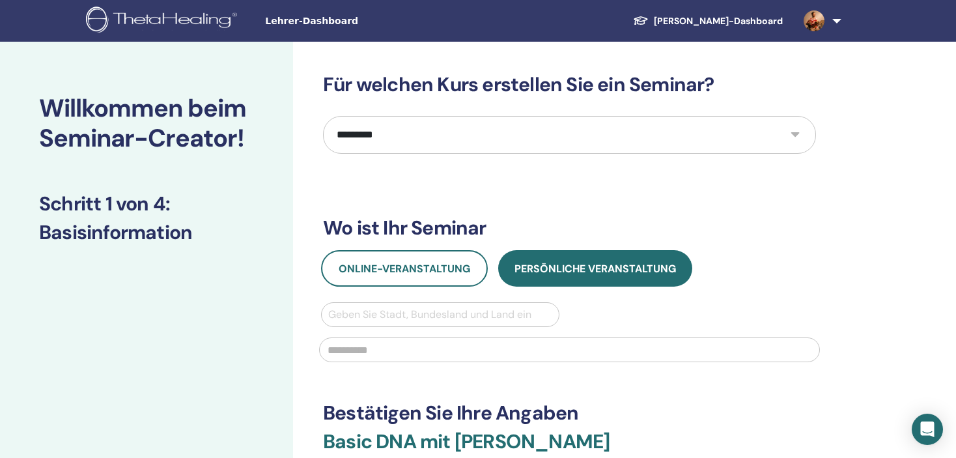
click at [474, 315] on div at bounding box center [440, 315] width 224 height 18
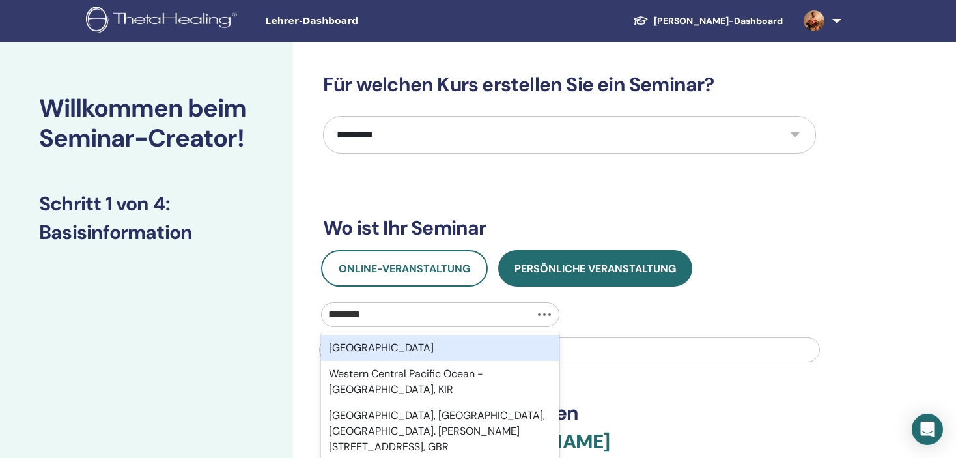
type input "*********"
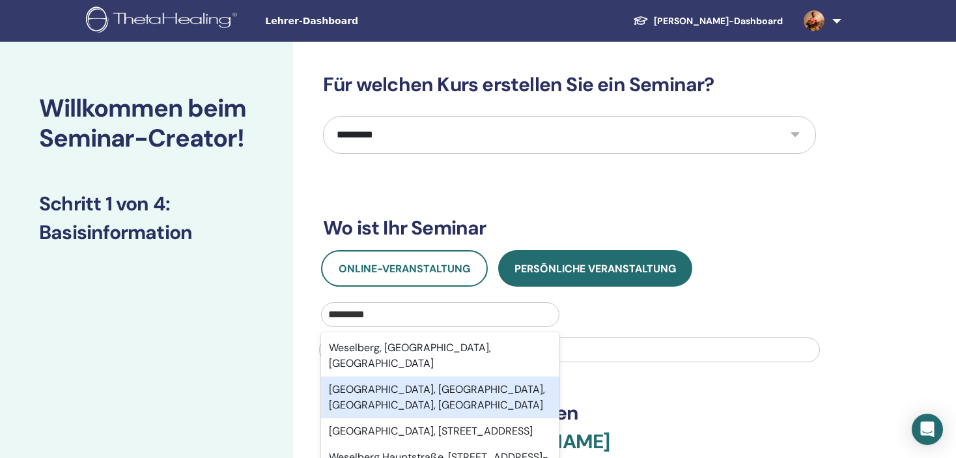
click at [413, 380] on div "Weselberg, Südwestpfalz, Rheinland-Pfalz, DEU" at bounding box center [440, 398] width 238 height 42
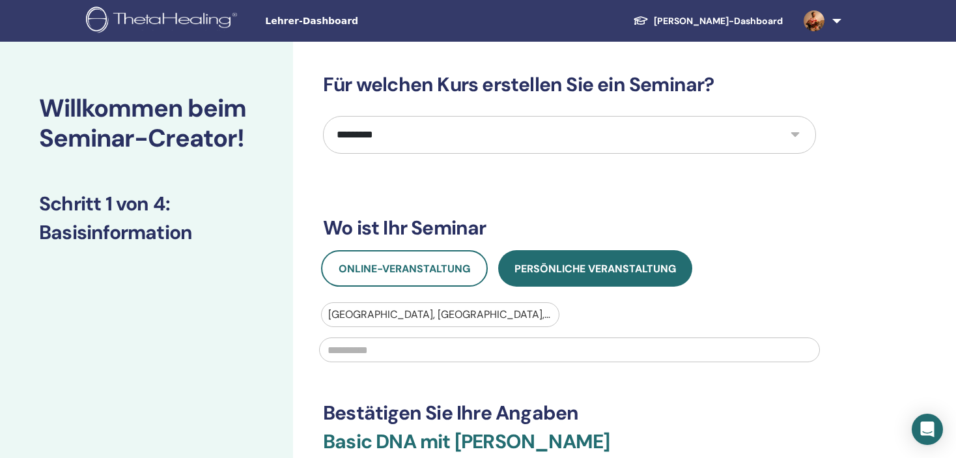
click at [416, 350] on input "text" at bounding box center [569, 349] width 501 height 25
type input "**********"
click at [441, 391] on div "**********" at bounding box center [569, 305] width 493 height 464
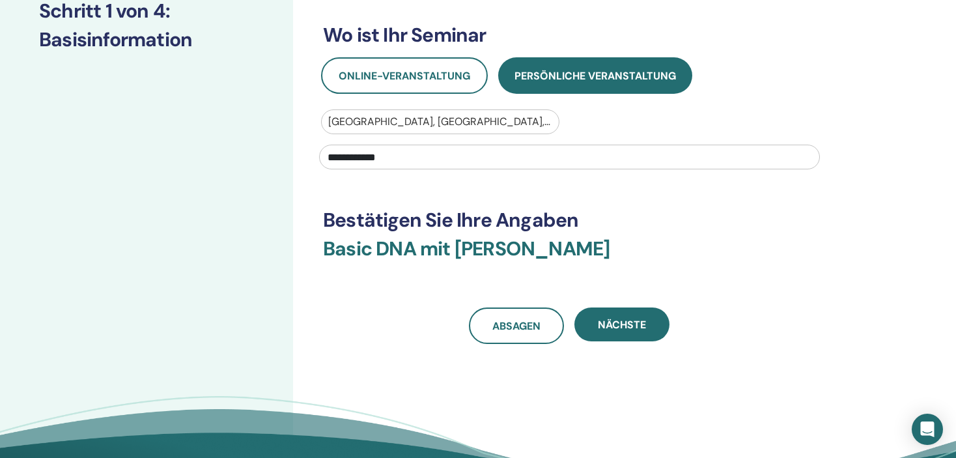
scroll to position [195, 0]
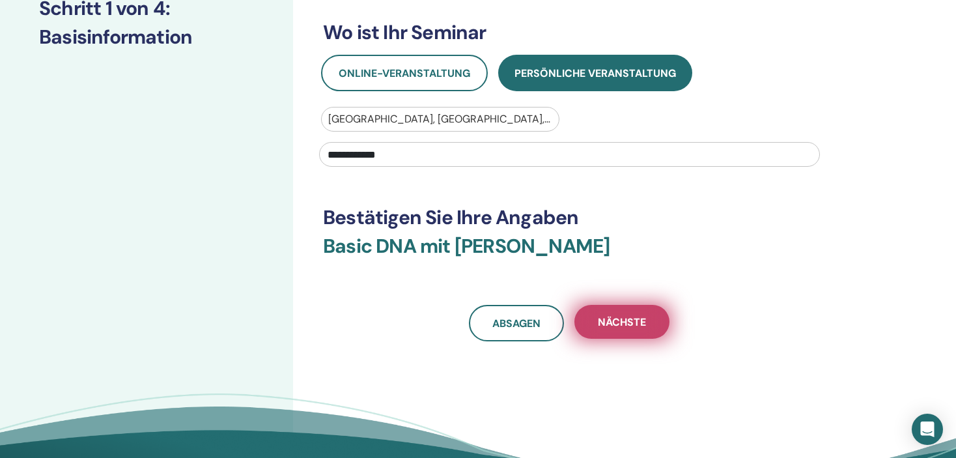
click at [644, 325] on span "Nächste" at bounding box center [622, 322] width 48 height 14
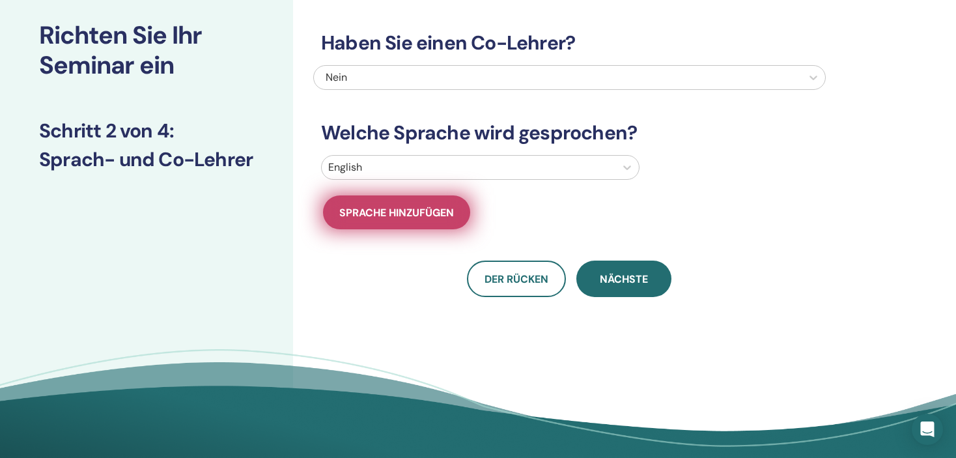
scroll to position [0, 0]
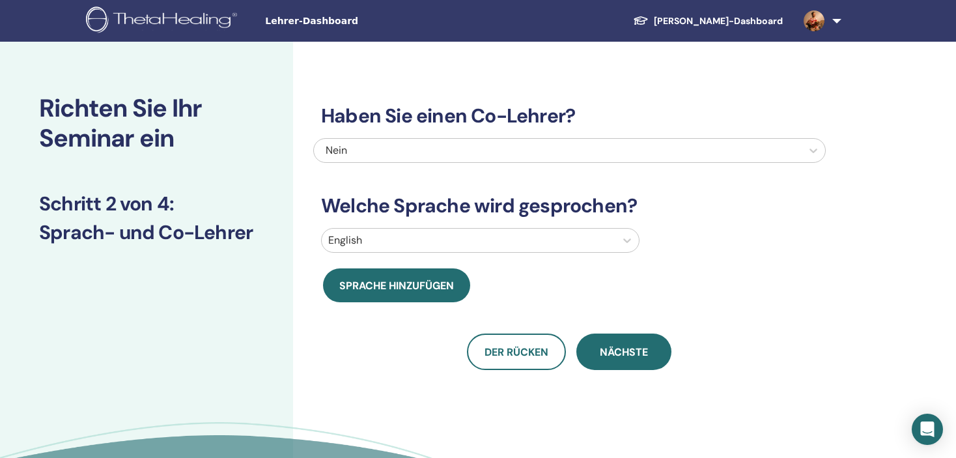
click at [406, 241] on div at bounding box center [468, 240] width 281 height 18
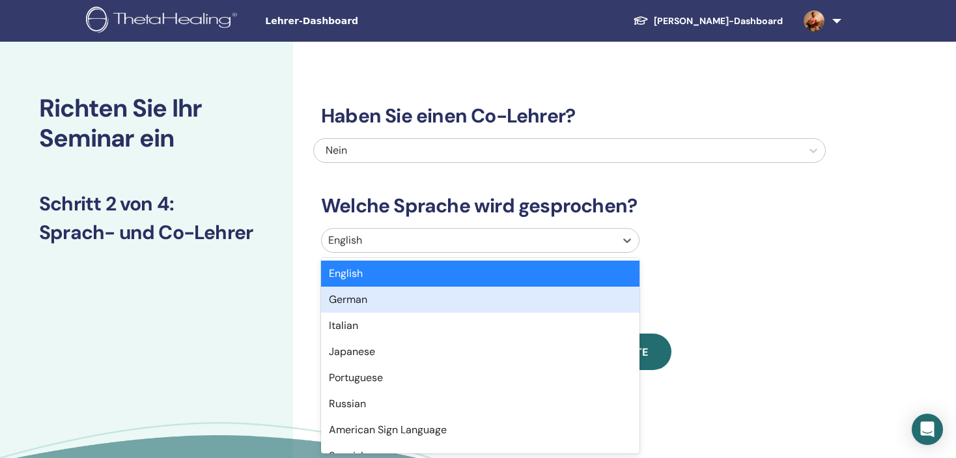
click at [375, 302] on div "German" at bounding box center [480, 300] width 319 height 26
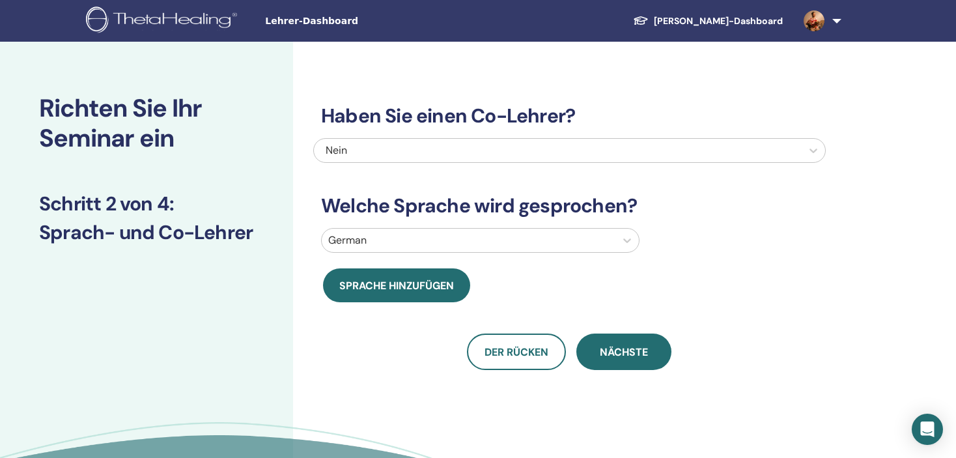
click at [376, 359] on div "Der Rücken Nächste" at bounding box center [569, 352] width 513 height 36
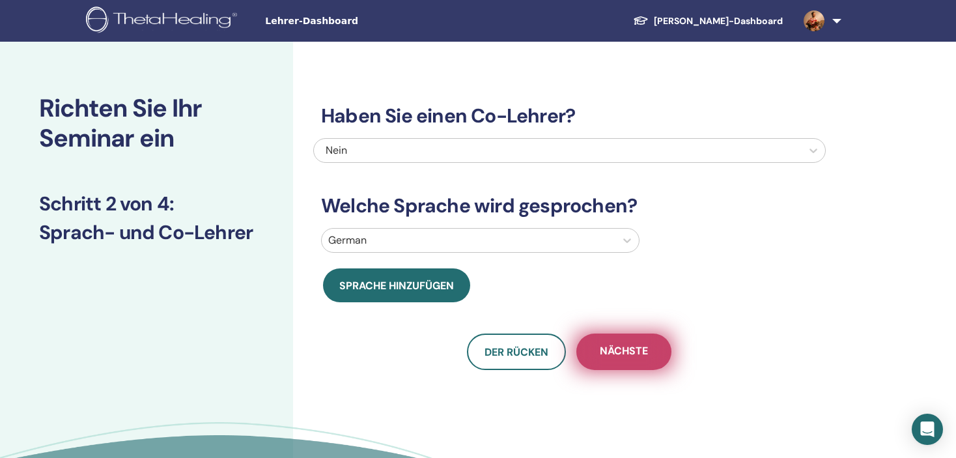
click at [666, 358] on button "Nächste" at bounding box center [624, 352] width 95 height 36
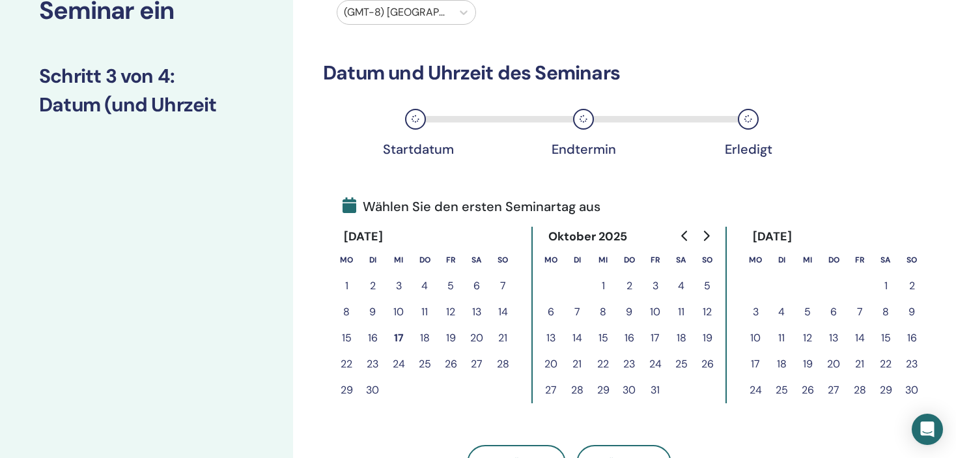
scroll to position [130, 0]
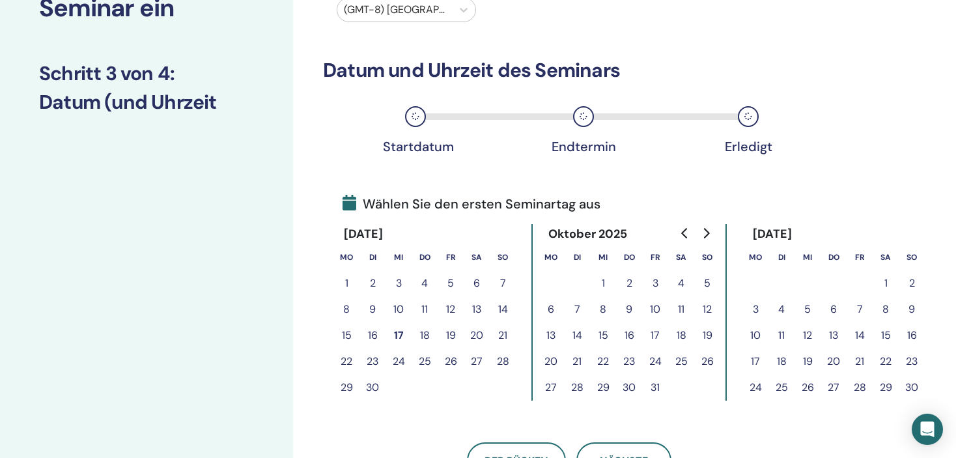
click at [709, 235] on icon "Go to next month" at bounding box center [706, 233] width 10 height 10
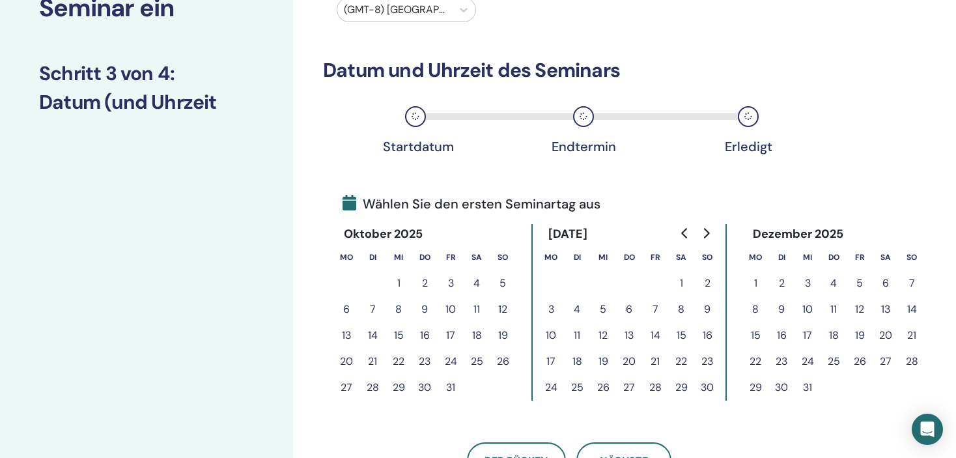
click at [709, 235] on icon "Go to next month" at bounding box center [706, 233] width 10 height 10
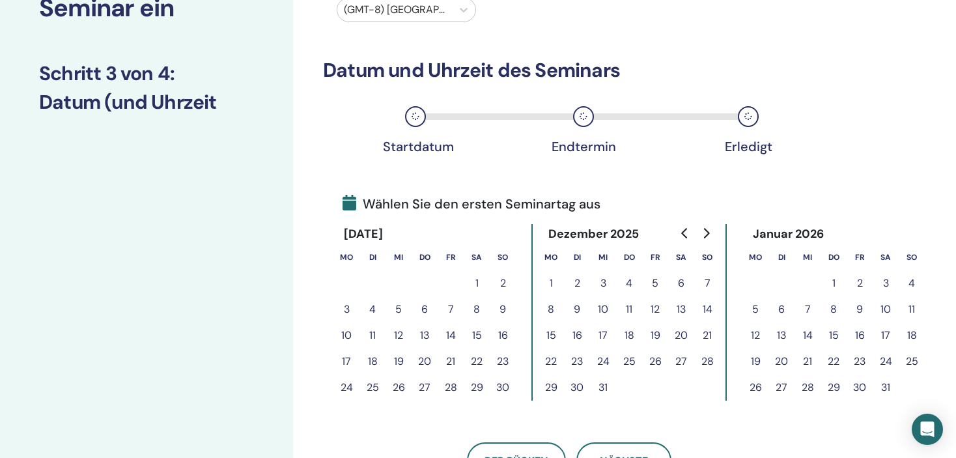
click at [862, 337] on button "16" at bounding box center [860, 335] width 26 height 26
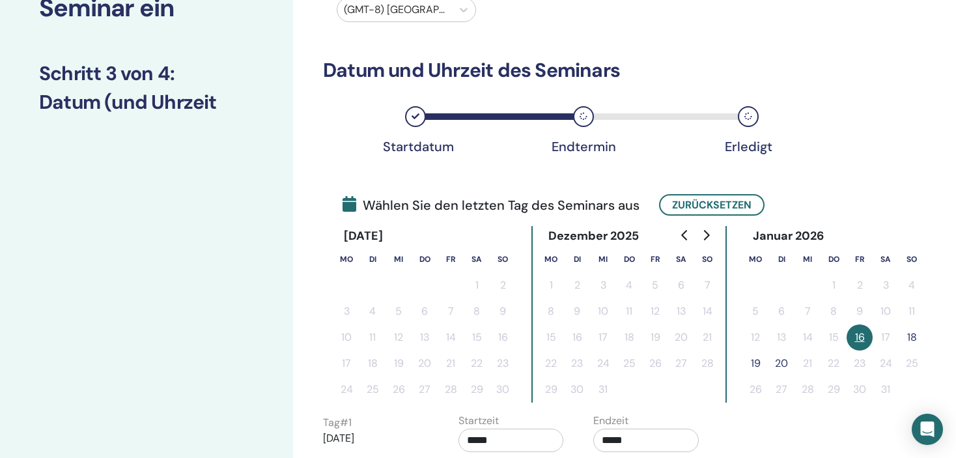
click at [915, 333] on button "18" at bounding box center [912, 337] width 26 height 26
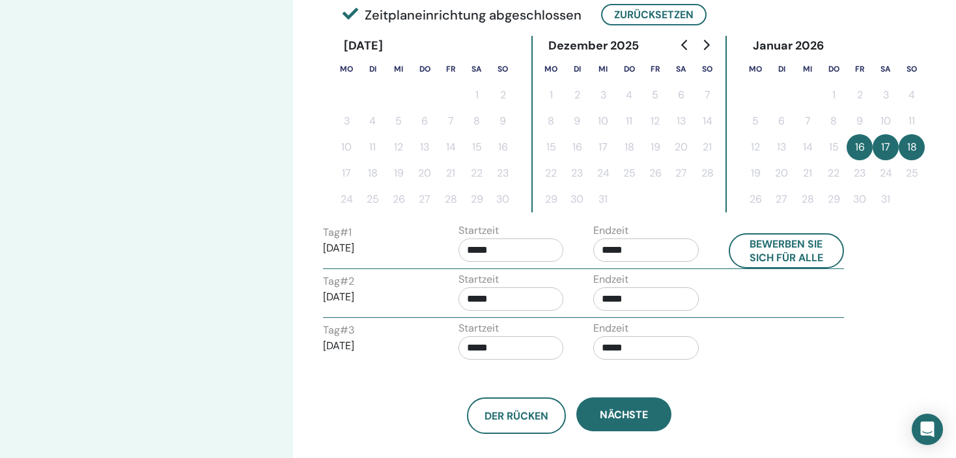
scroll to position [326, 0]
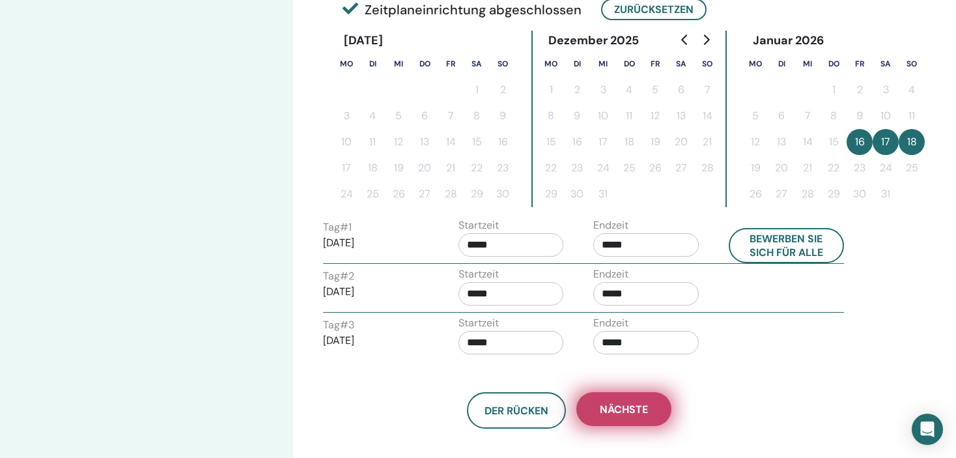
click at [625, 408] on span "Nächste" at bounding box center [624, 410] width 48 height 14
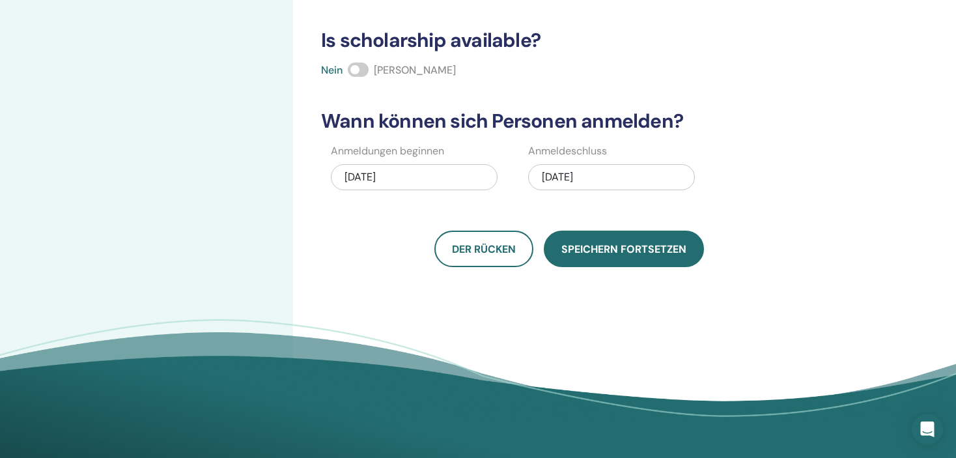
click at [591, 249] on span "Speichern fortsetzen" at bounding box center [624, 249] width 125 height 14
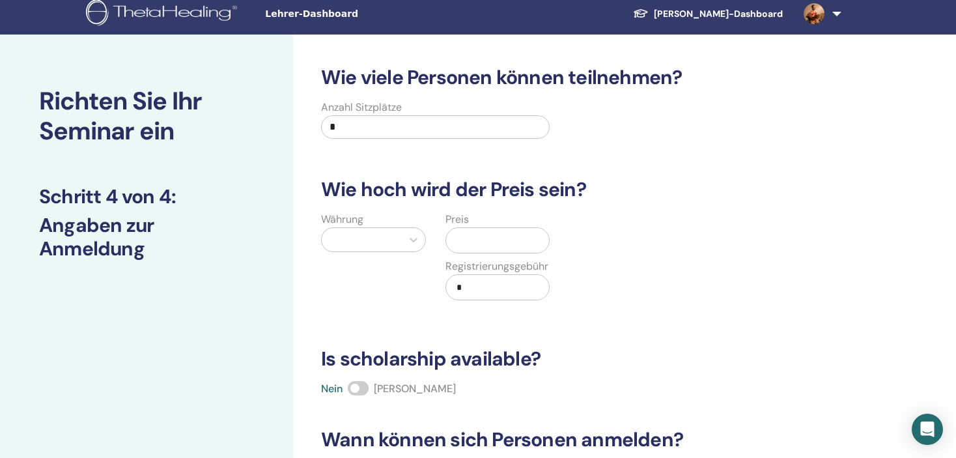
scroll to position [0, 0]
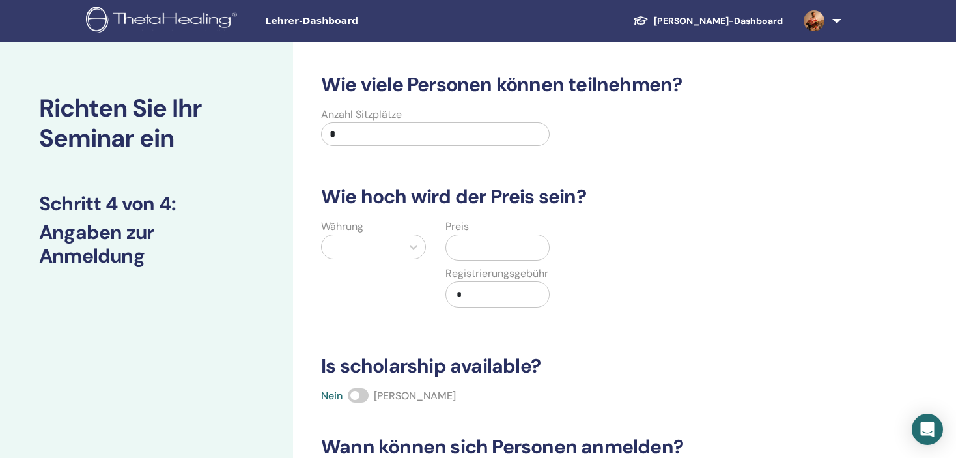
click at [377, 141] on input "*" at bounding box center [435, 133] width 229 height 23
type input "**"
click at [364, 246] on div at bounding box center [361, 247] width 67 height 18
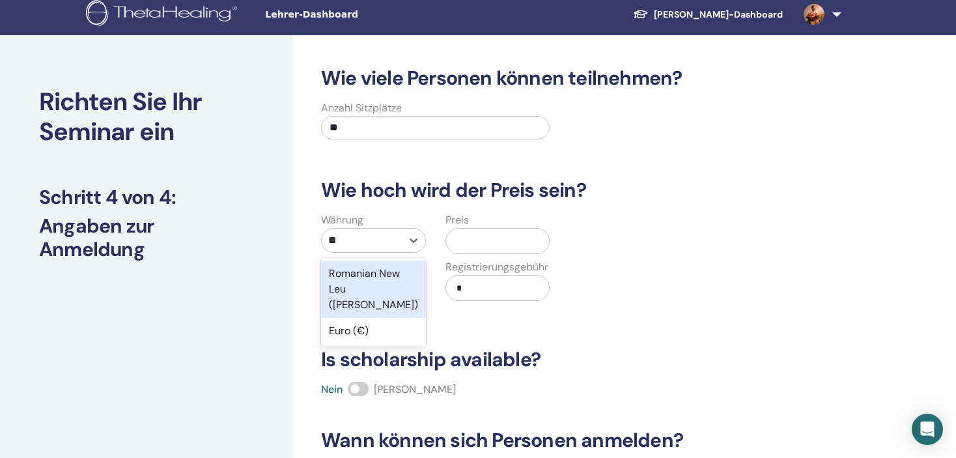
type input "***"
click at [358, 276] on div "Euro (€)" at bounding box center [373, 274] width 105 height 26
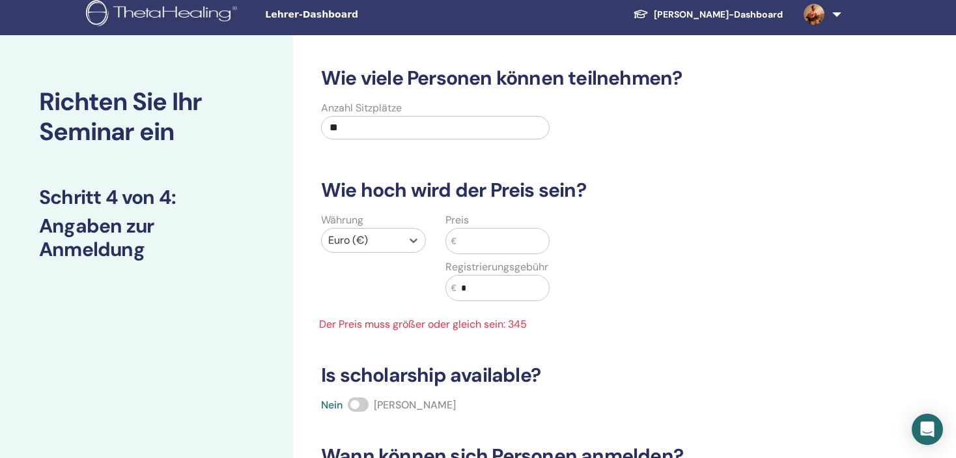
click at [488, 236] on input "text" at bounding box center [502, 241] width 93 height 25
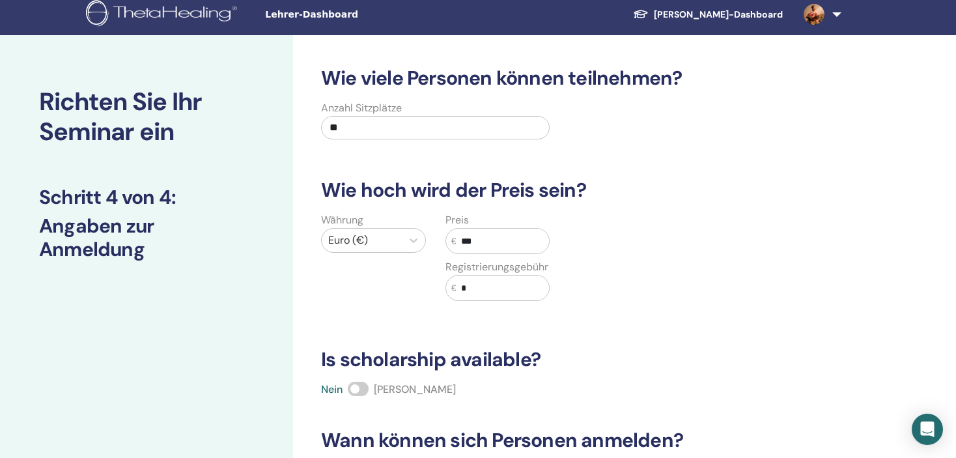
type input "***"
click at [484, 296] on input "*" at bounding box center [502, 288] width 93 height 25
type input "**"
click at [629, 282] on div "Währung Euro (€) Preis € *** Registrierungsgebühr € **" at bounding box center [560, 264] width 513 height 104
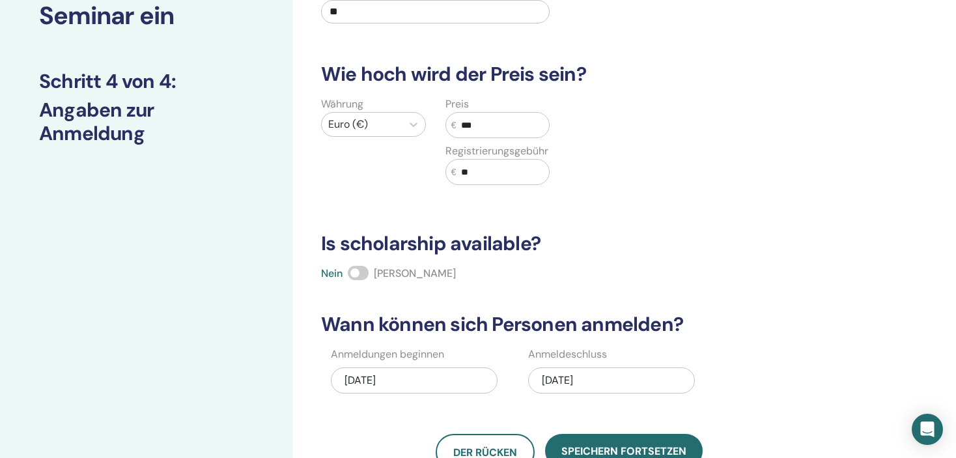
scroll to position [202, 0]
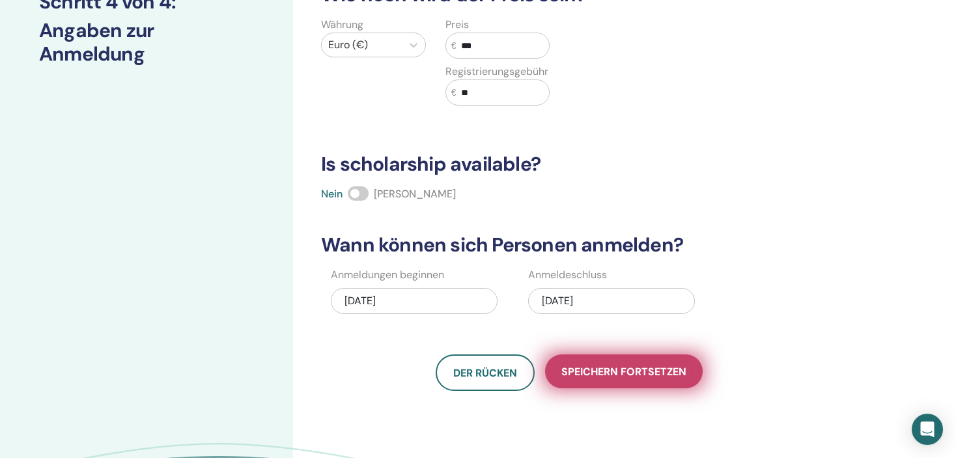
click at [603, 367] on span "Speichern fortsetzen" at bounding box center [624, 372] width 125 height 14
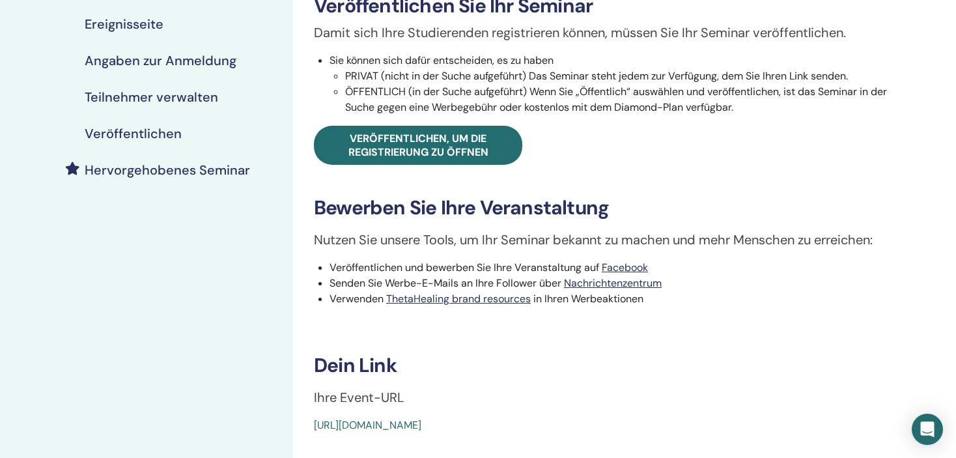
scroll to position [195, 0]
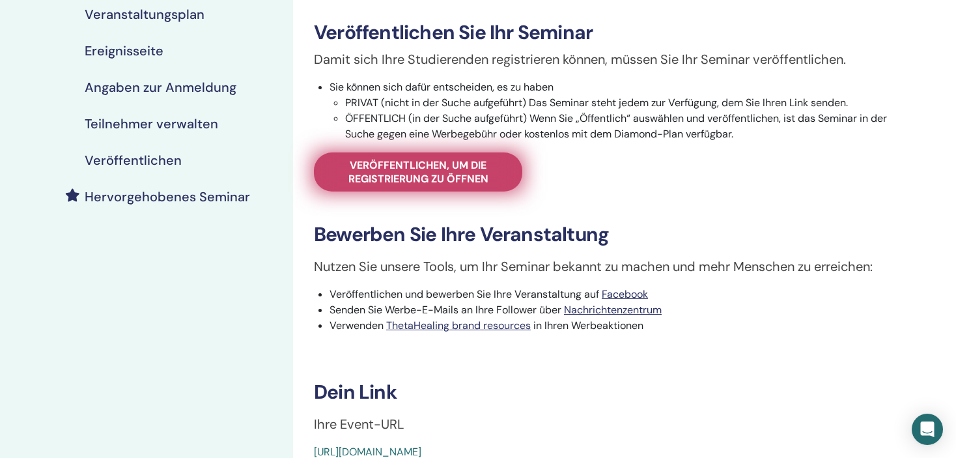
click at [387, 172] on span "Veröffentlichen, um die Registrierung zu öffnen" at bounding box center [418, 171] width 176 height 27
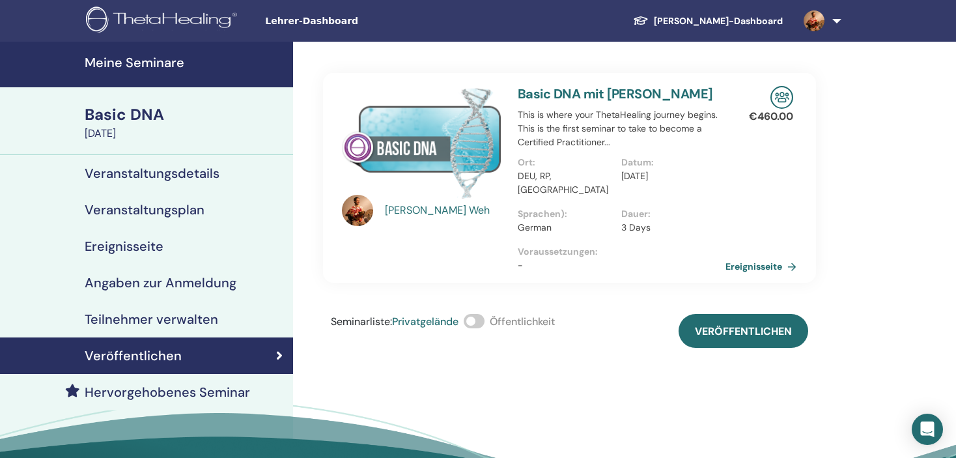
click at [481, 314] on span at bounding box center [474, 321] width 21 height 14
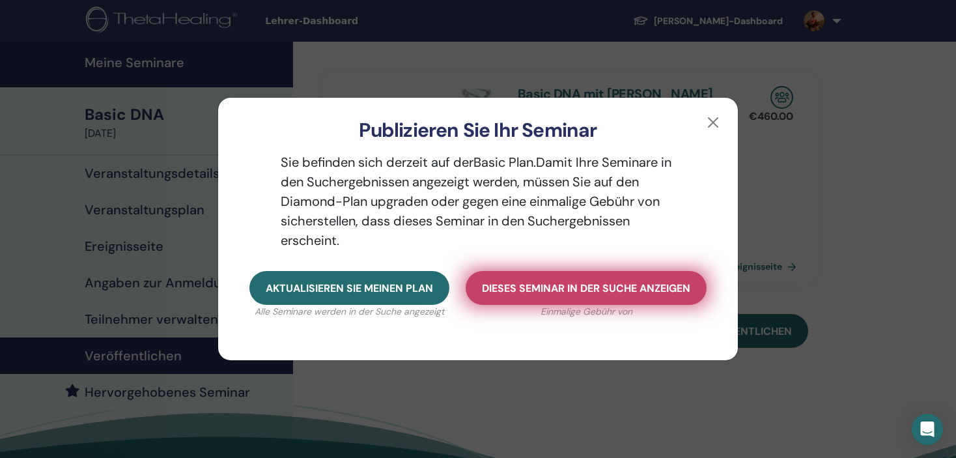
click at [535, 288] on span "Dieses Seminar in der Suche anzeigen" at bounding box center [586, 288] width 208 height 14
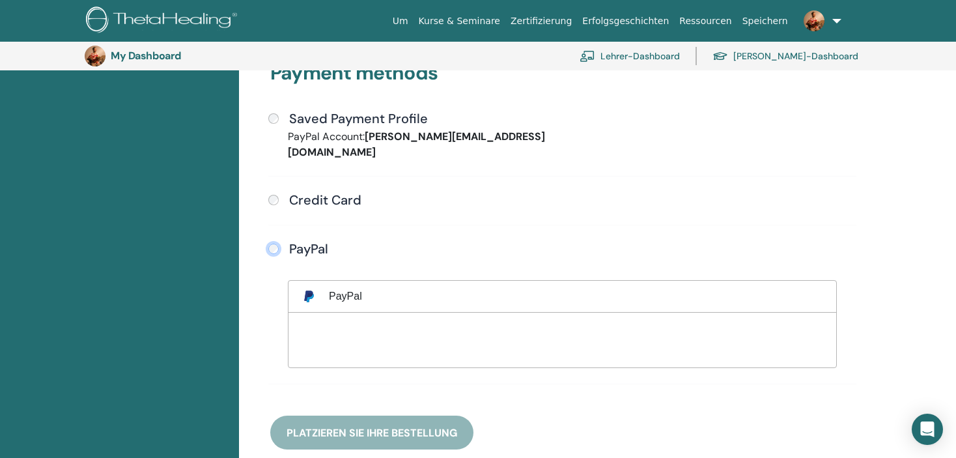
scroll to position [420, 0]
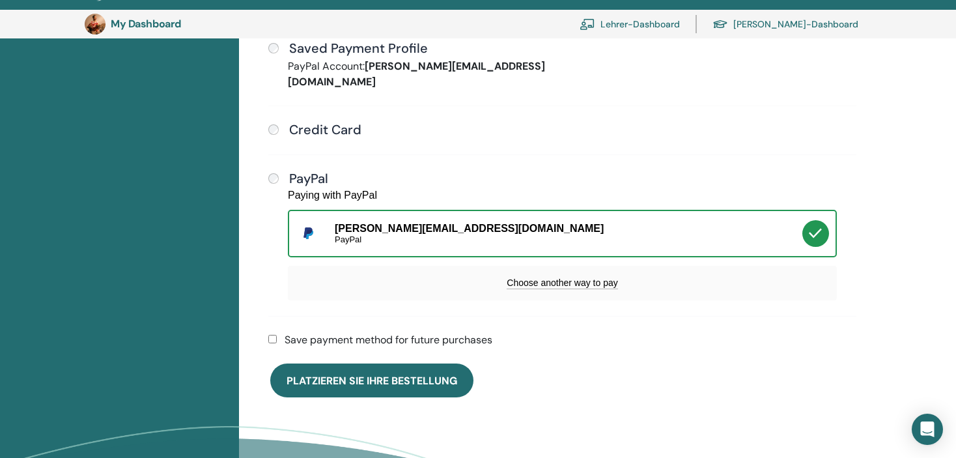
click at [259, 318] on div "Shopping cart Item Qty Price Subtotal Seminar Ad: Basic DNA 1 $20 $20" at bounding box center [562, 69] width 631 height 687
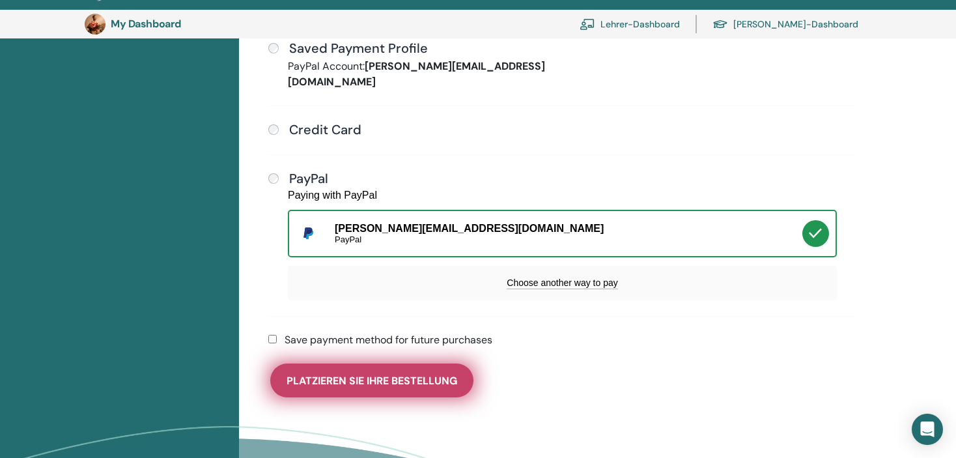
click at [381, 374] on span "Platzieren Sie Ihre Bestellung" at bounding box center [372, 381] width 171 height 14
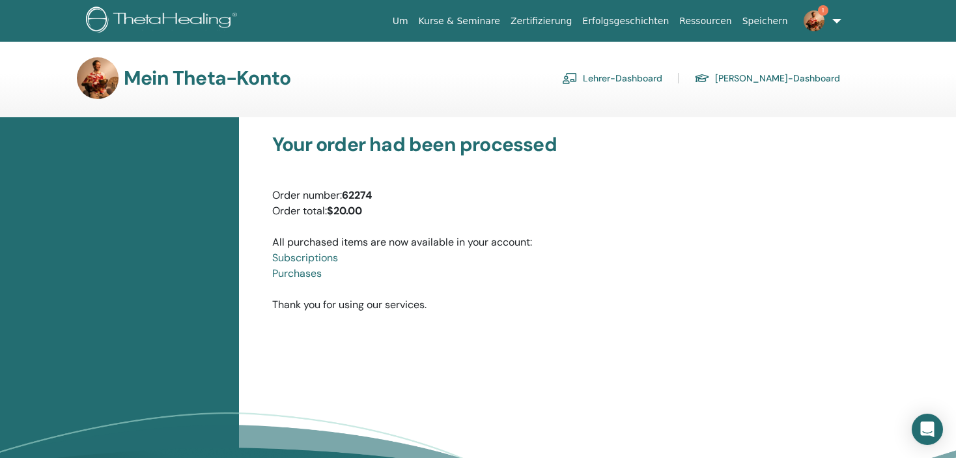
click at [841, 16] on link "1" at bounding box center [819, 21] width 53 height 42
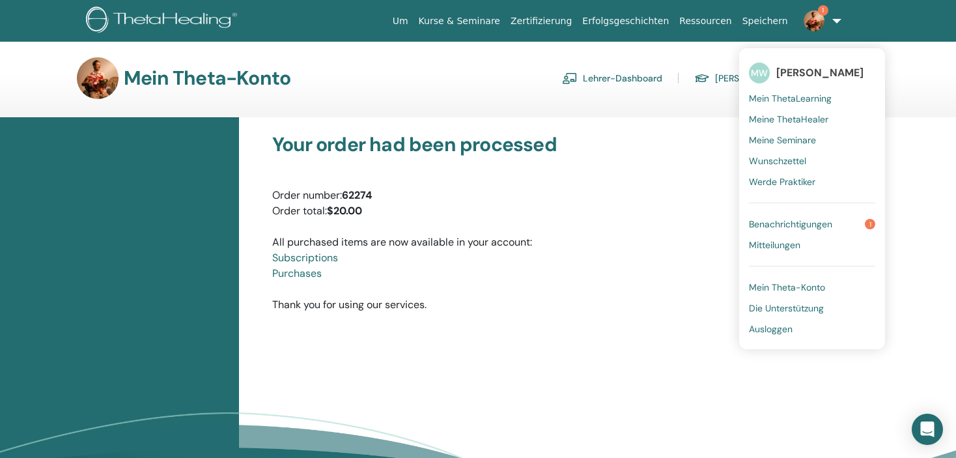
click at [795, 218] on span "Benachrichtigungen" at bounding box center [790, 224] width 83 height 12
